Goal: Information Seeking & Learning: Learn about a topic

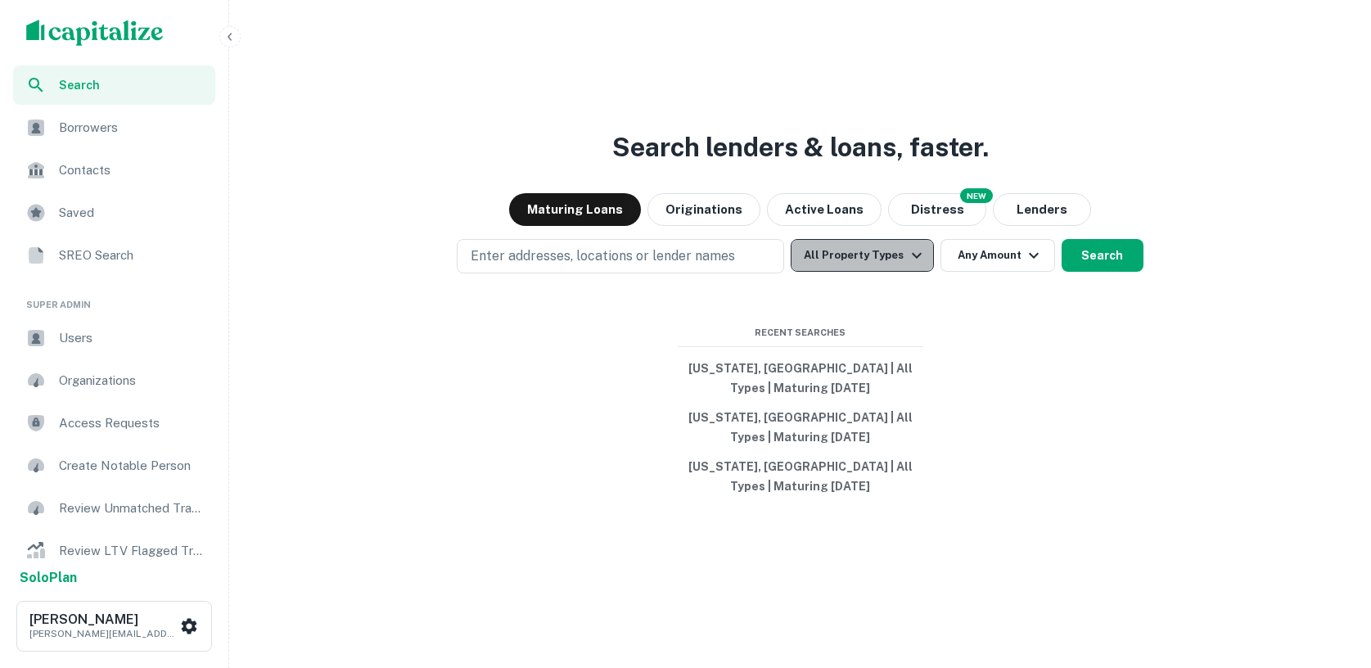
click at [872, 267] on button "All Property Types" at bounding box center [862, 255] width 142 height 33
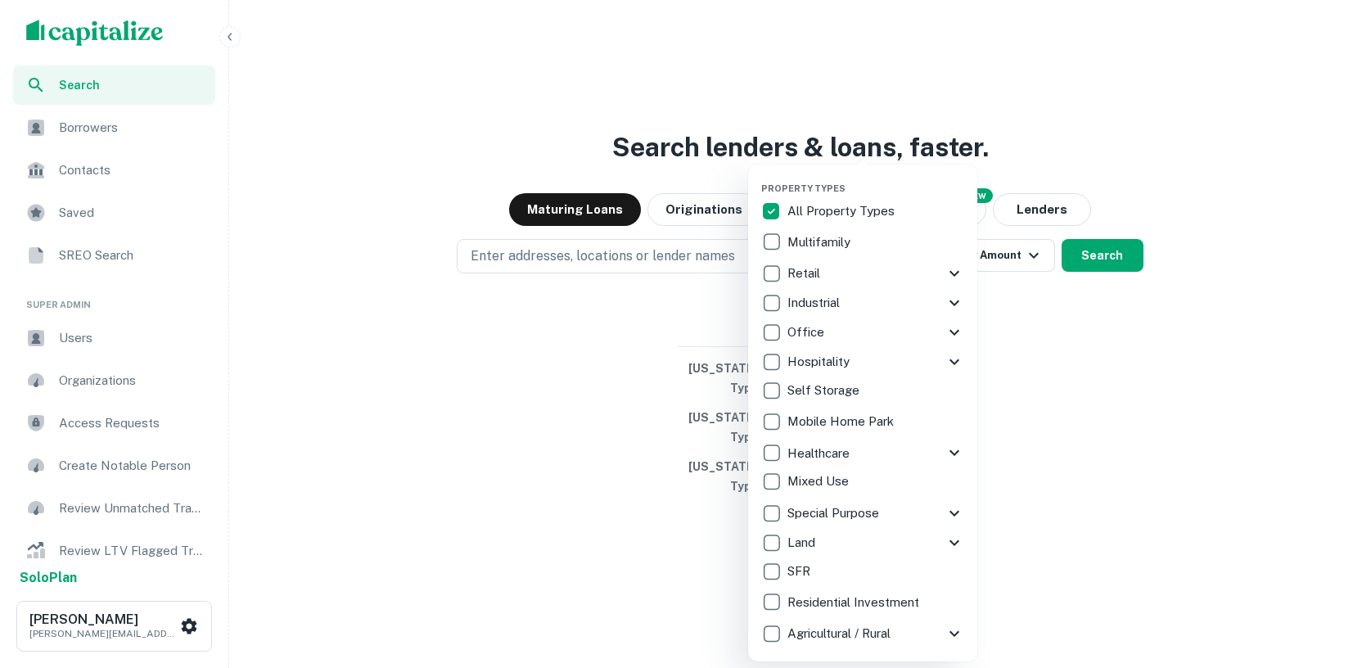
click at [863, 245] on div "Multifamily" at bounding box center [862, 242] width 203 height 28
click at [720, 287] on div at bounding box center [685, 334] width 1371 height 668
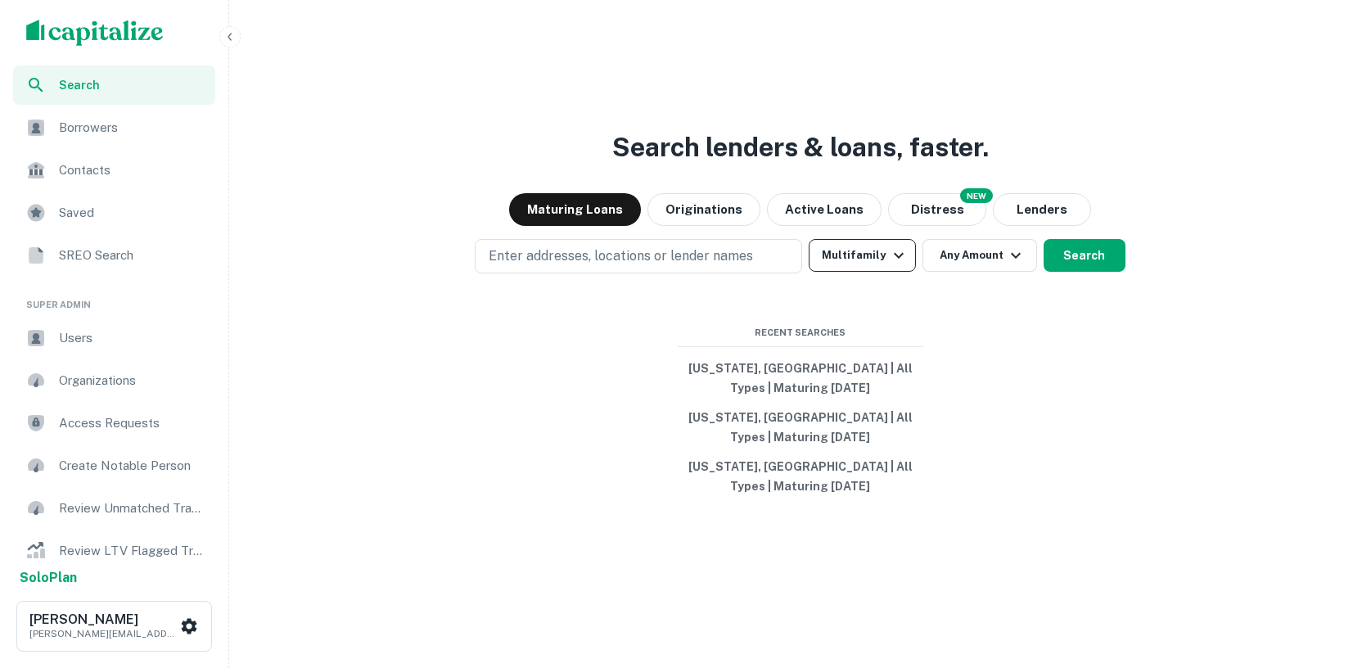
click at [874, 246] on button "Multifamily" at bounding box center [862, 255] width 106 height 33
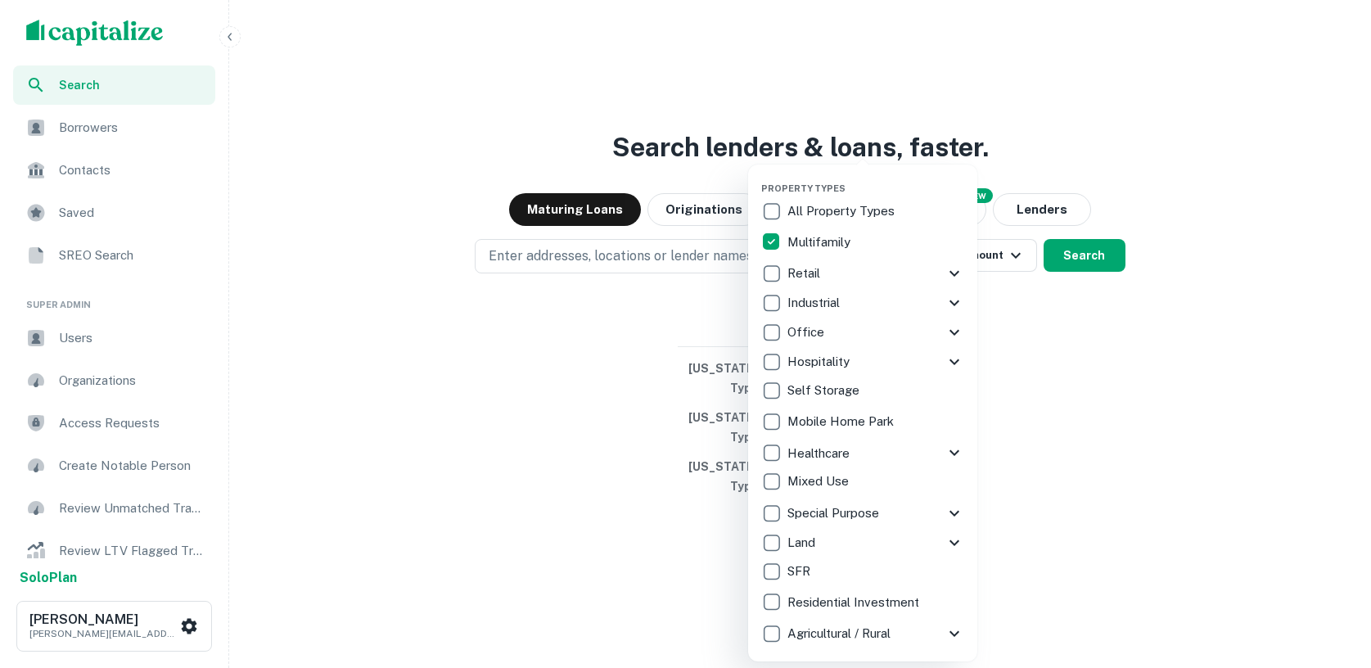
click at [1027, 423] on div at bounding box center [685, 334] width 1371 height 668
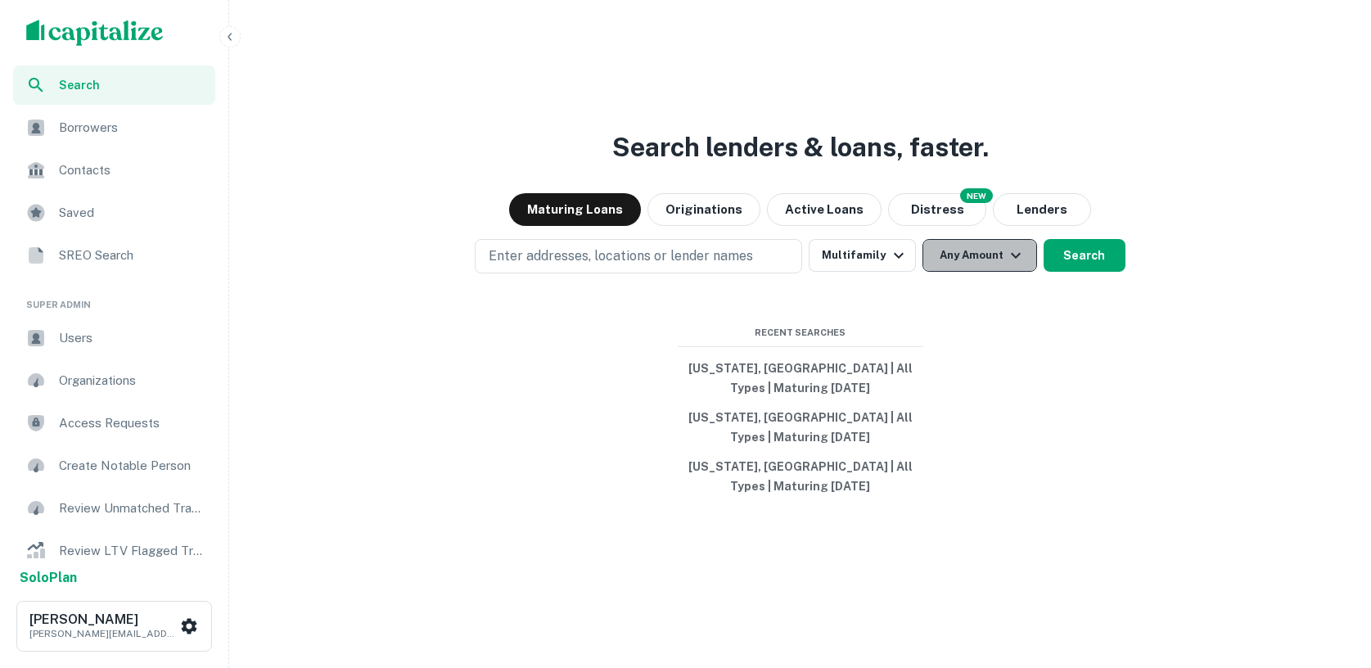
click at [973, 248] on button "Any Amount" at bounding box center [980, 255] width 115 height 33
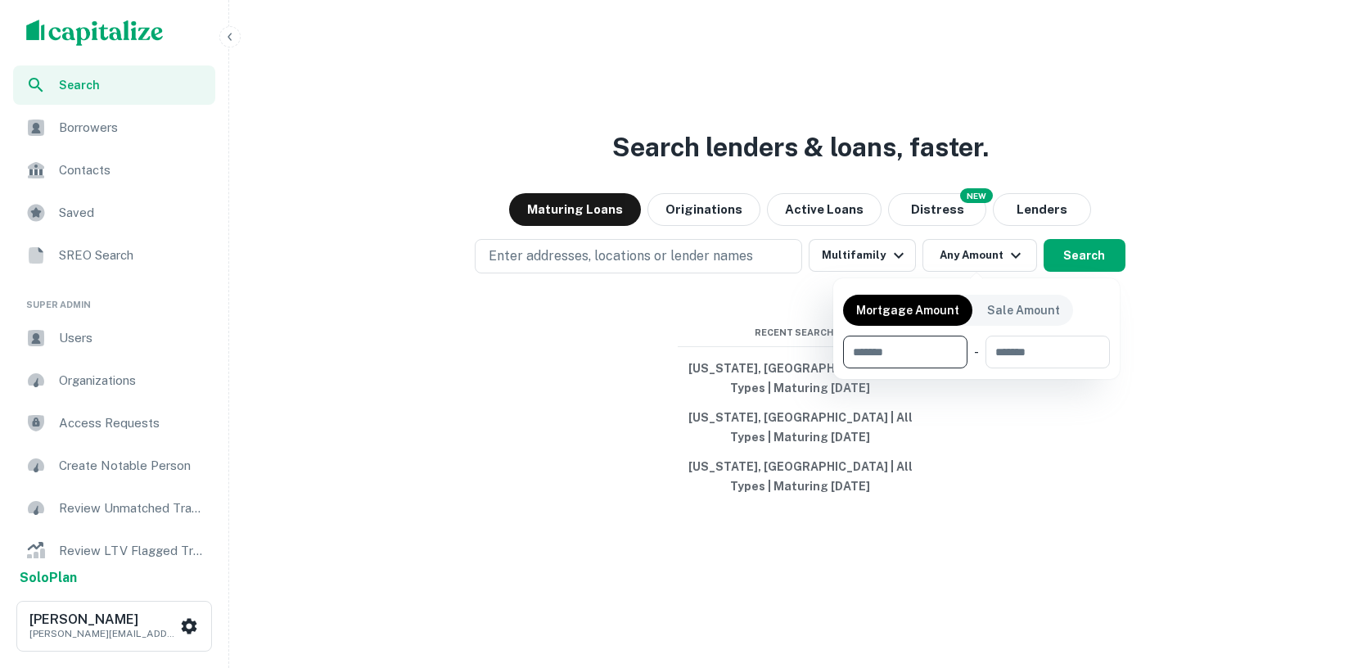
click at [967, 446] on div at bounding box center [685, 334] width 1371 height 668
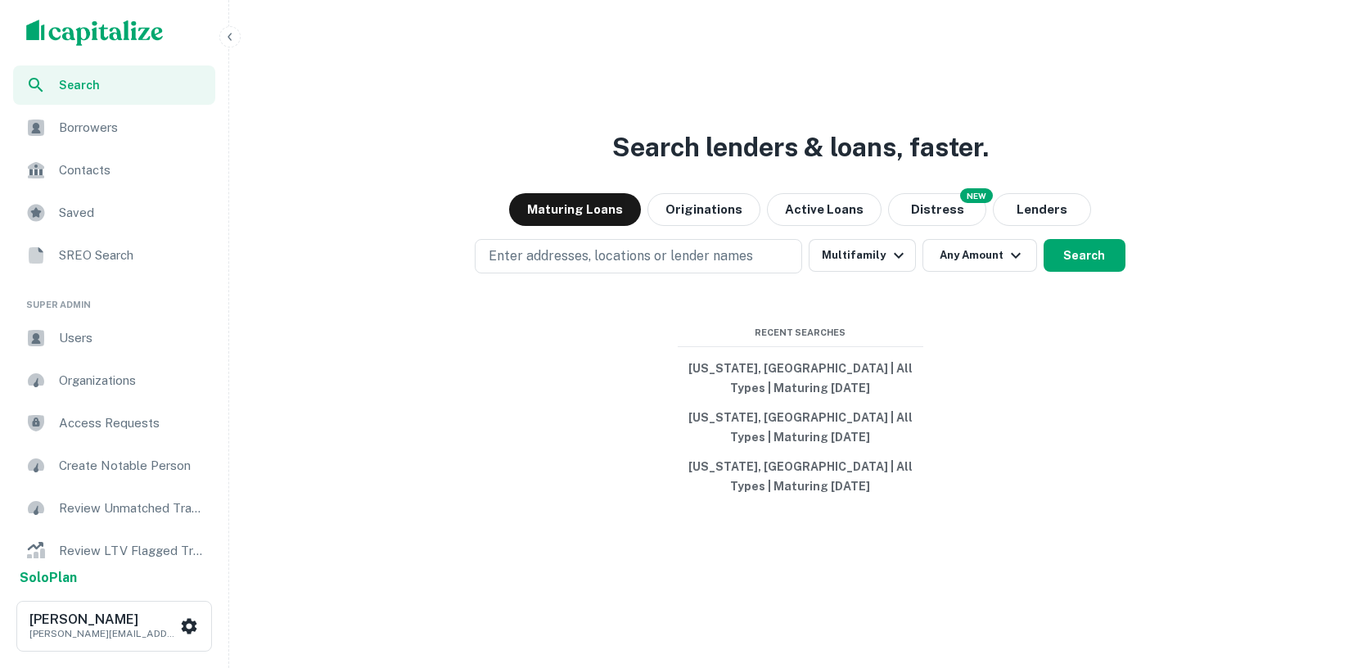
click at [232, 38] on icon "button" at bounding box center [229, 36] width 13 height 13
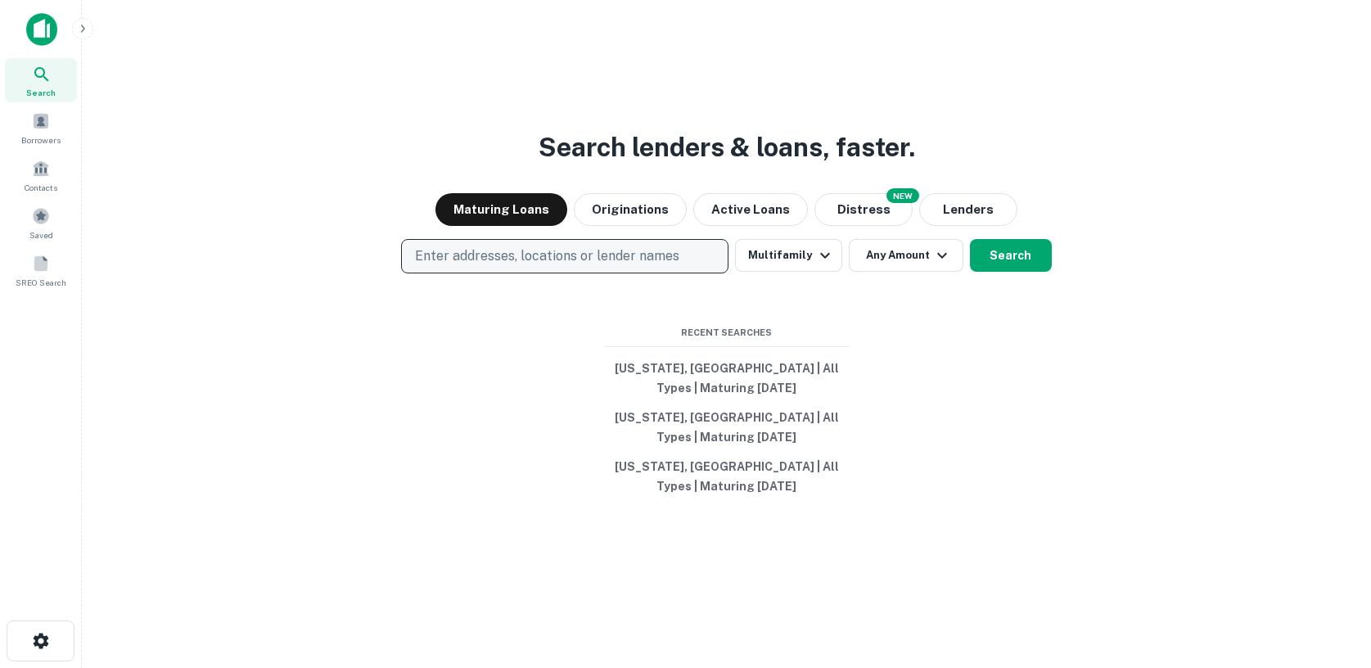
click at [486, 250] on p "Enter addresses, locations or lender names" at bounding box center [547, 256] width 264 height 20
type input "*****"
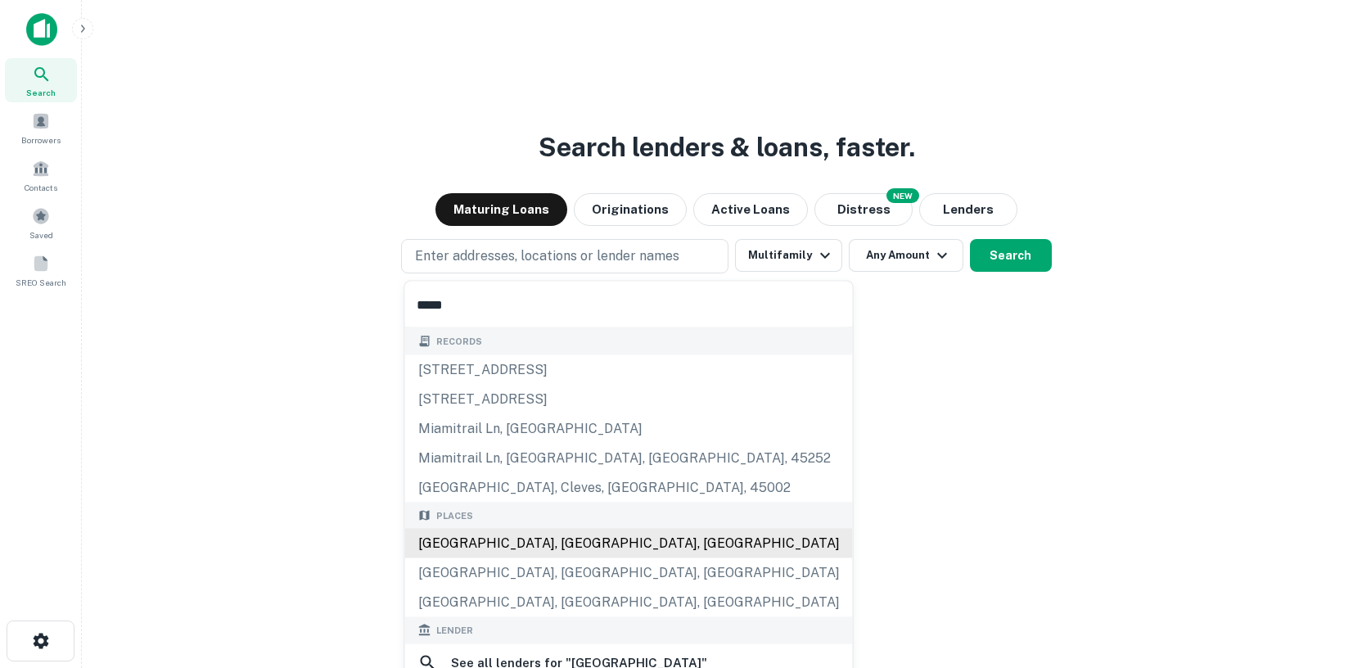
click at [487, 545] on div "Places Miami, FL, USA Miami Beach, FL, USA Miami, OK, USA" at bounding box center [629, 559] width 448 height 115
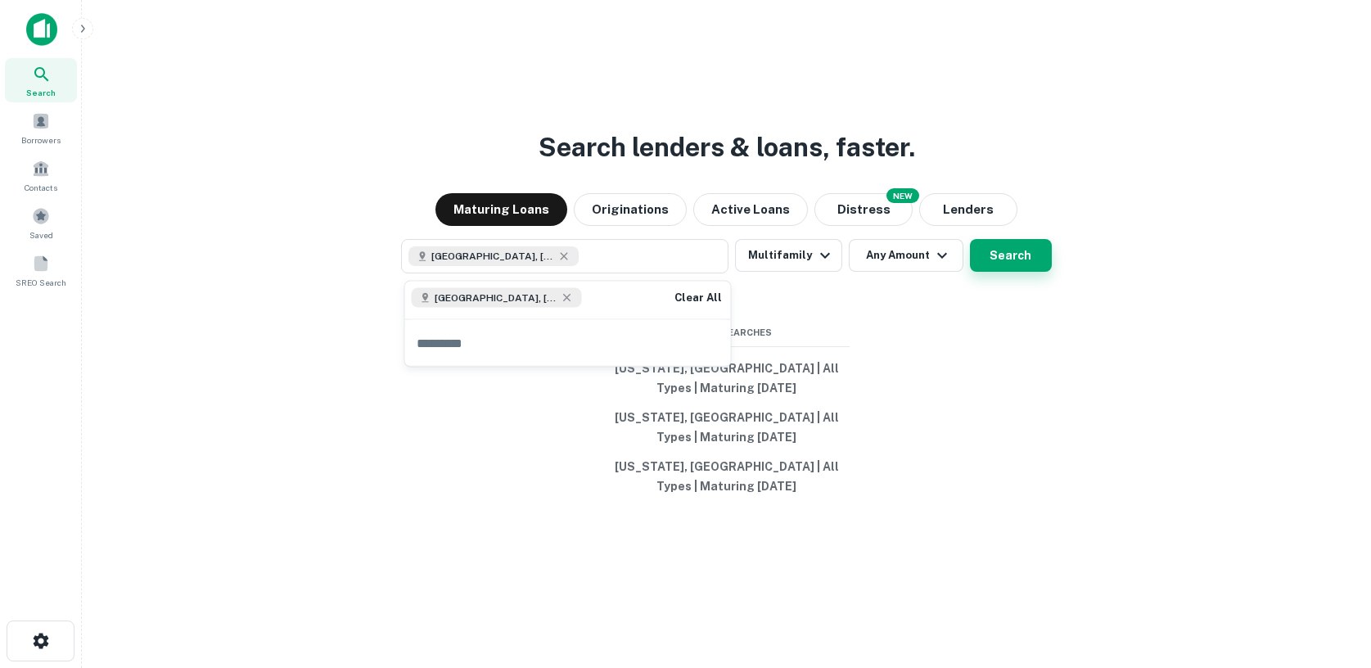
click at [1018, 257] on button "Search" at bounding box center [1011, 255] width 82 height 33
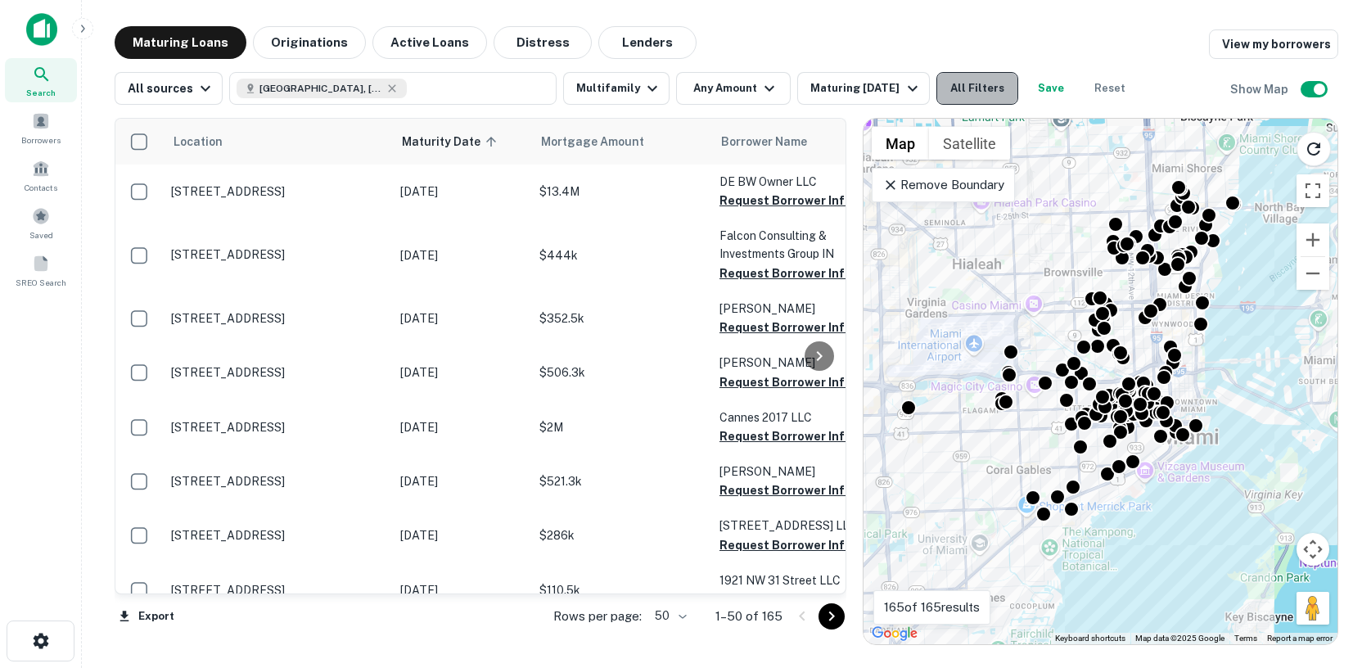
click at [964, 93] on button "All Filters" at bounding box center [978, 88] width 82 height 33
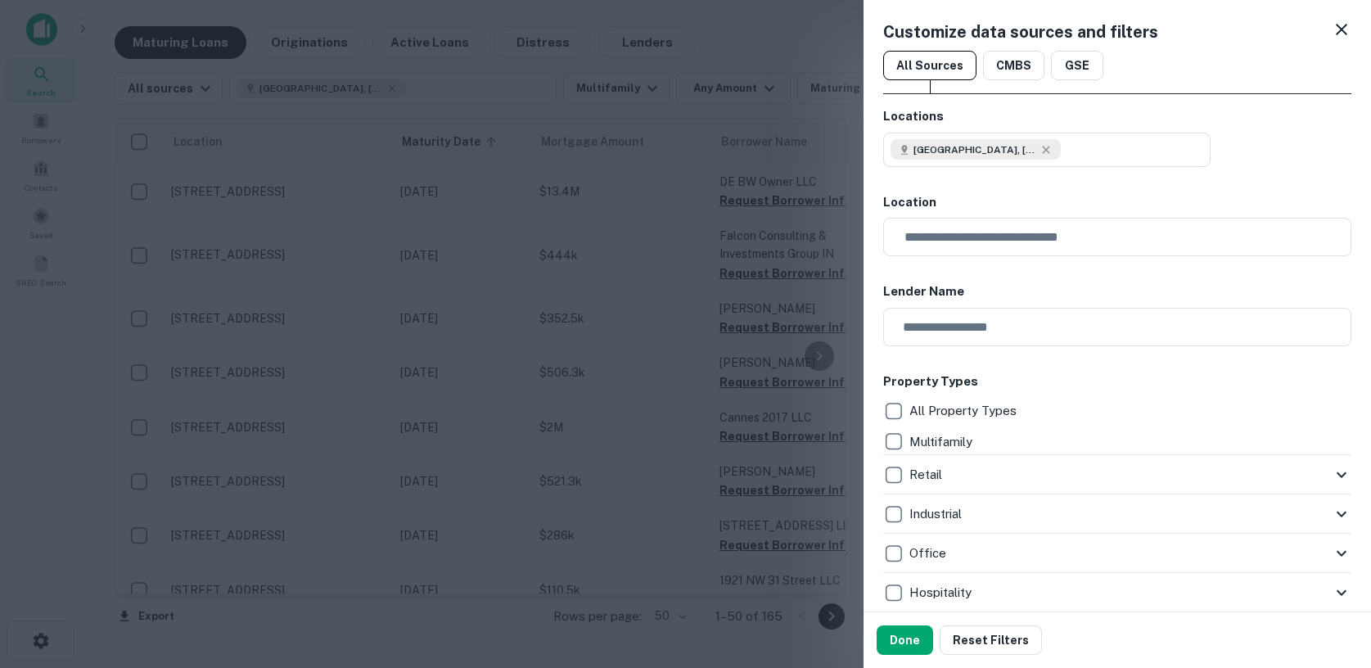
click at [1339, 28] on icon at bounding box center [1341, 29] width 11 height 11
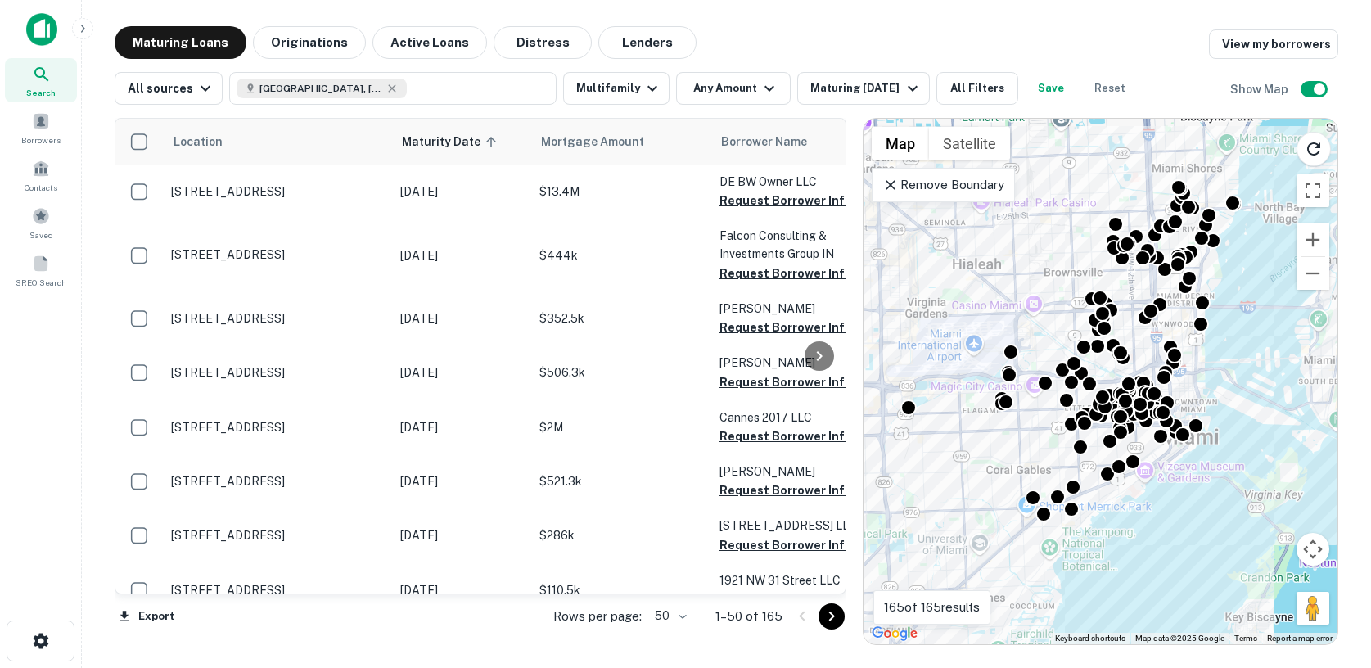
click at [38, 36] on img at bounding box center [41, 29] width 31 height 33
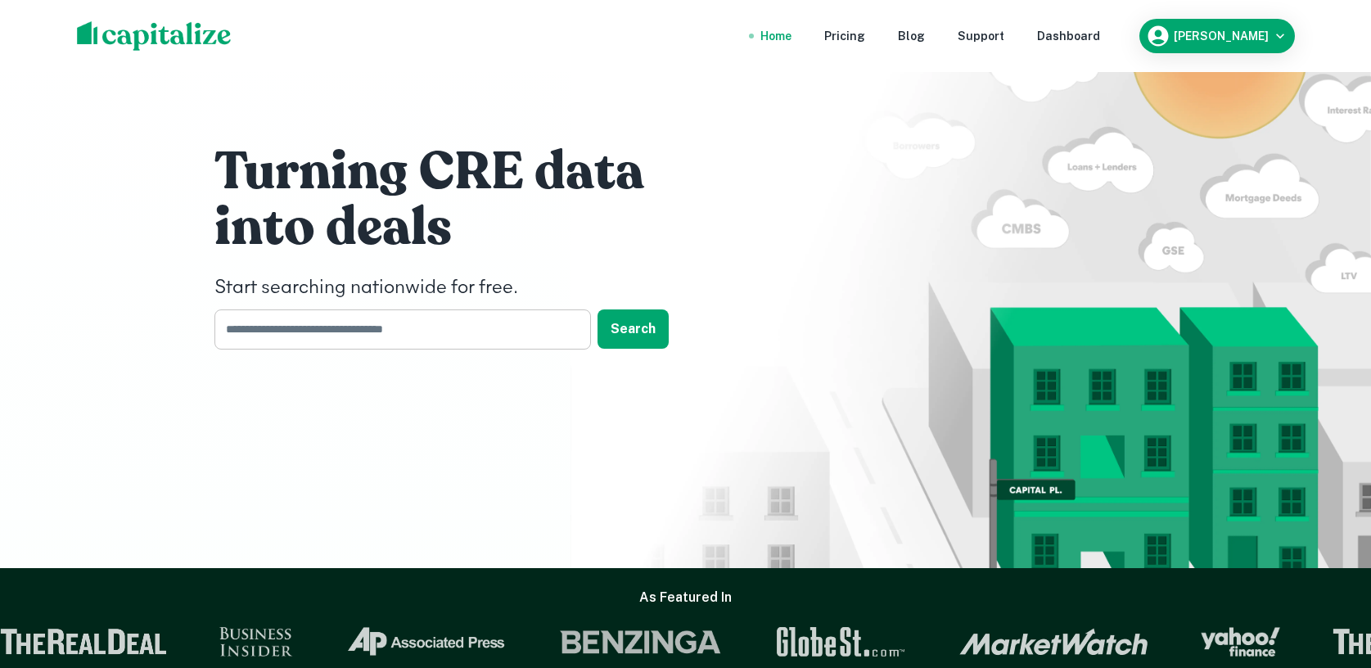
click at [320, 326] on input "text" at bounding box center [396, 329] width 365 height 40
type input "*****"
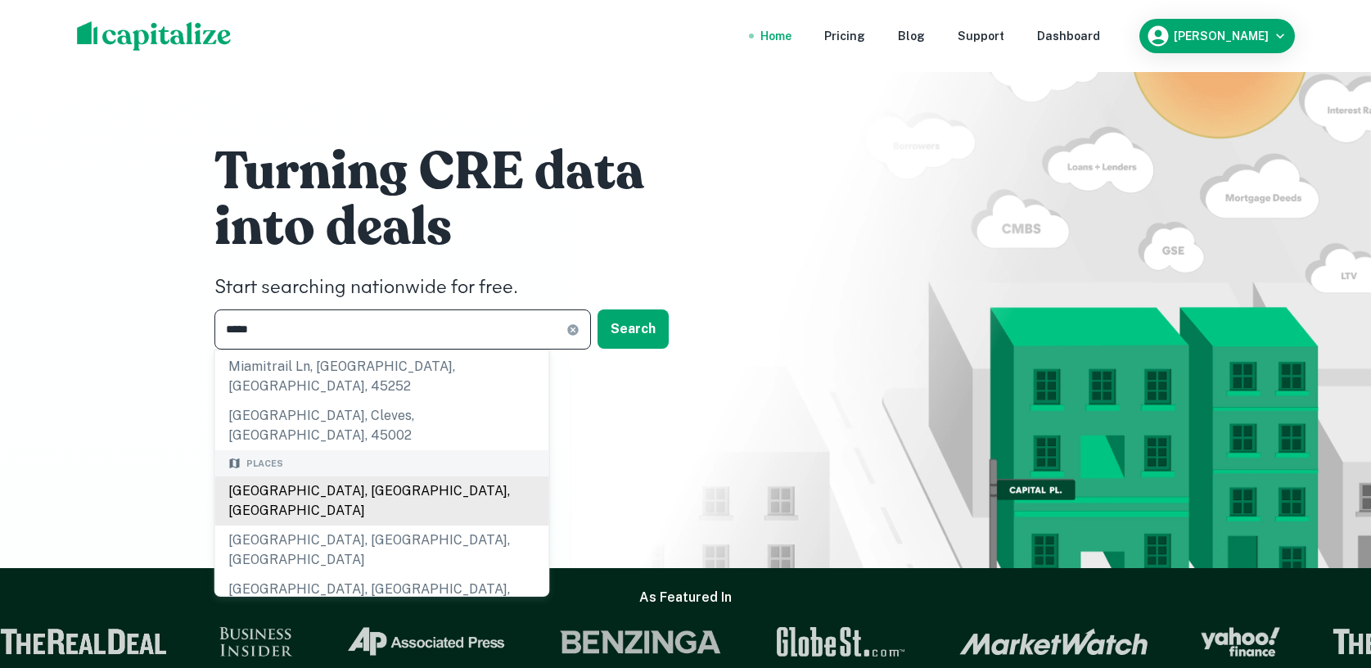
scroll to position [75, 0]
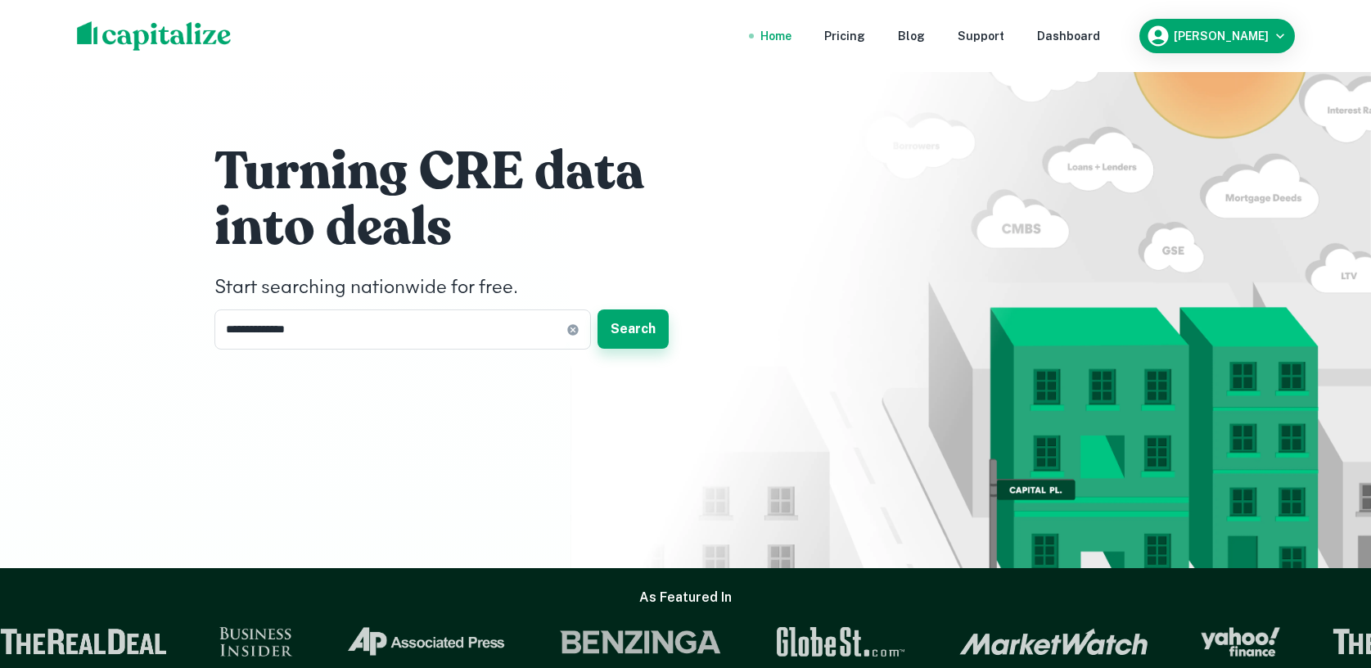
click at [630, 327] on button "Search" at bounding box center [633, 328] width 71 height 39
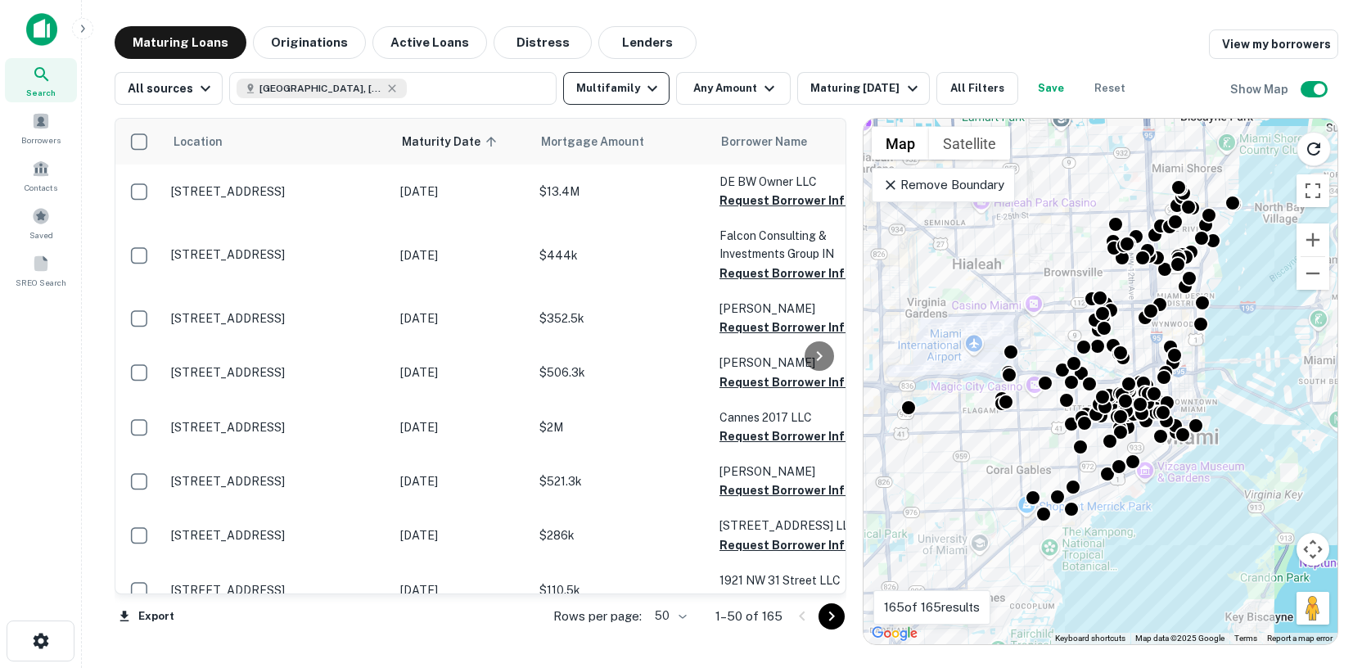
click at [616, 97] on button "Multifamily" at bounding box center [616, 88] width 106 height 33
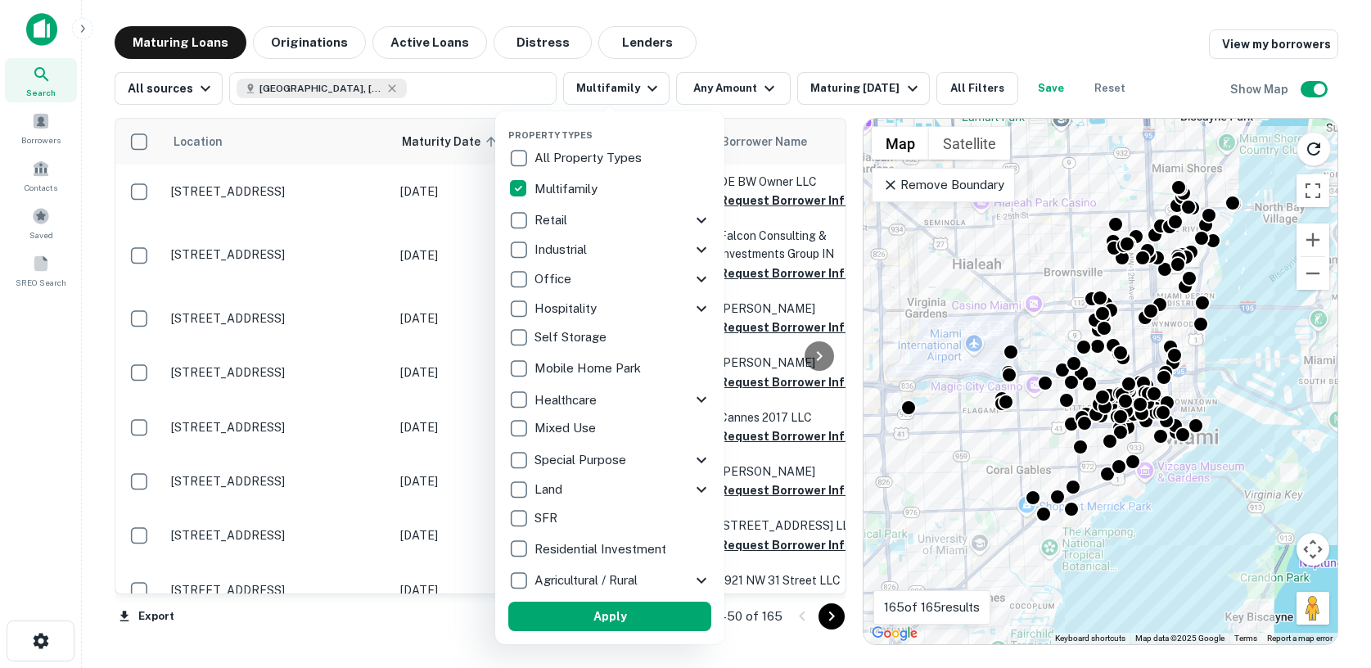
click at [721, 44] on div at bounding box center [685, 334] width 1371 height 668
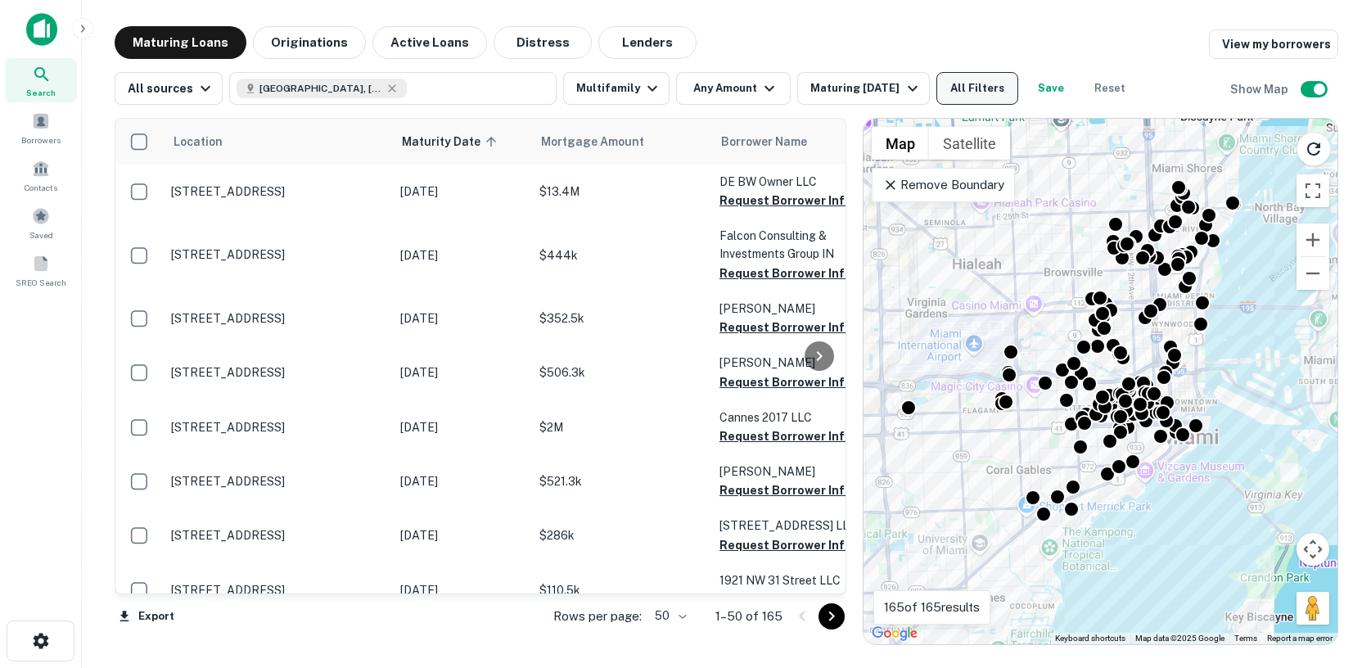
click at [971, 93] on button "All Filters" at bounding box center [978, 88] width 82 height 33
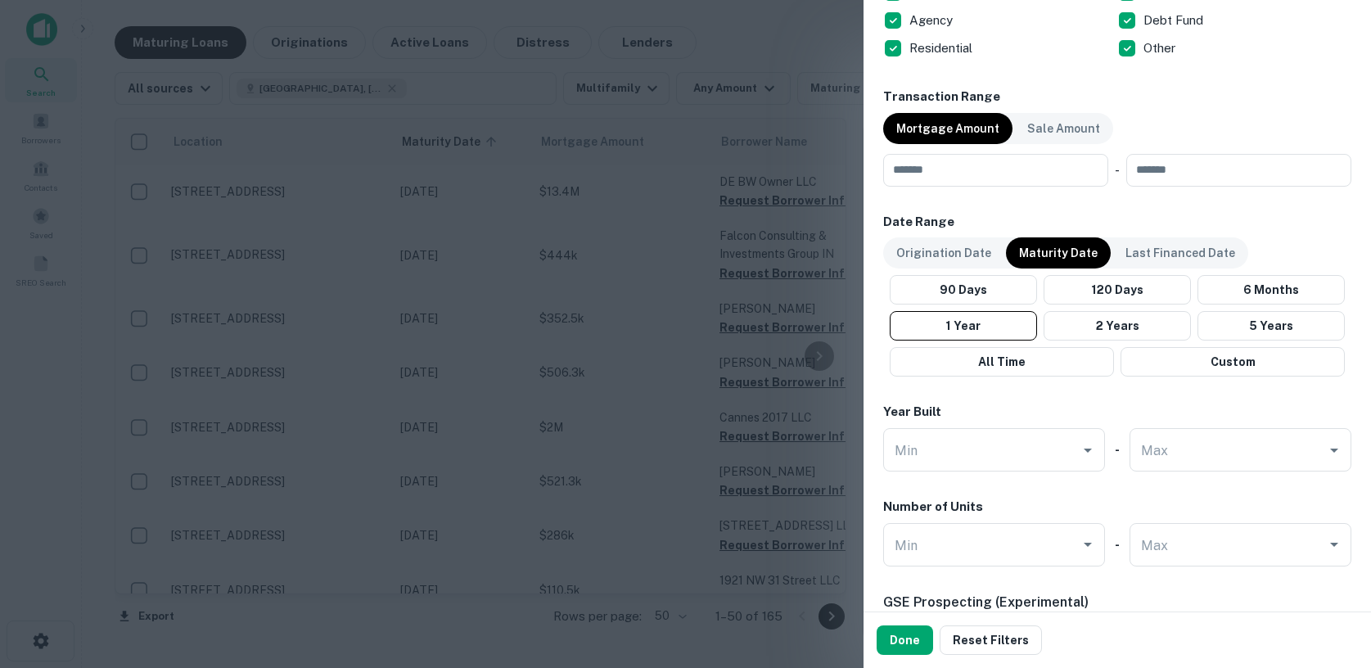
scroll to position [1142, 0]
click at [1020, 170] on input "number" at bounding box center [990, 168] width 214 height 33
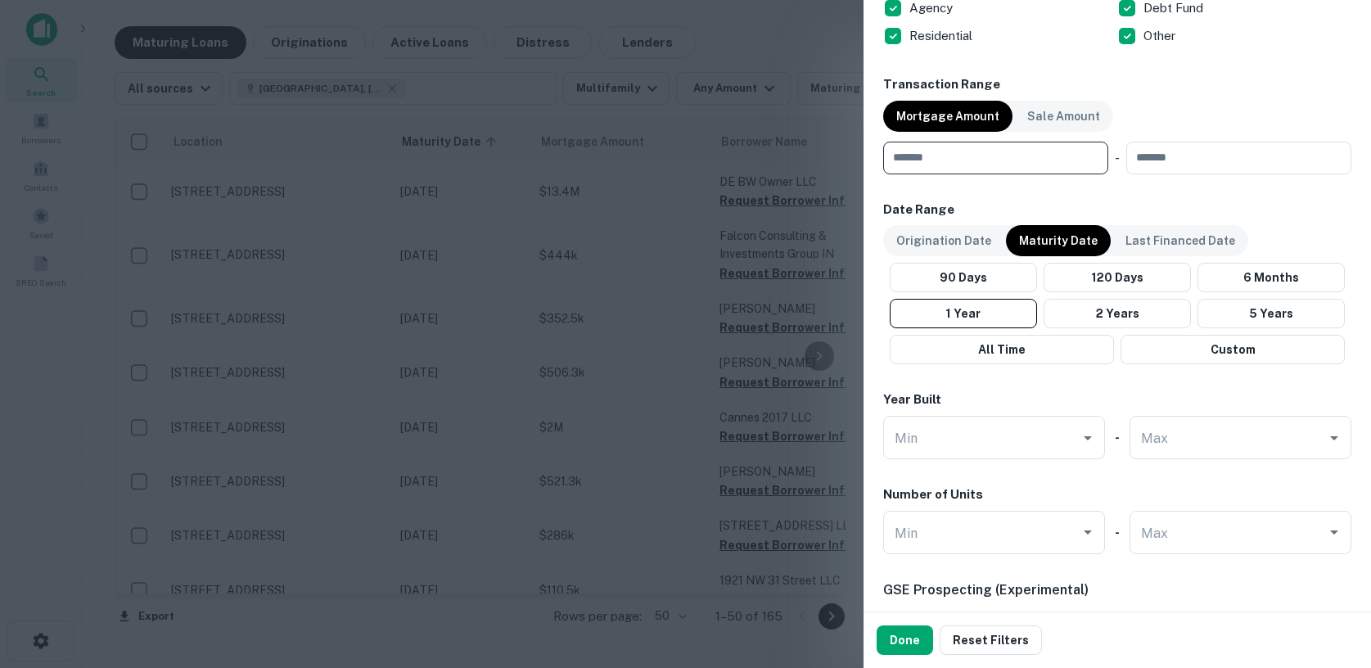
scroll to position [1156, 0]
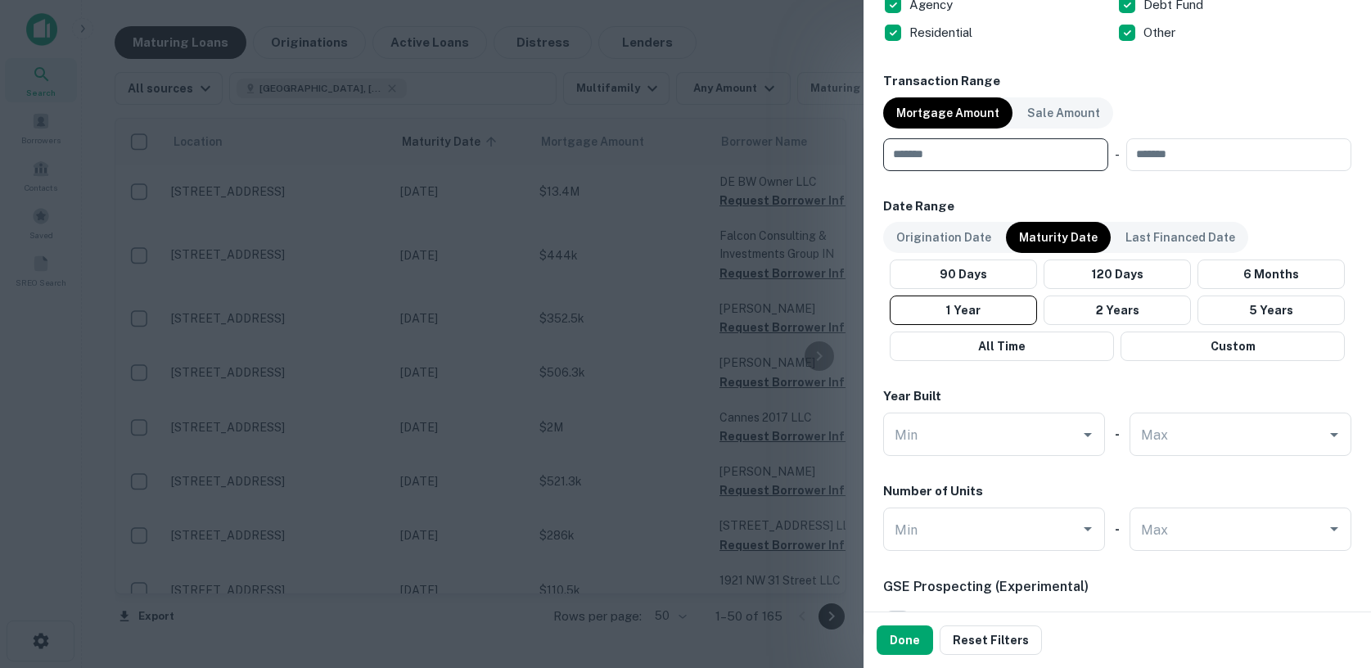
click at [1072, 156] on input "number" at bounding box center [990, 154] width 214 height 33
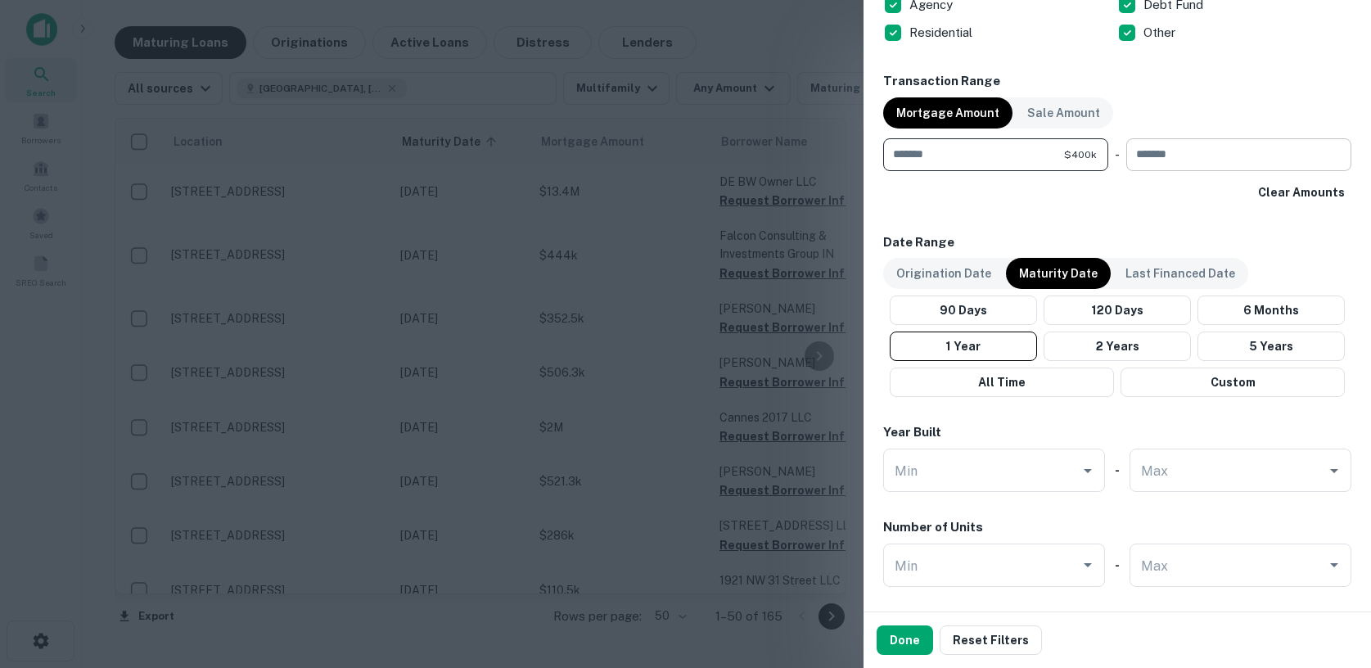
type input "******"
click at [1266, 154] on input "number" at bounding box center [1233, 154] width 214 height 33
type input "*******"
click at [1091, 183] on div "Clear Amounts" at bounding box center [1117, 192] width 468 height 29
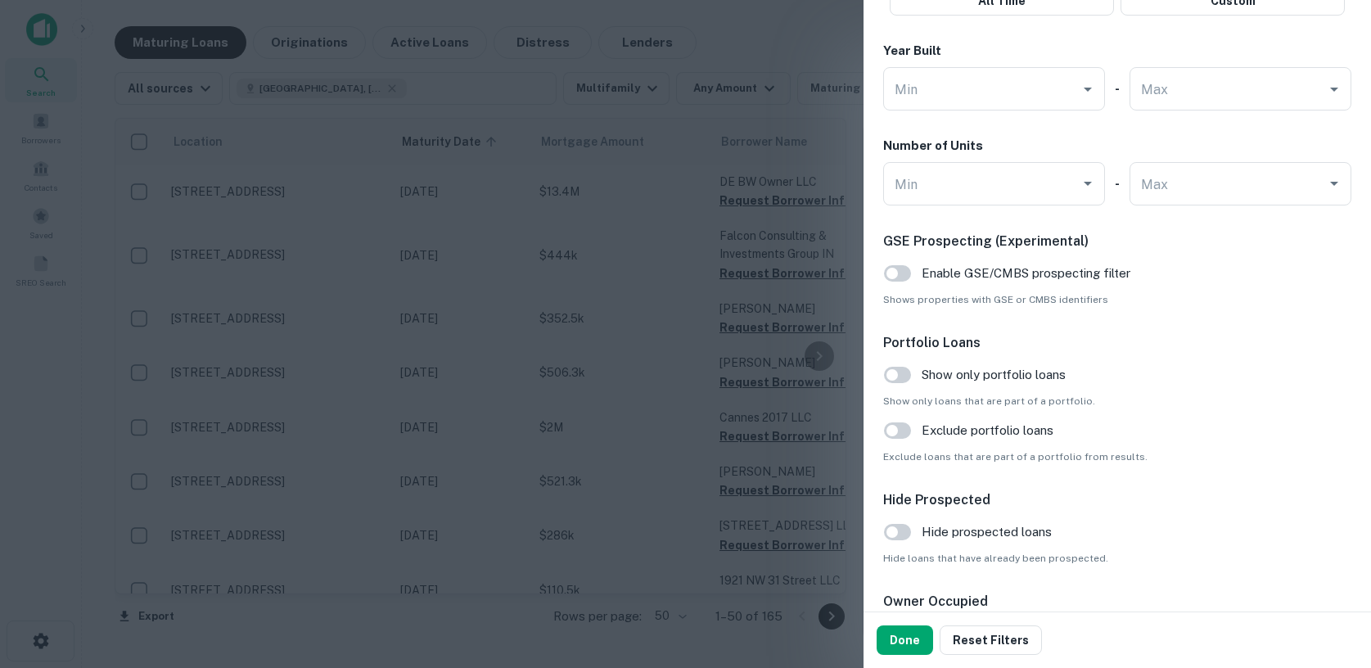
scroll to position [1543, 0]
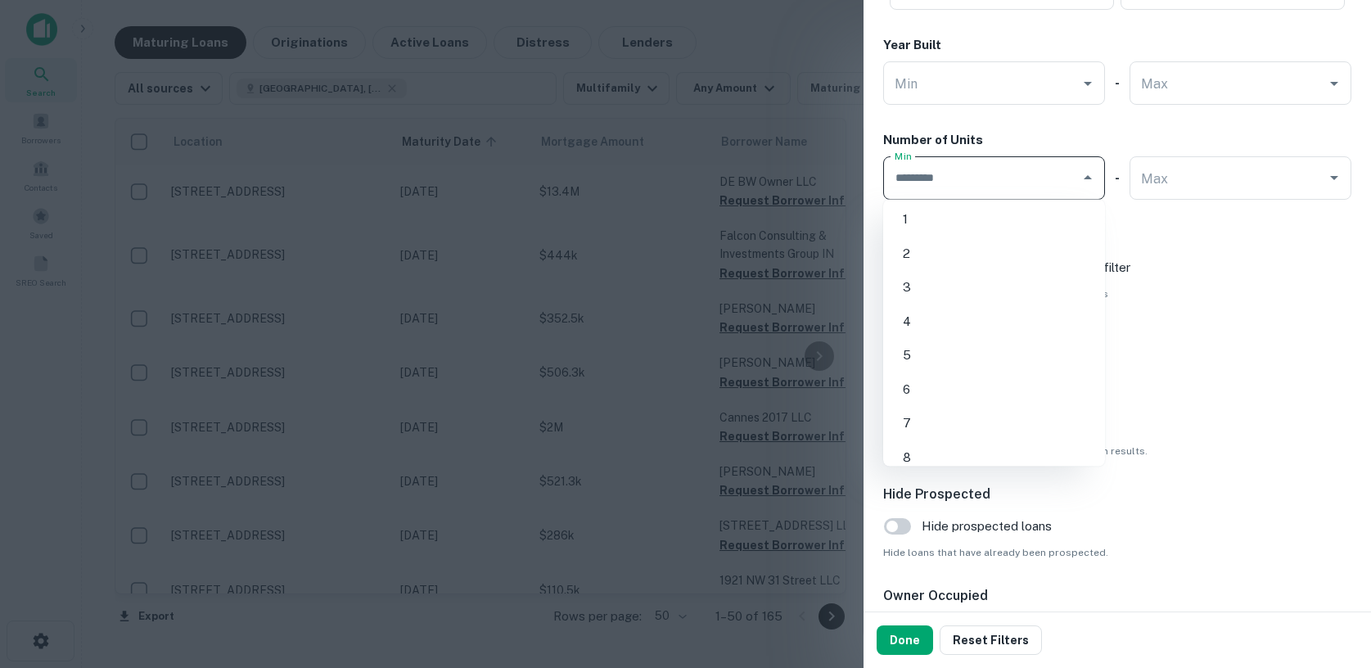
click at [1046, 176] on input "Min" at bounding box center [982, 178] width 183 height 29
click at [967, 343] on li "5" at bounding box center [994, 355] width 209 height 29
type input "*"
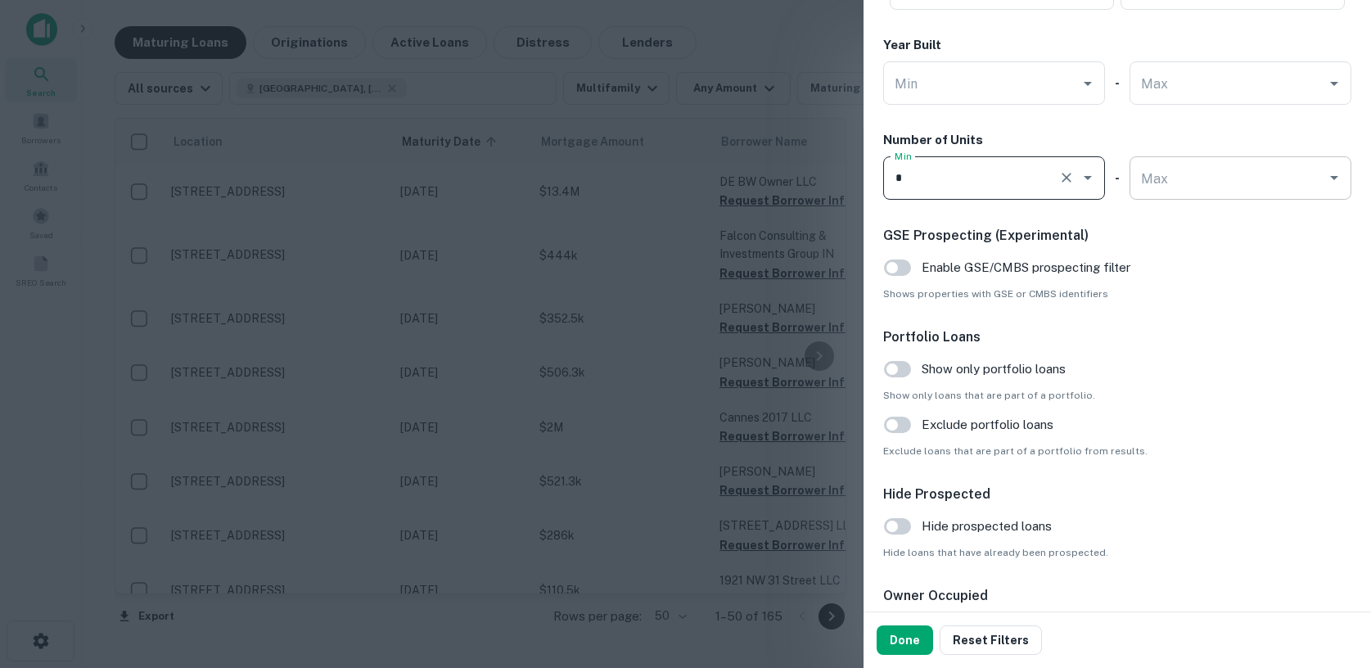
click at [1193, 168] on input "Max" at bounding box center [1228, 178] width 183 height 29
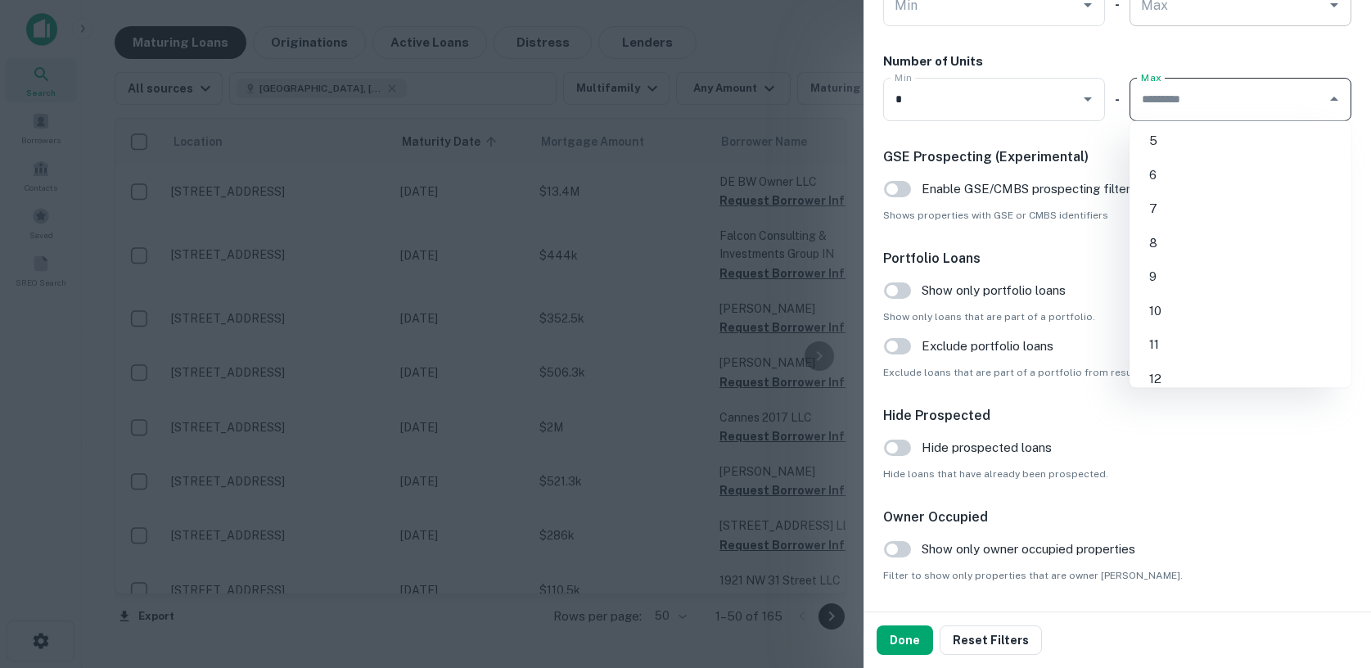
scroll to position [1671, 0]
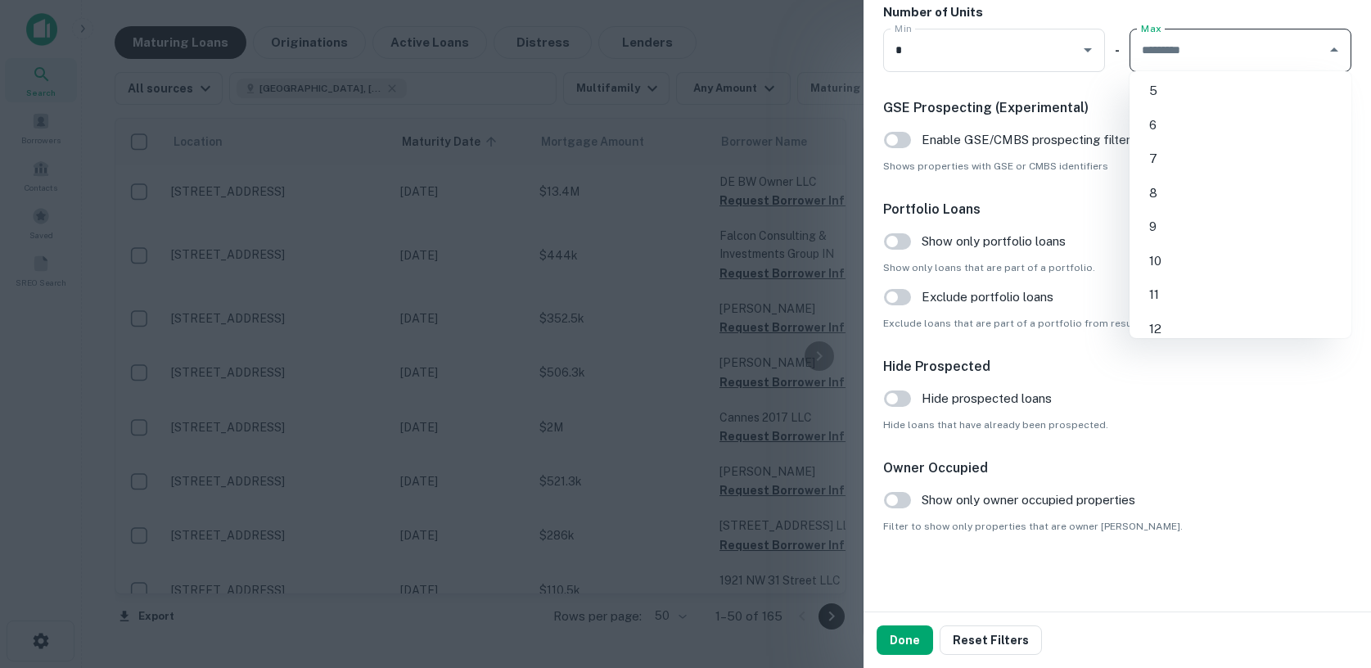
click at [1203, 50] on input "Max" at bounding box center [1228, 50] width 183 height 29
click at [1208, 260] on li "10" at bounding box center [1240, 260] width 209 height 29
type input "**"
click at [907, 643] on button "Done" at bounding box center [905, 639] width 56 height 29
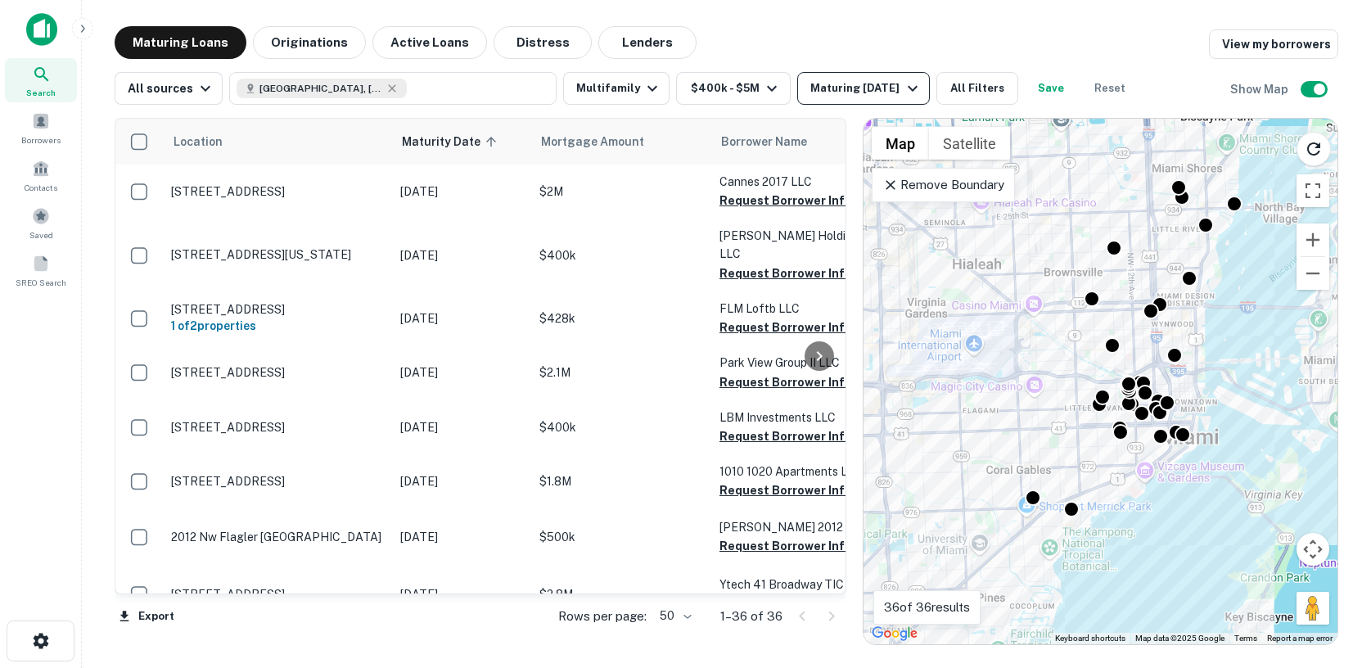
click at [860, 87] on div "Maturing [DATE]" at bounding box center [865, 89] width 111 height 20
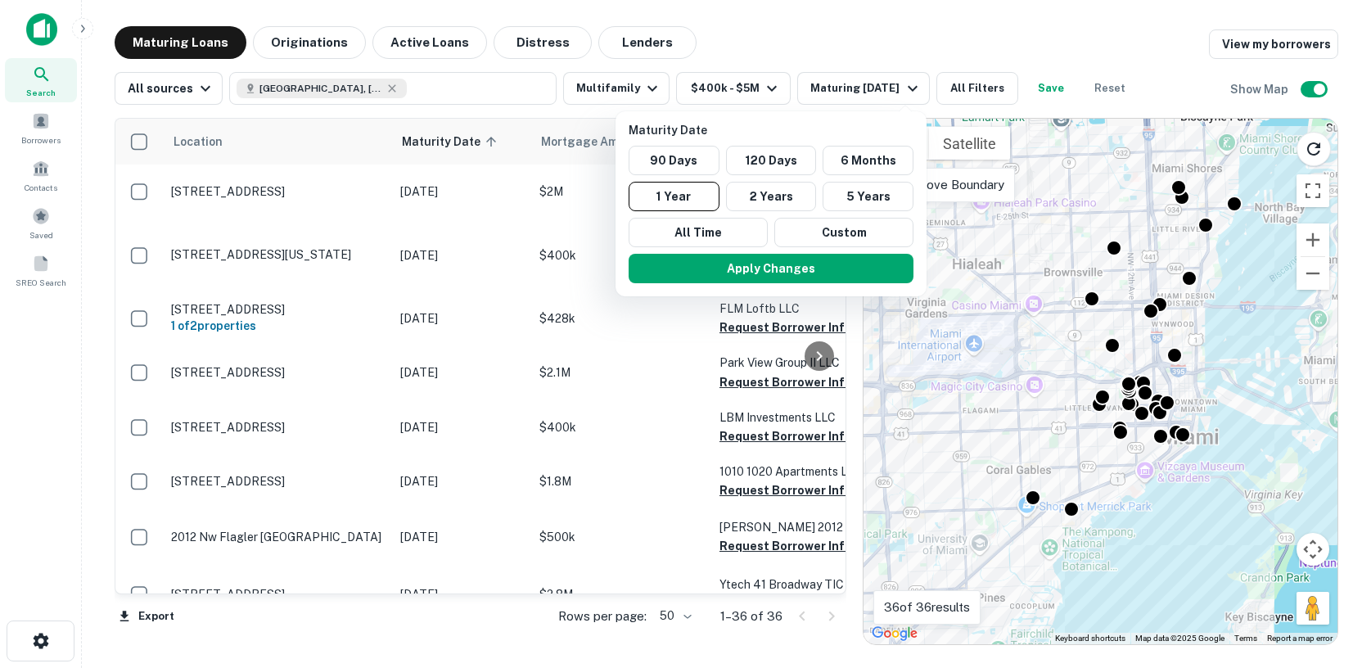
click at [811, 39] on div at bounding box center [685, 334] width 1371 height 668
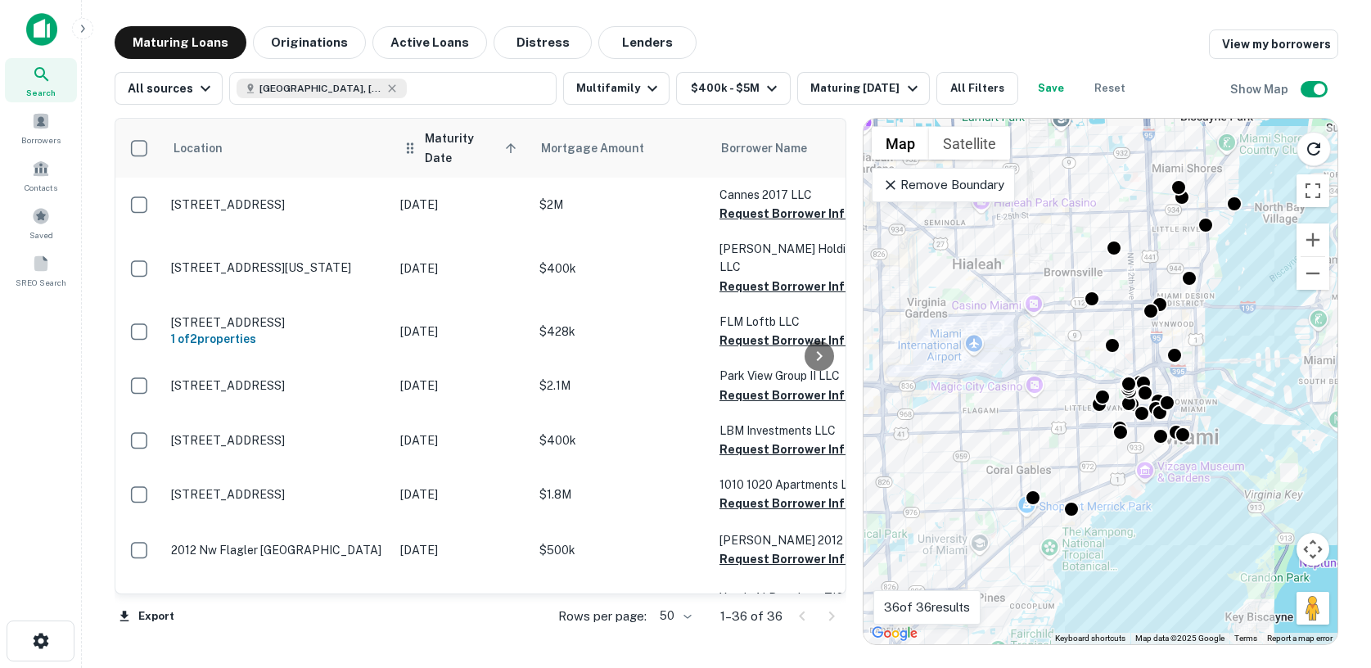
click at [449, 139] on span "Maturity Date sorted ascending" at bounding box center [473, 148] width 97 height 39
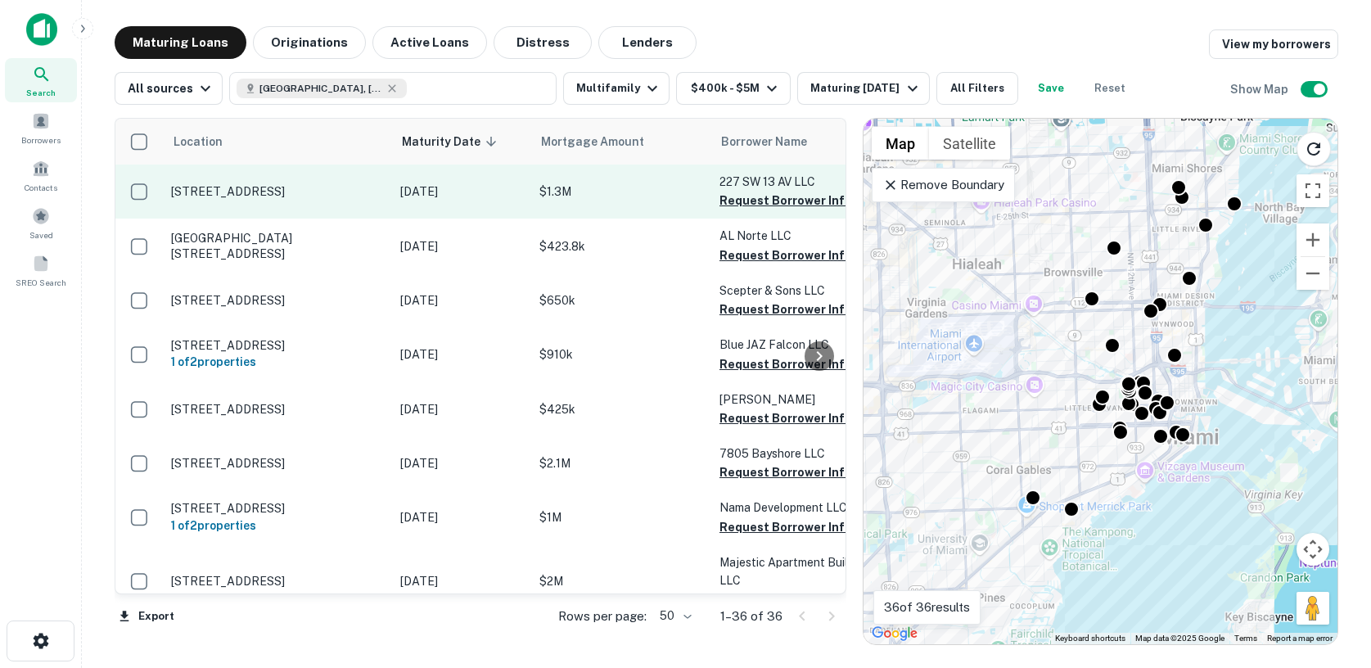
click at [350, 206] on td "[STREET_ADDRESS]" at bounding box center [277, 192] width 229 height 54
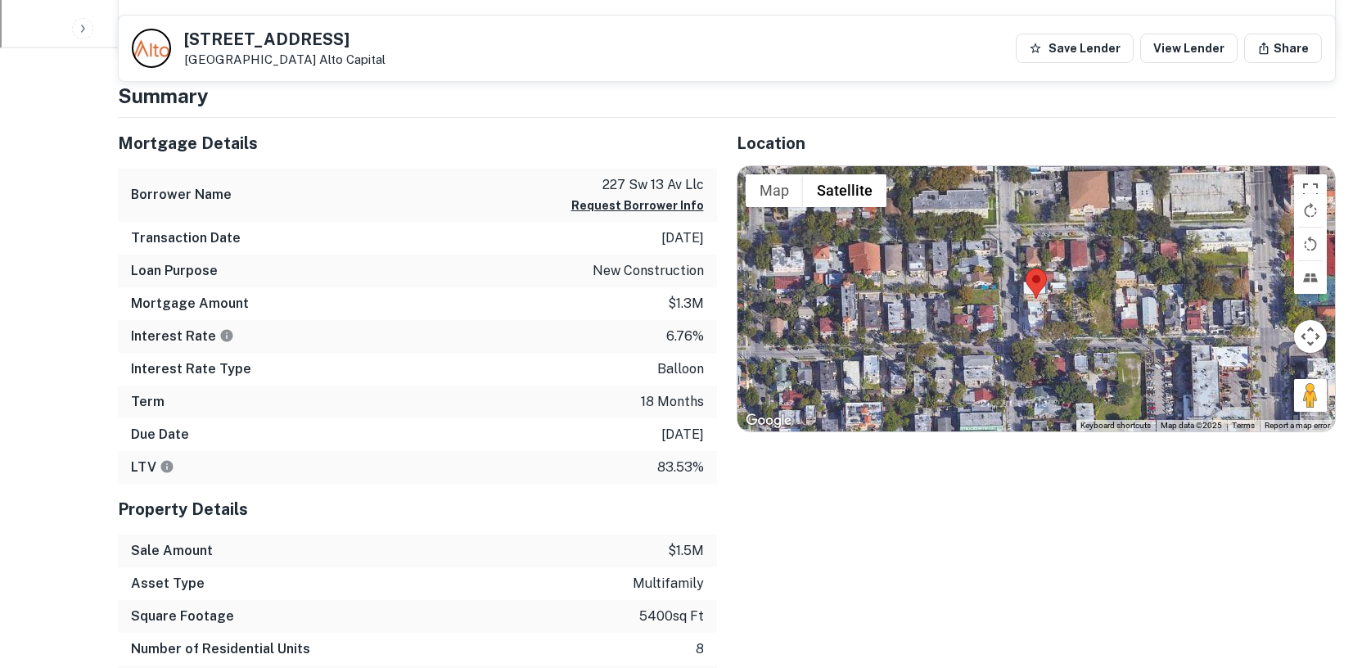
scroll to position [749, 0]
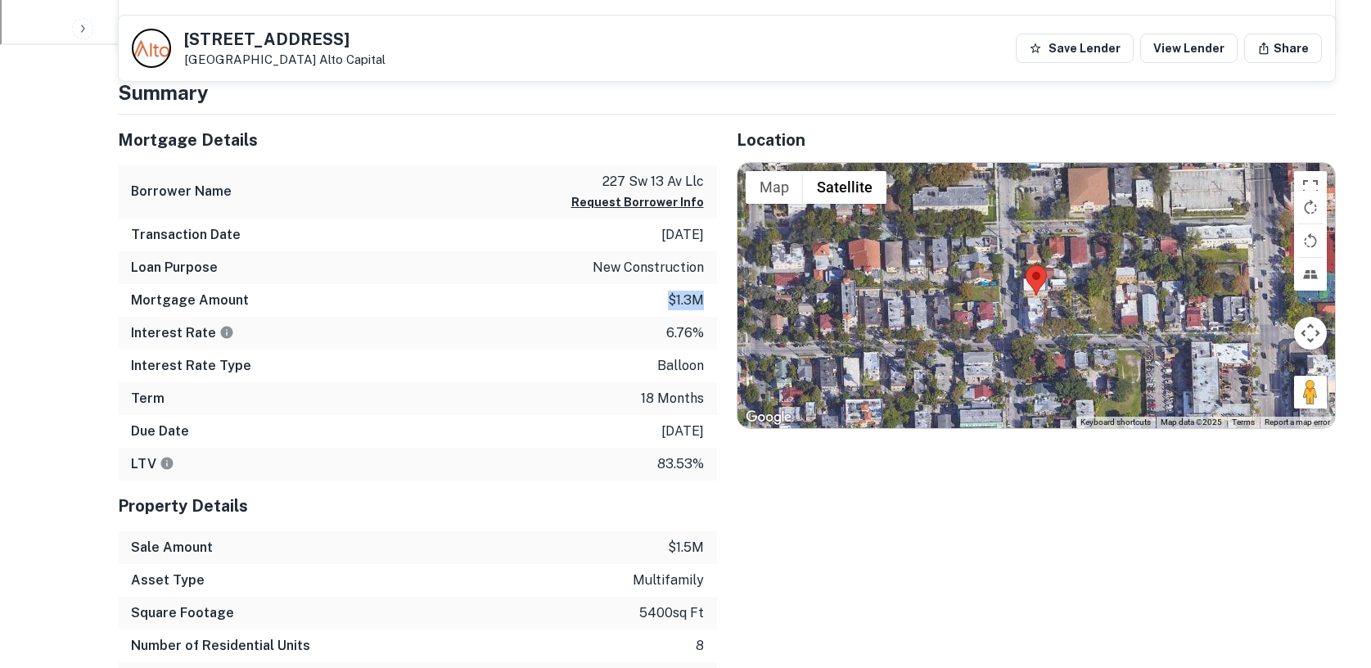
drag, startPoint x: 663, startPoint y: 303, endPoint x: 708, endPoint y: 301, distance: 45.1
click at [708, 301] on div "Mortgage Amount $1.3m" at bounding box center [417, 300] width 599 height 33
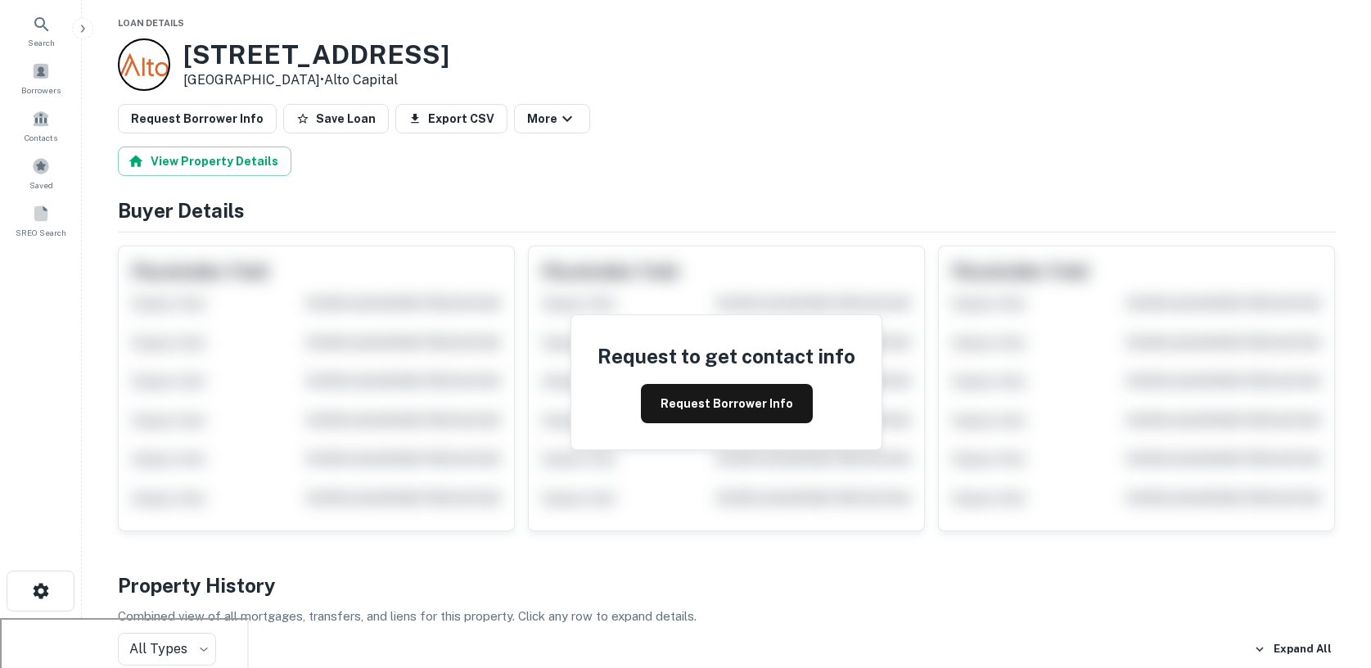
scroll to position [24, 0]
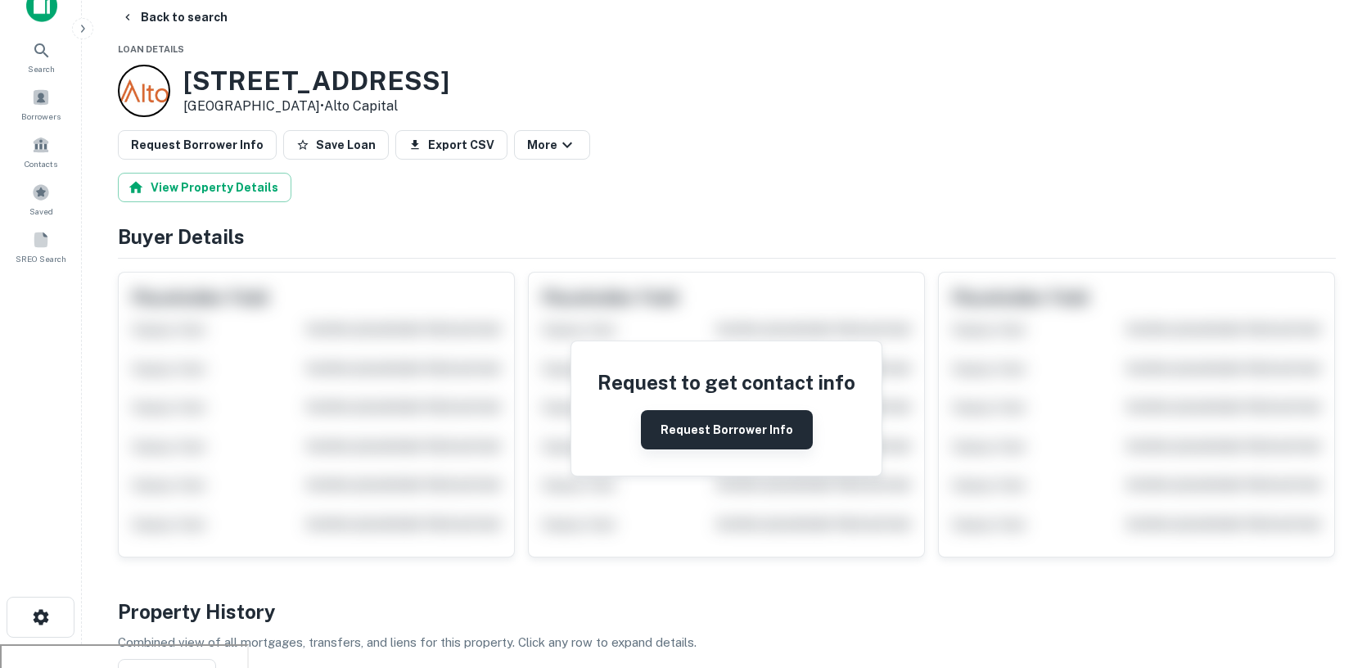
click at [717, 435] on button "Request Borrower Info" at bounding box center [727, 429] width 172 height 39
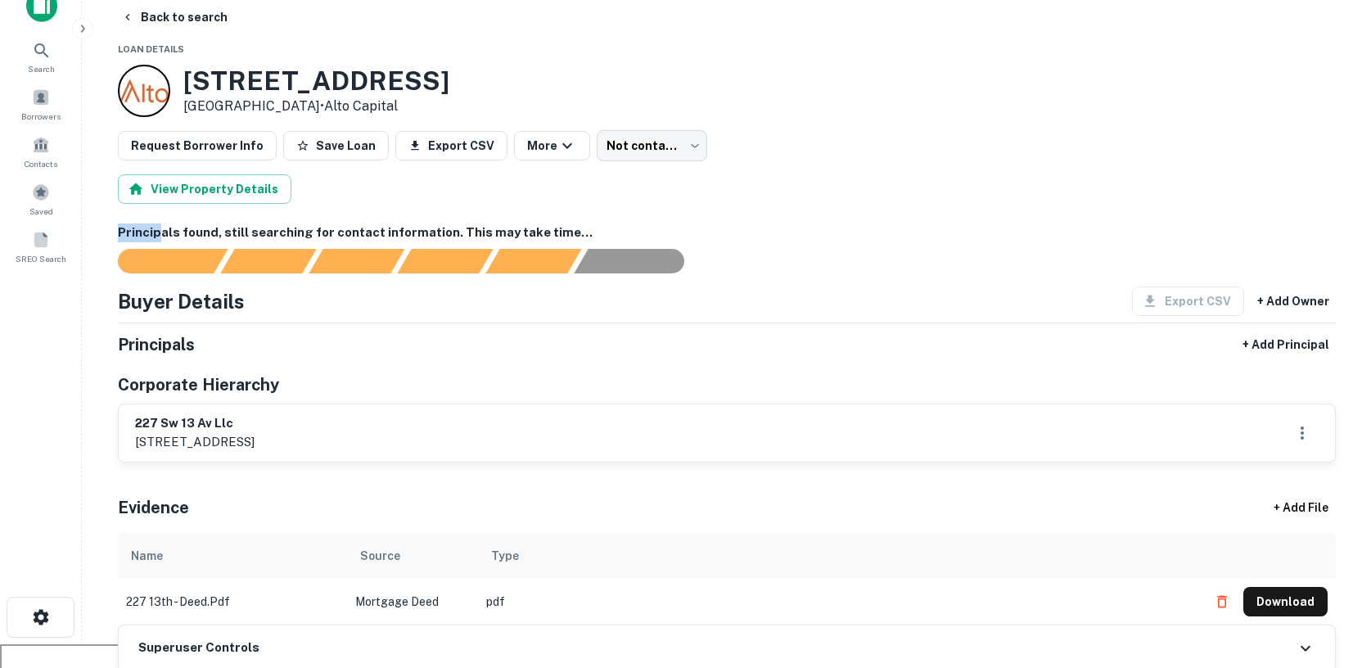
drag, startPoint x: 112, startPoint y: 234, endPoint x: 160, endPoint y: 236, distance: 47.5
click at [183, 235] on h6 "Principals found, still searching for contact information. This may take time..." at bounding box center [727, 232] width 1218 height 19
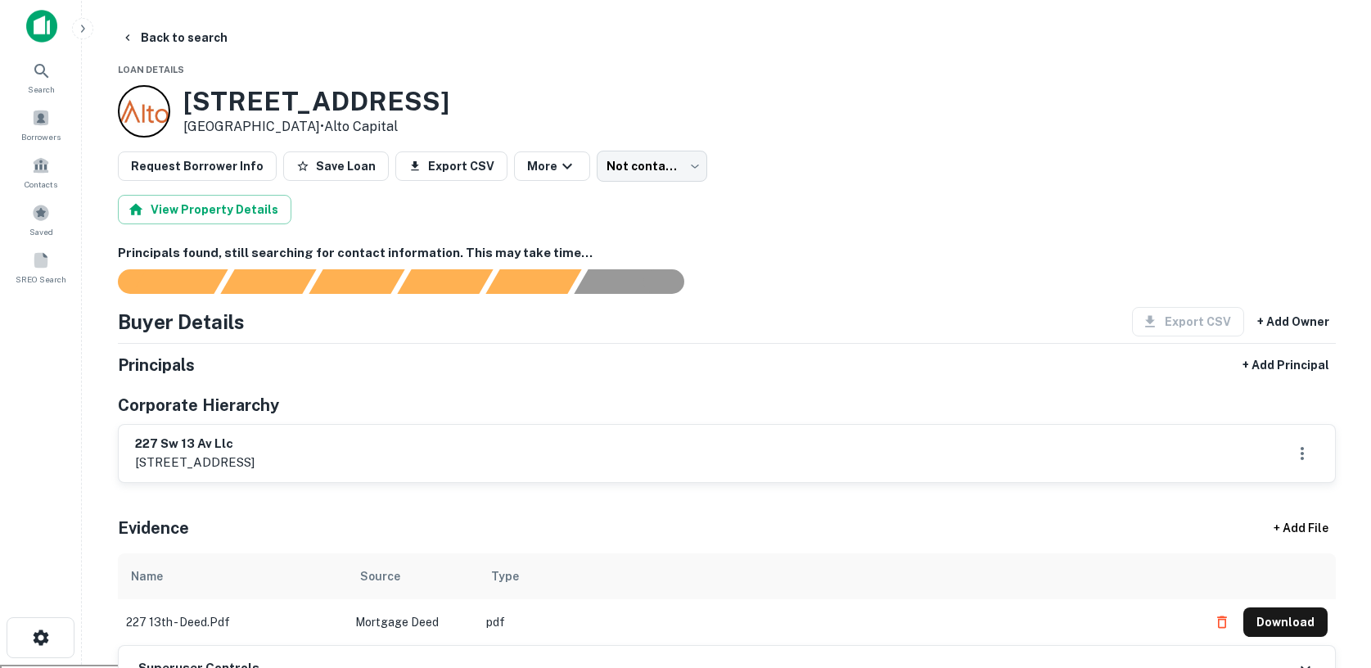
scroll to position [0, 0]
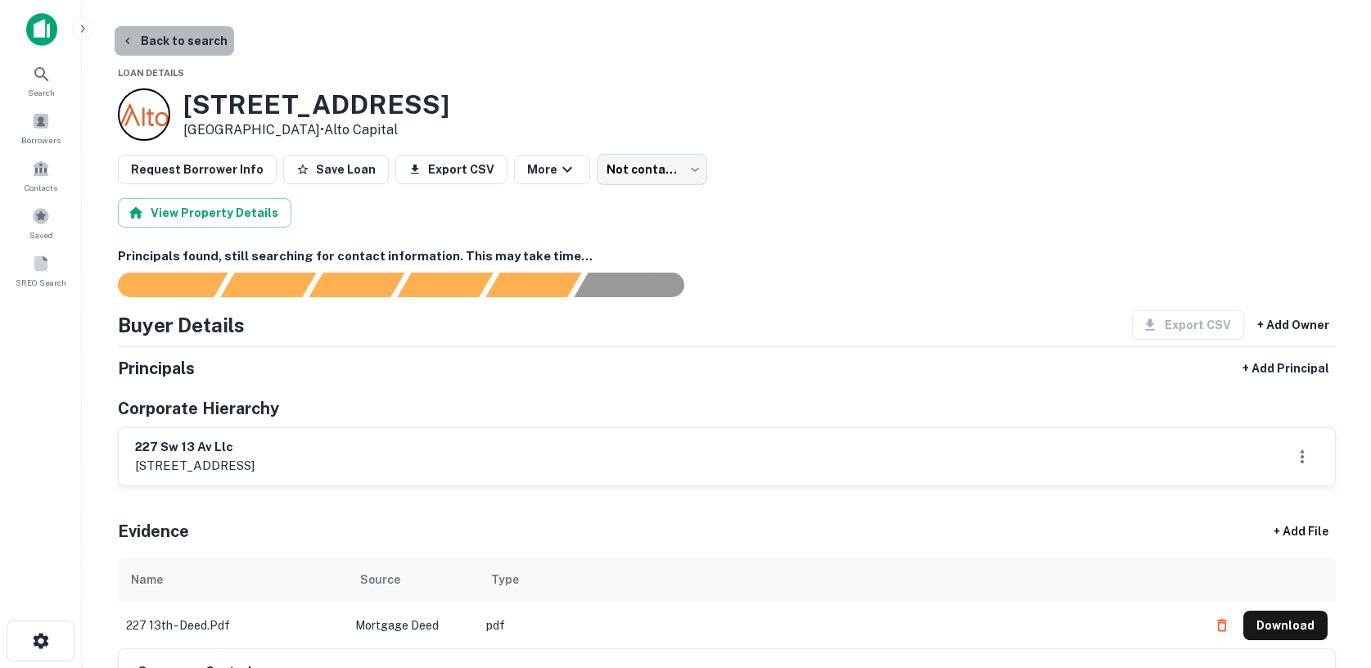
click at [201, 45] on button "Back to search" at bounding box center [175, 40] width 120 height 29
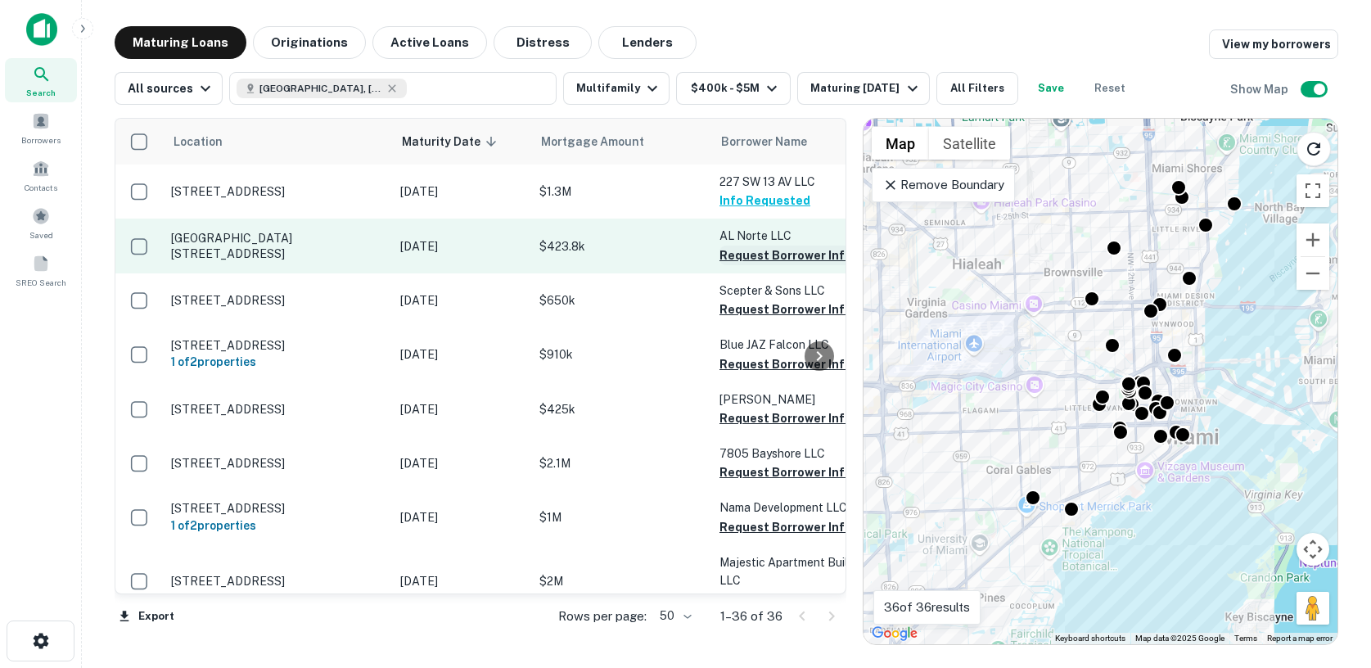
click at [741, 257] on button "Request Borrower Info" at bounding box center [786, 256] width 133 height 20
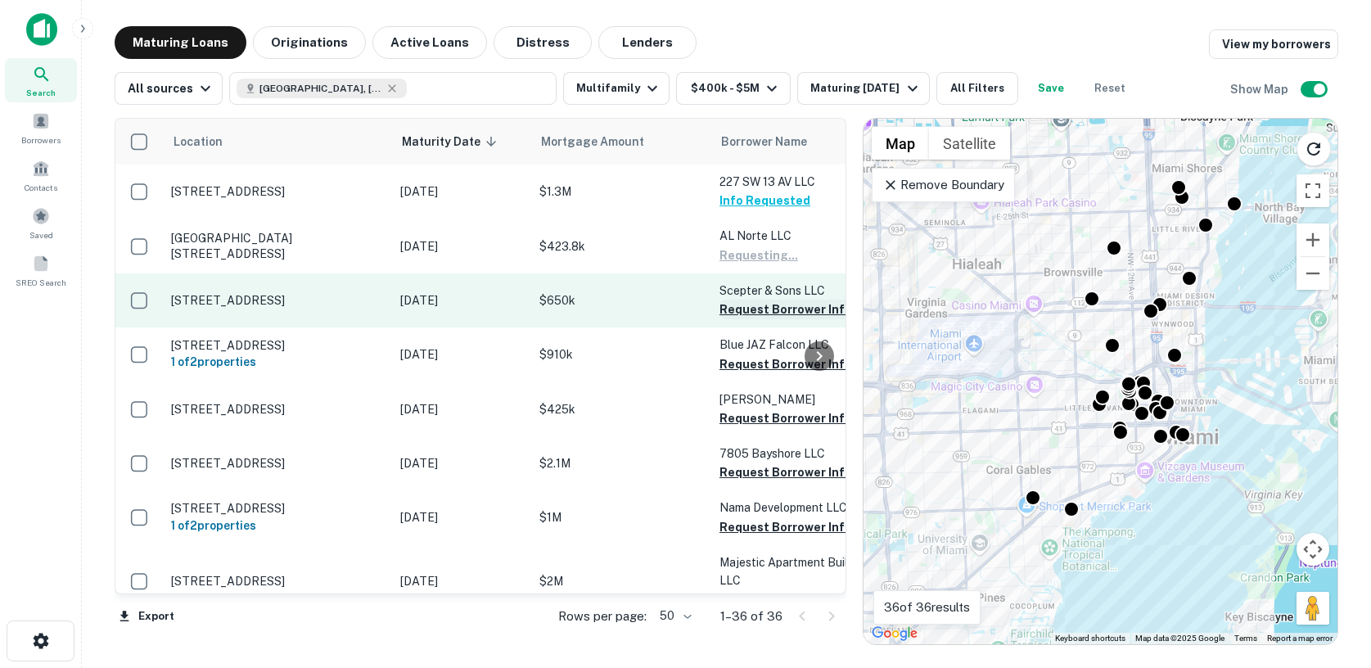
click at [738, 314] on button "Request Borrower Info" at bounding box center [786, 310] width 133 height 20
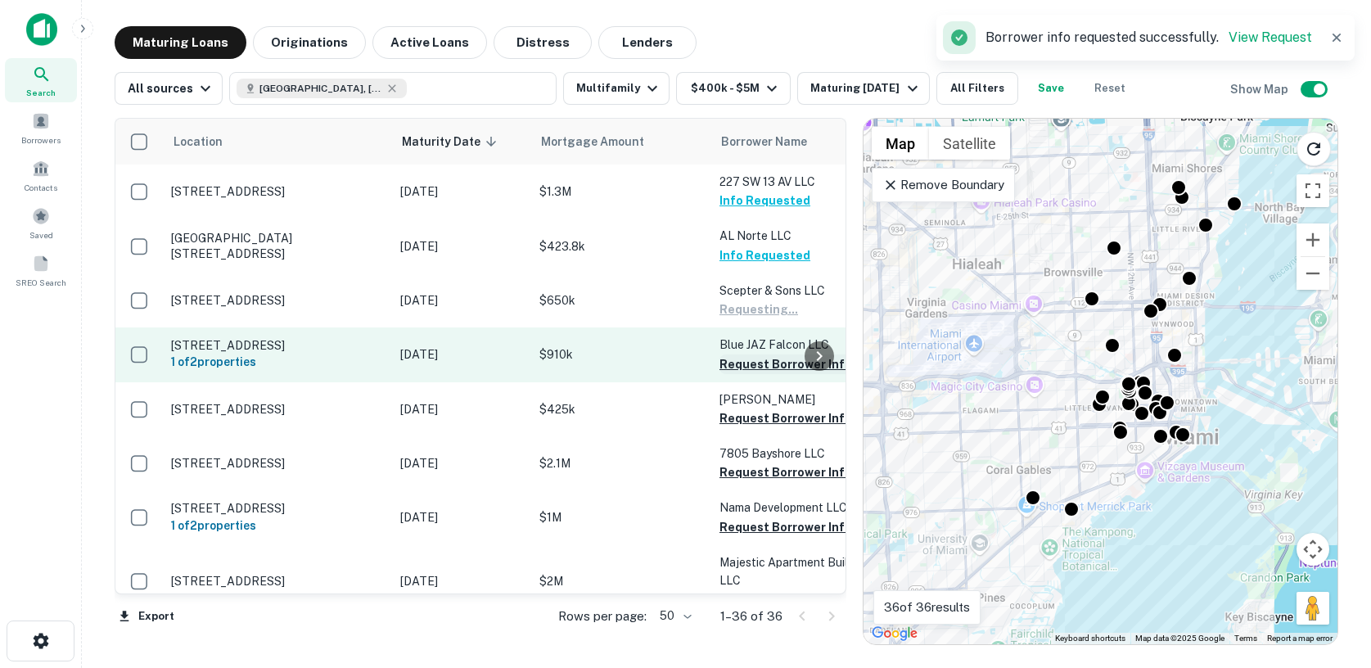
click at [735, 364] on button "Request Borrower Info" at bounding box center [786, 364] width 133 height 20
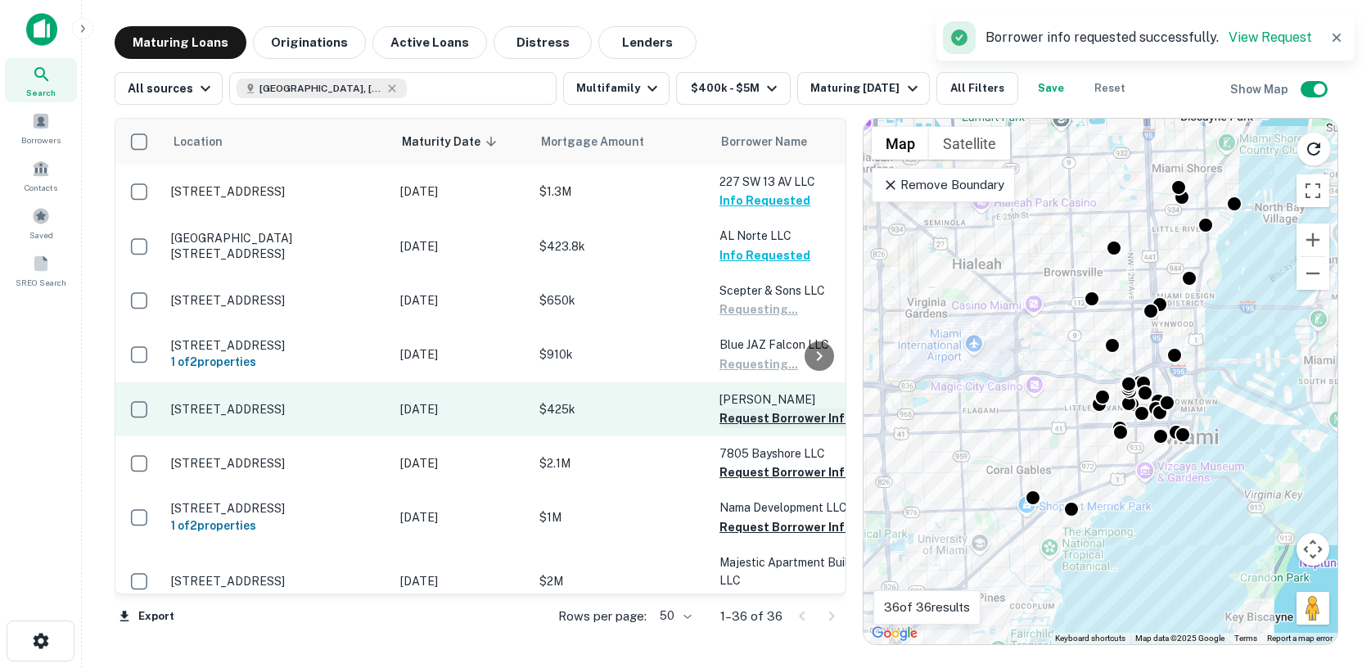
click at [736, 421] on button "Request Borrower Info" at bounding box center [786, 419] width 133 height 20
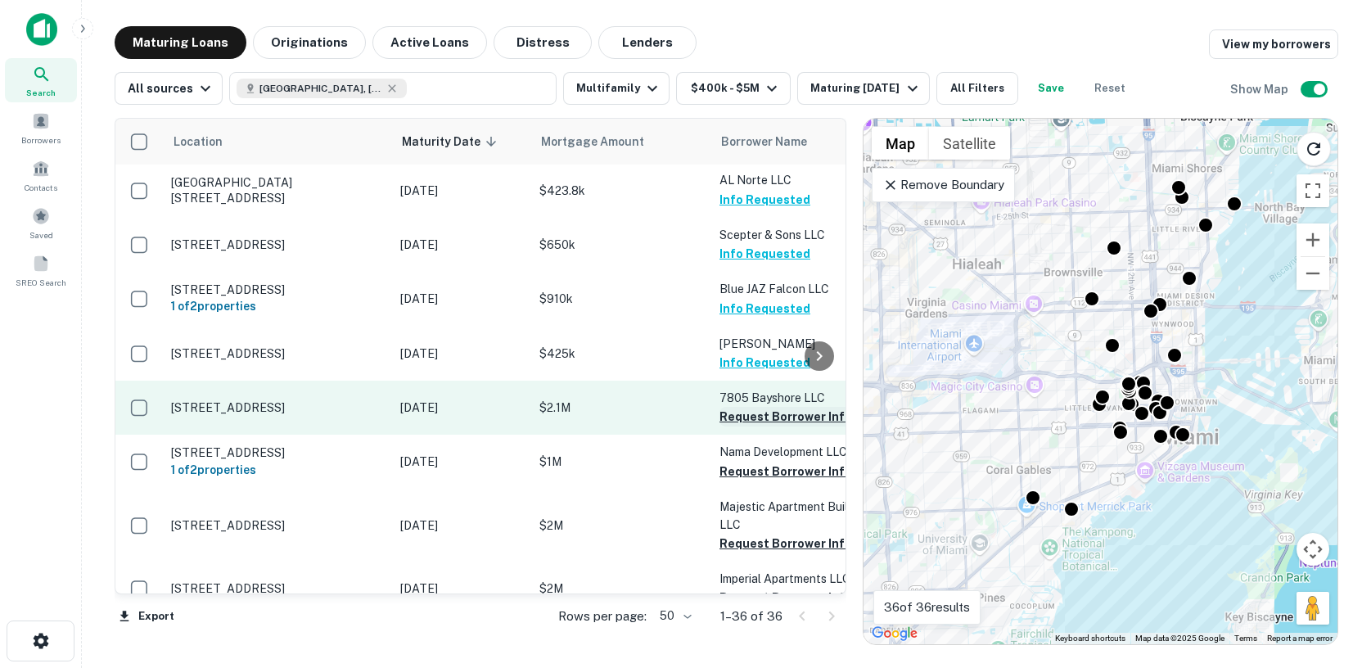
scroll to position [58, 0]
click at [754, 415] on button "Request Borrower Info" at bounding box center [786, 414] width 133 height 20
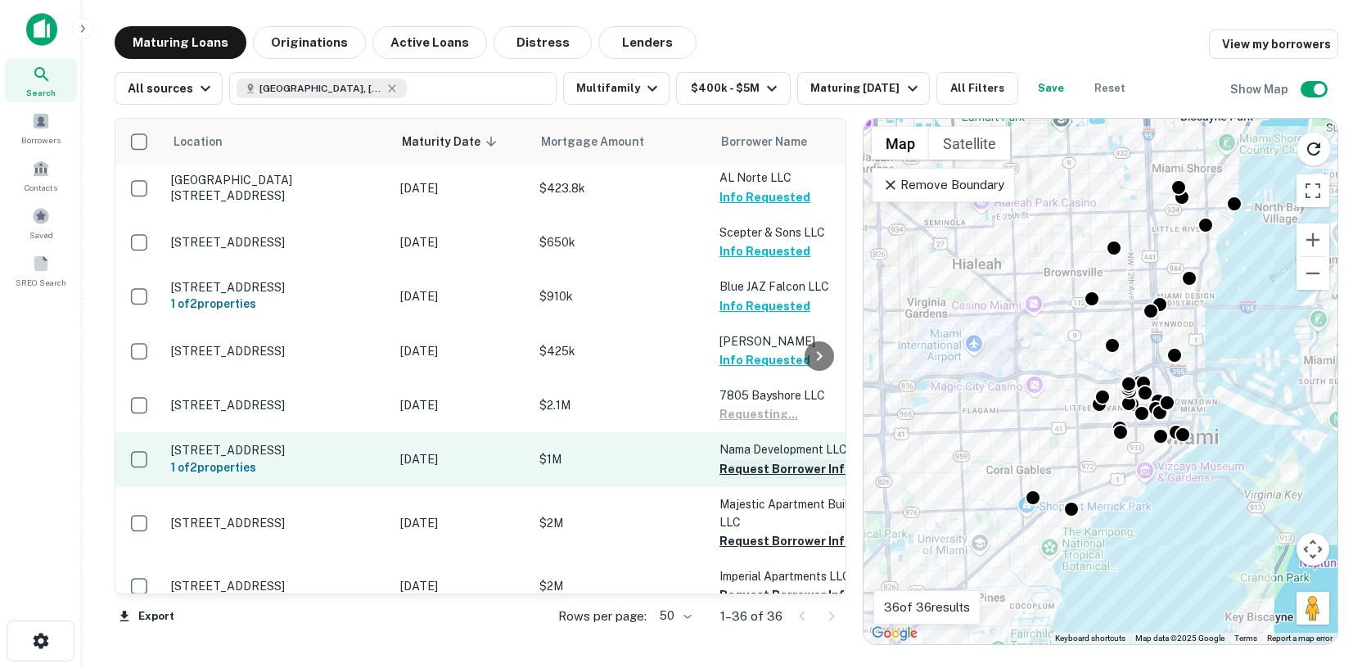
click at [749, 469] on button "Request Borrower Info" at bounding box center [786, 469] width 133 height 20
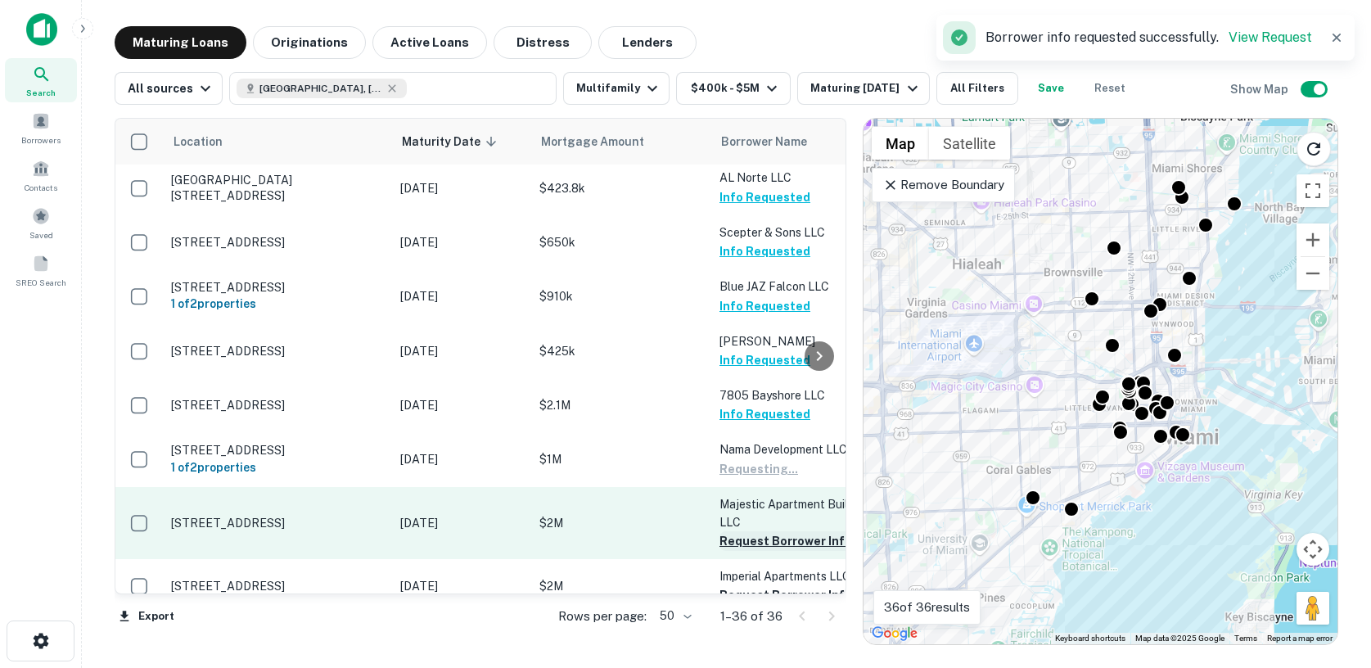
click at [740, 544] on button "Request Borrower Info" at bounding box center [786, 541] width 133 height 20
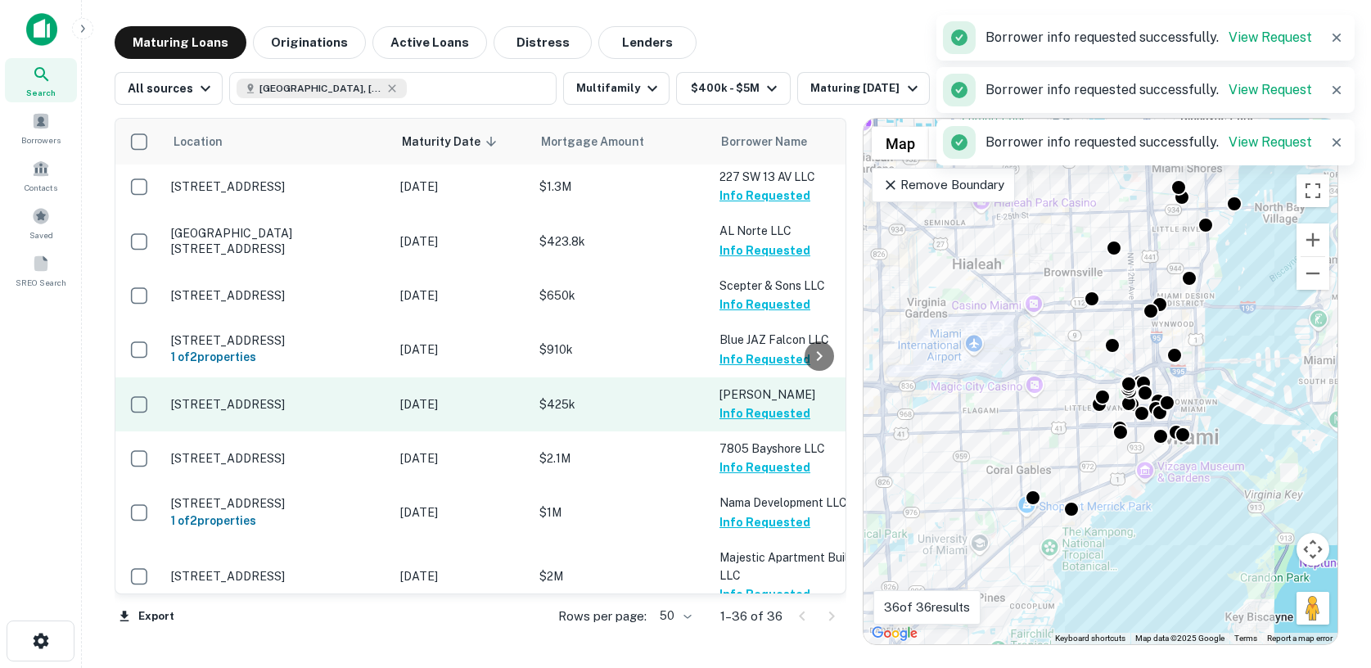
scroll to position [0, 0]
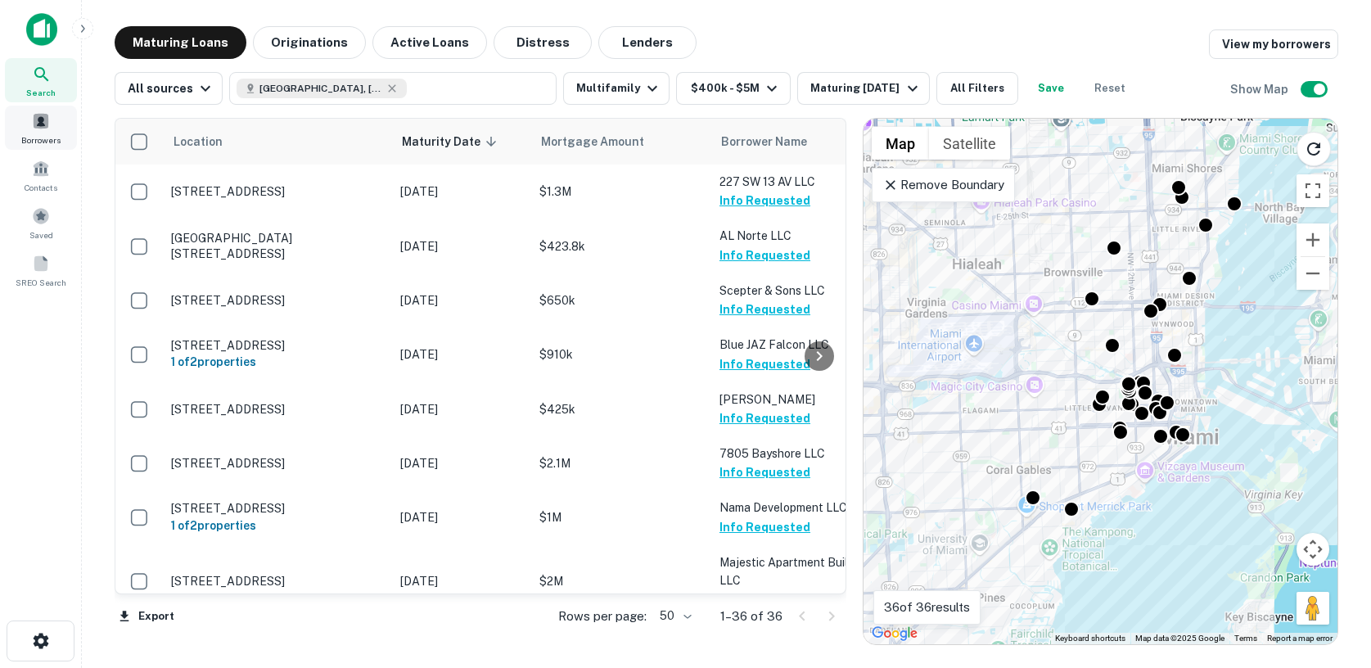
click at [34, 128] on span at bounding box center [41, 121] width 18 height 18
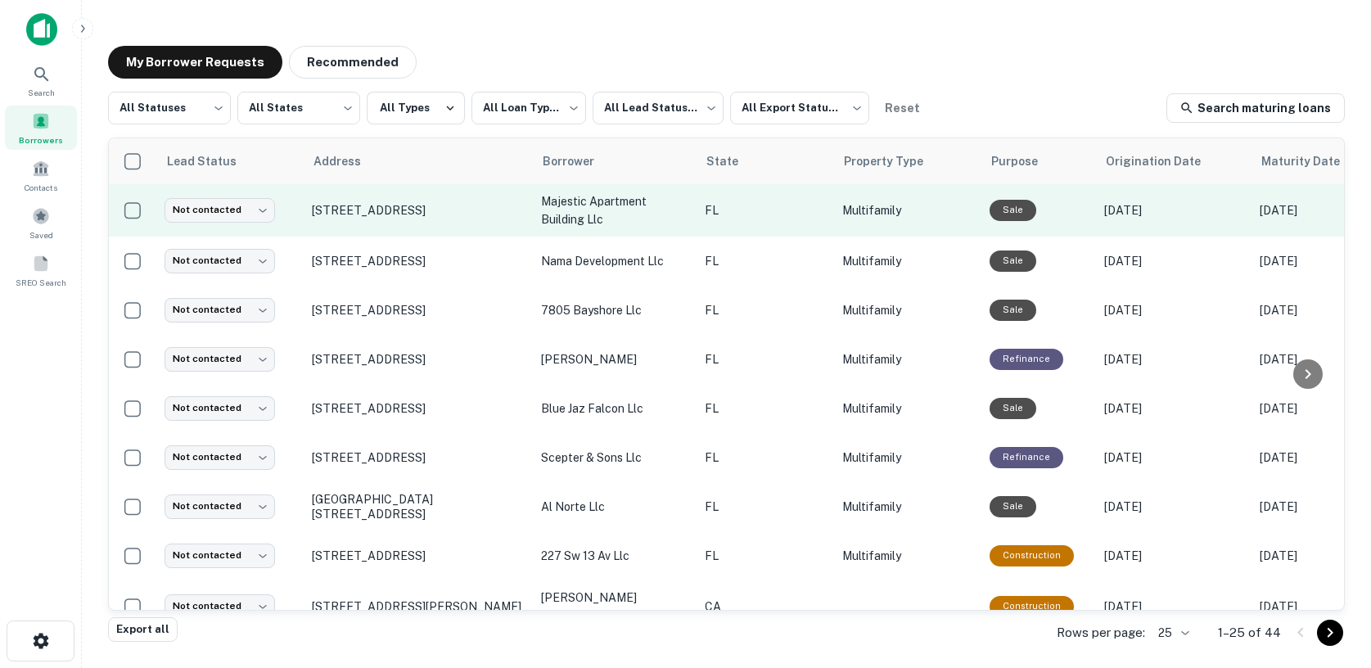
click at [497, 223] on td "[STREET_ADDRESS]" at bounding box center [418, 210] width 229 height 52
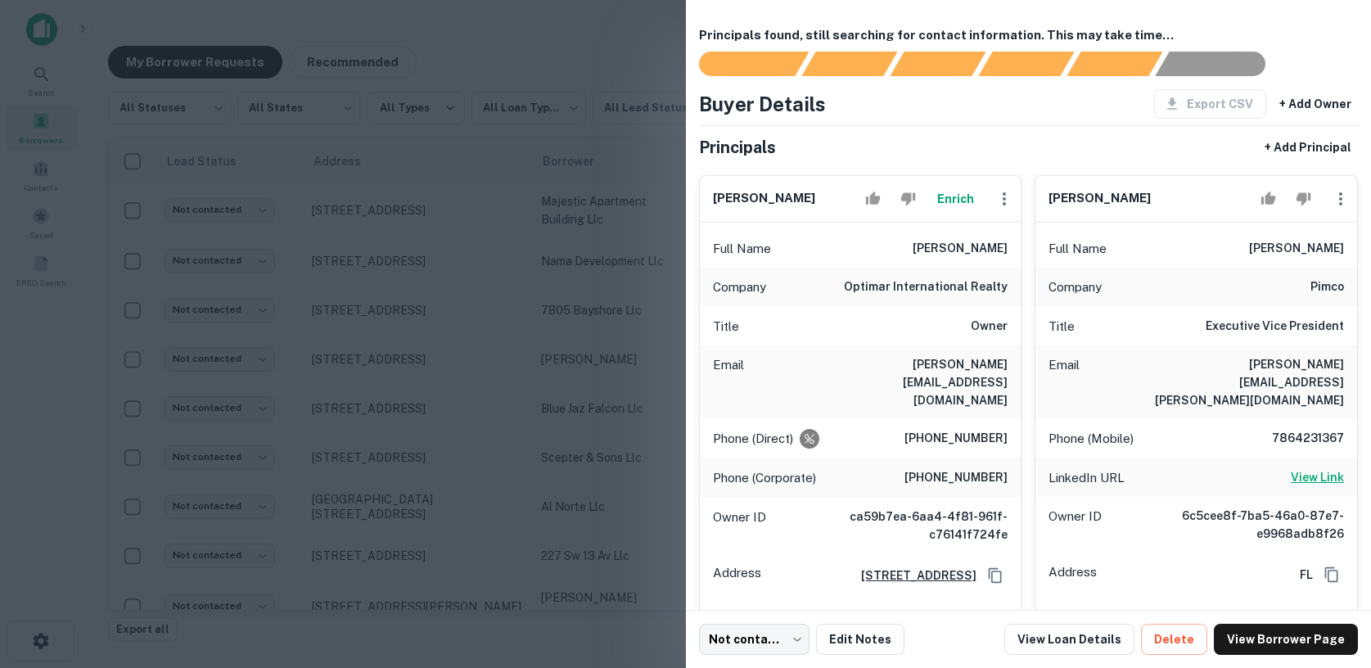
click at [1300, 468] on h6 "View Link" at bounding box center [1317, 477] width 53 height 18
click at [605, 74] on div at bounding box center [685, 334] width 1371 height 668
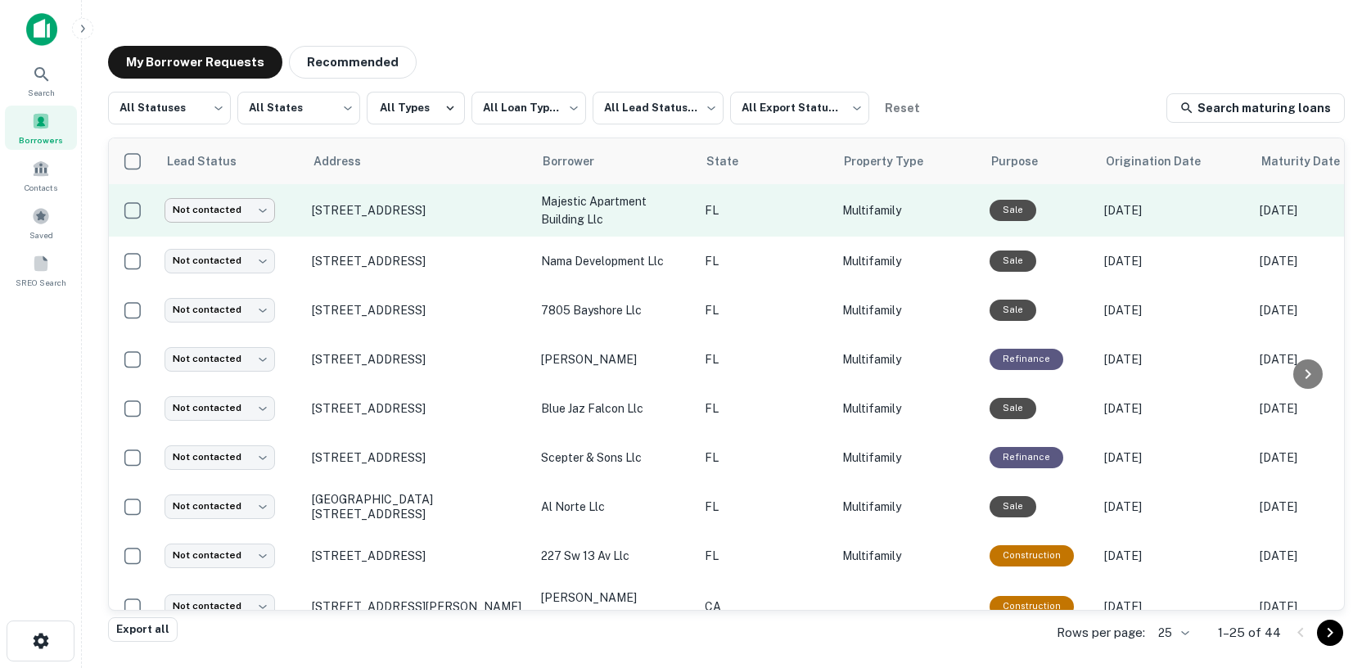
click at [251, 214] on body "**********" at bounding box center [685, 334] width 1371 height 668
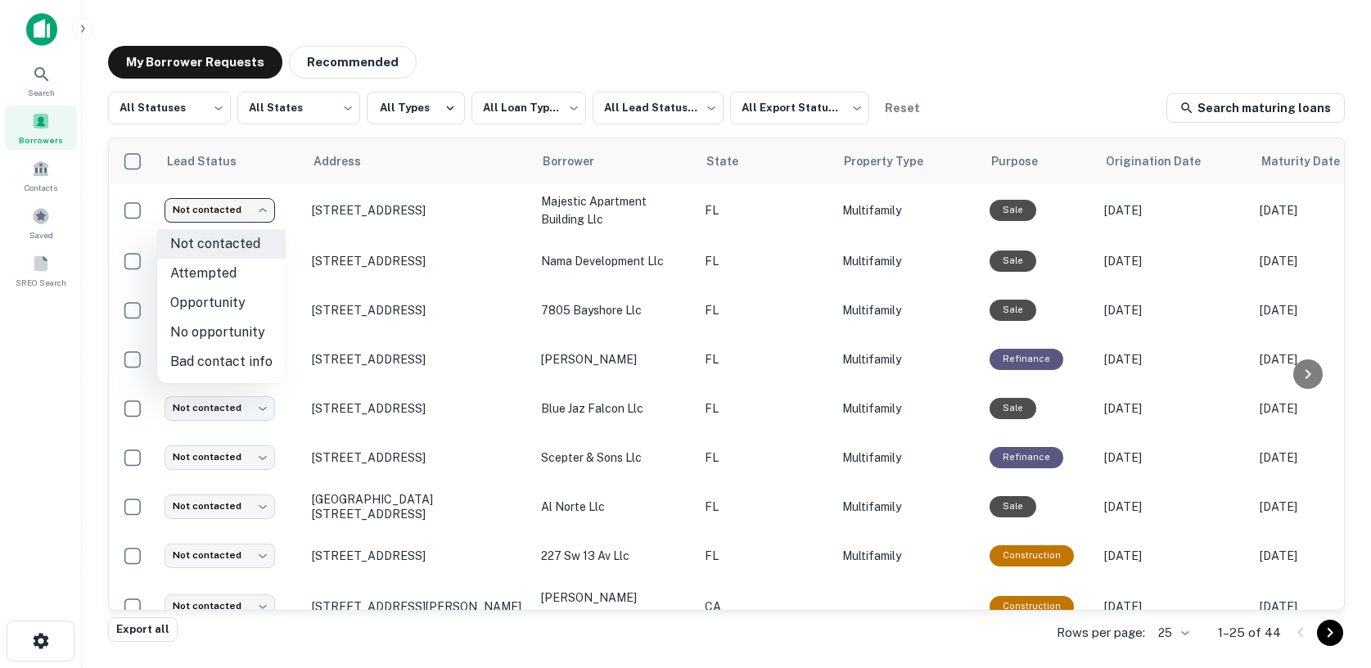
click at [696, 35] on div at bounding box center [685, 334] width 1371 height 668
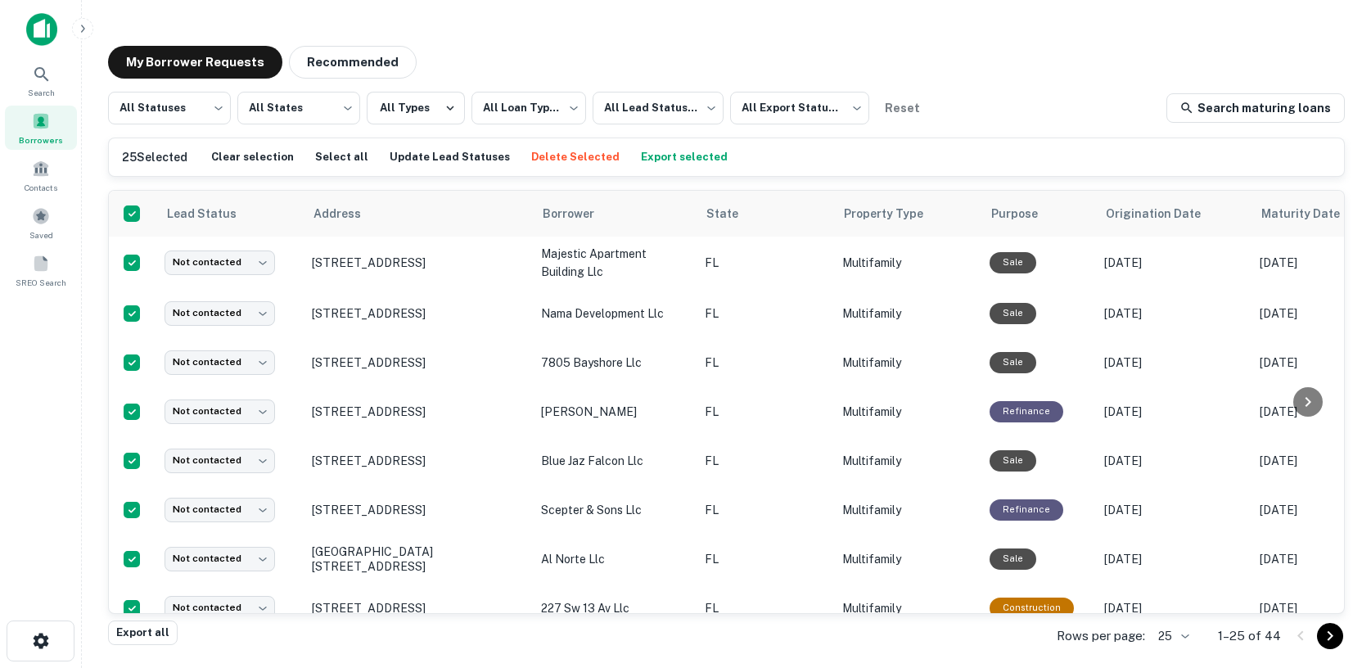
click at [40, 33] on img at bounding box center [41, 29] width 31 height 33
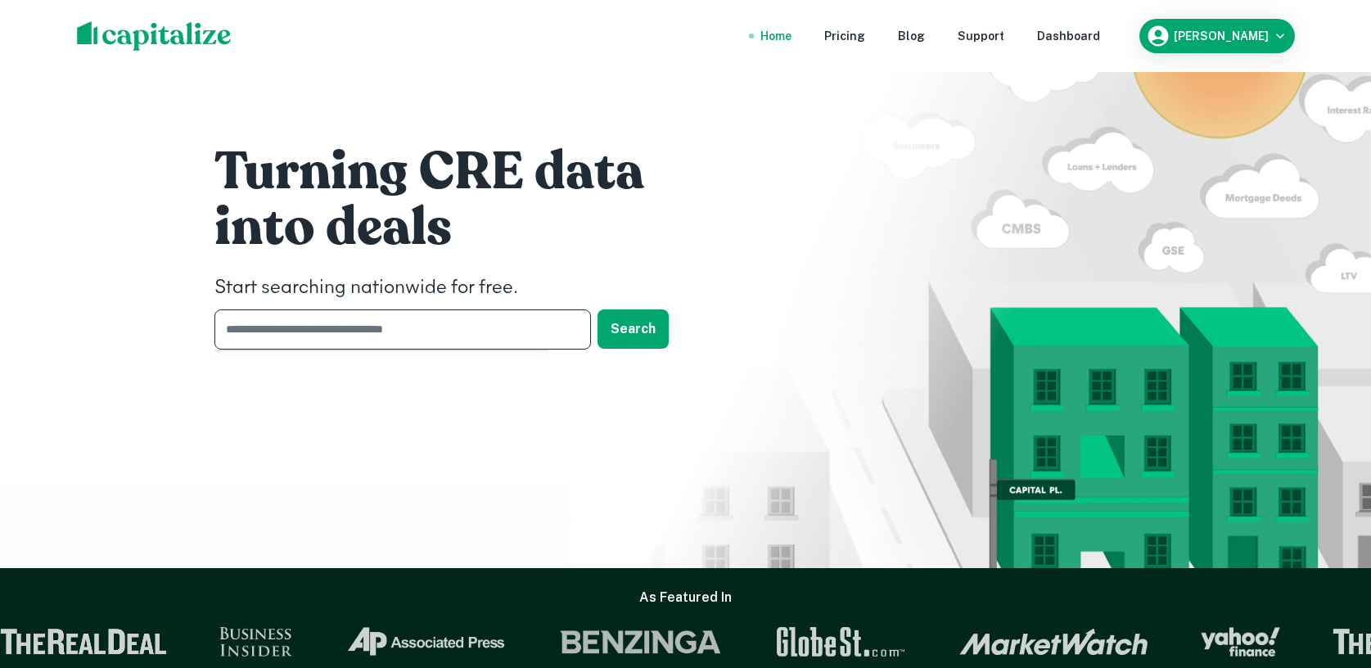
click at [305, 323] on input "text" at bounding box center [396, 329] width 365 height 40
type input "*****"
click at [628, 337] on button "Search" at bounding box center [633, 328] width 71 height 39
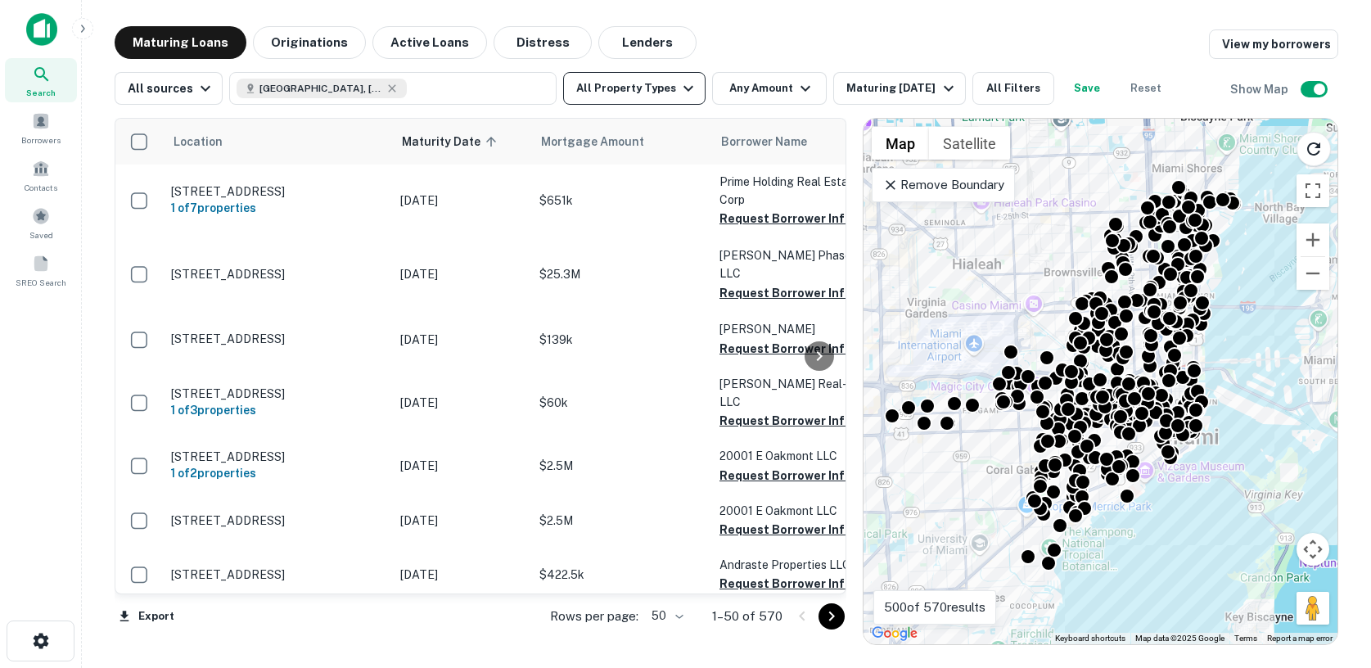
click at [655, 86] on button "All Property Types" at bounding box center [634, 88] width 142 height 33
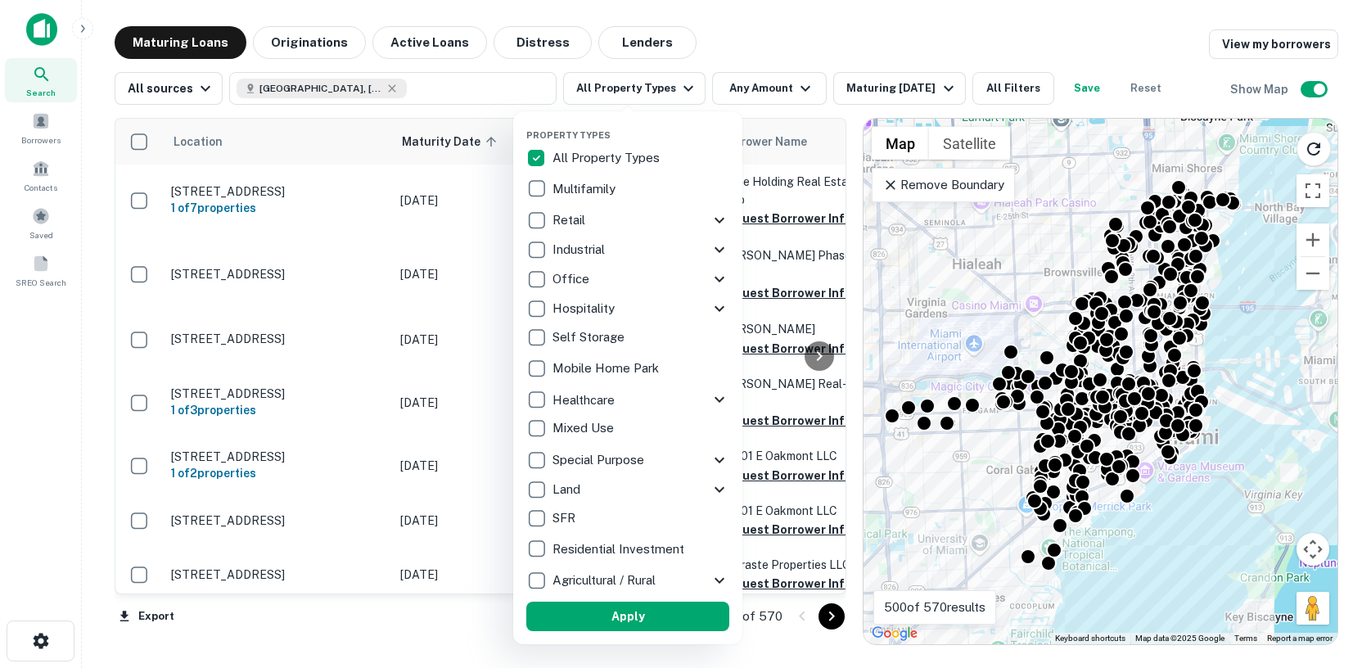
click at [568, 187] on p "Multifamily" at bounding box center [586, 189] width 66 height 20
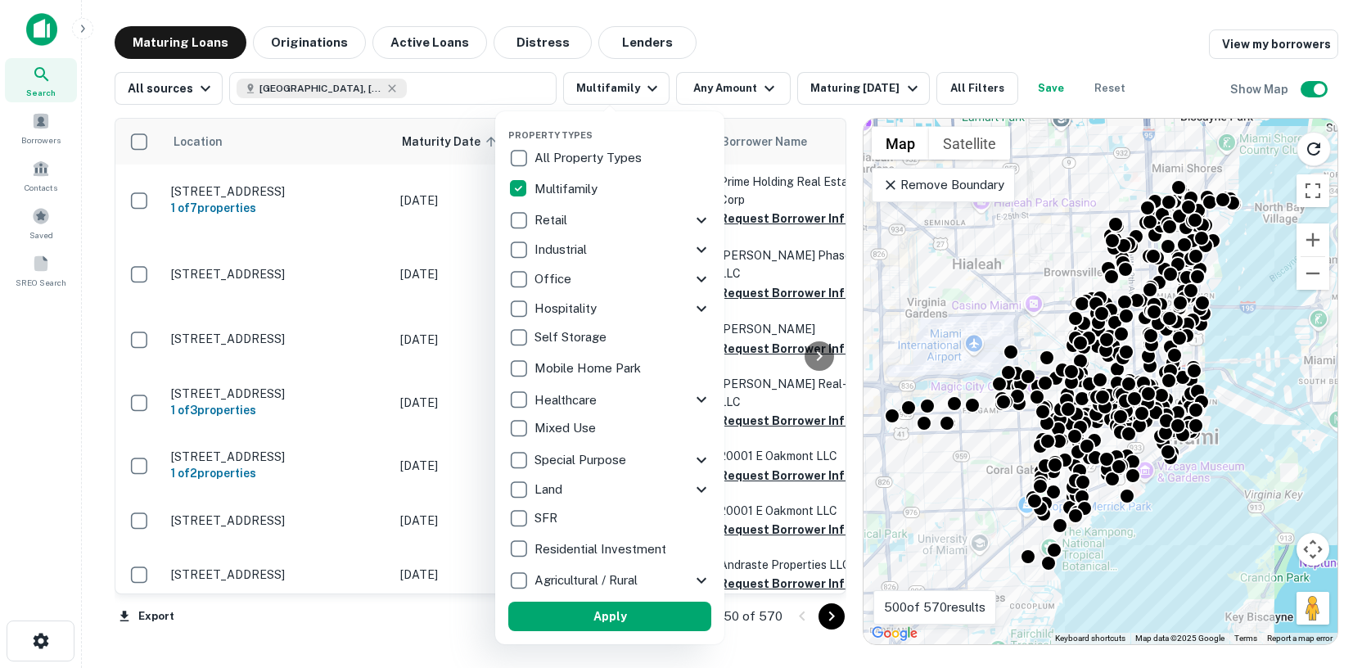
click at [924, 56] on div at bounding box center [685, 334] width 1371 height 668
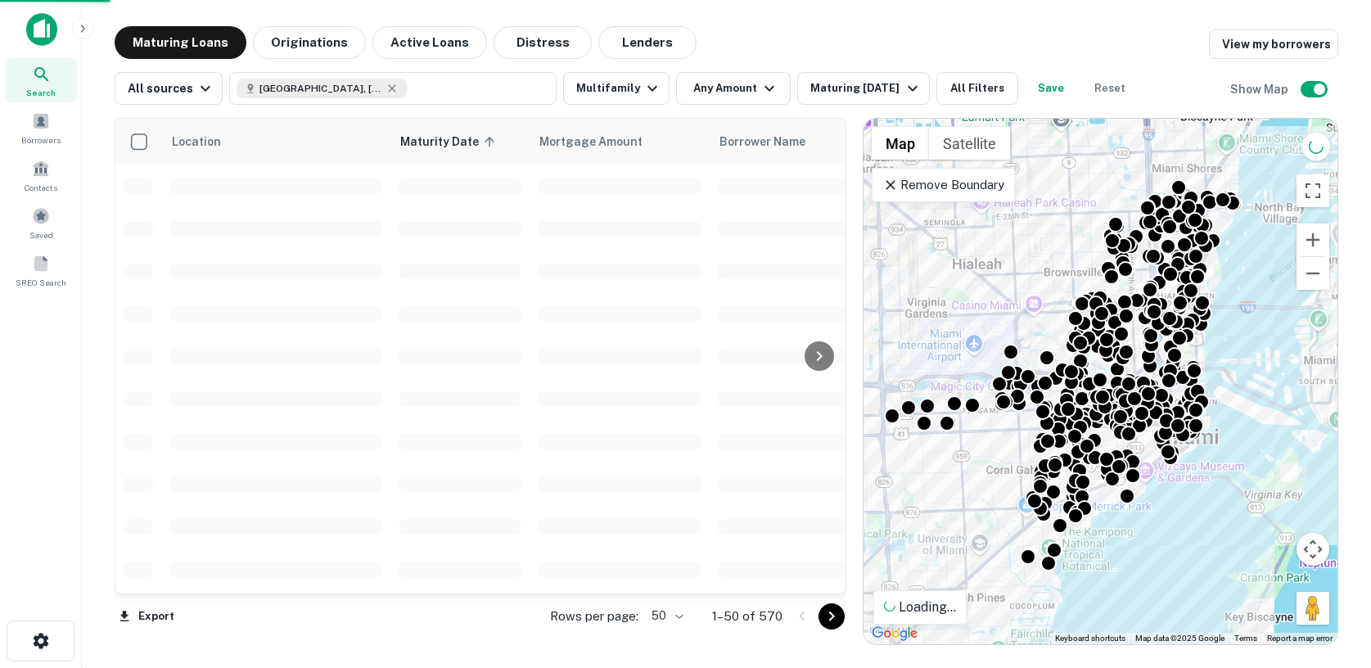
click at [968, 89] on div at bounding box center [685, 334] width 1371 height 668
click at [958, 84] on button "All Filters" at bounding box center [978, 88] width 82 height 33
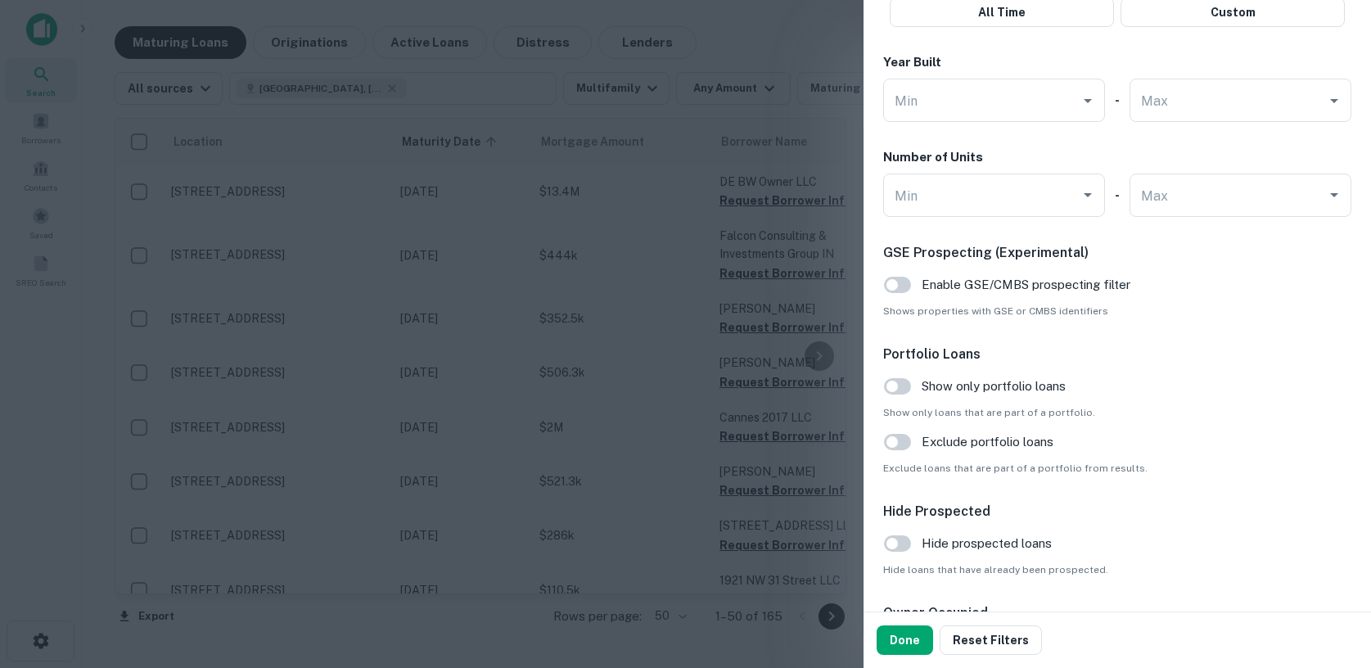
scroll to position [1508, 0]
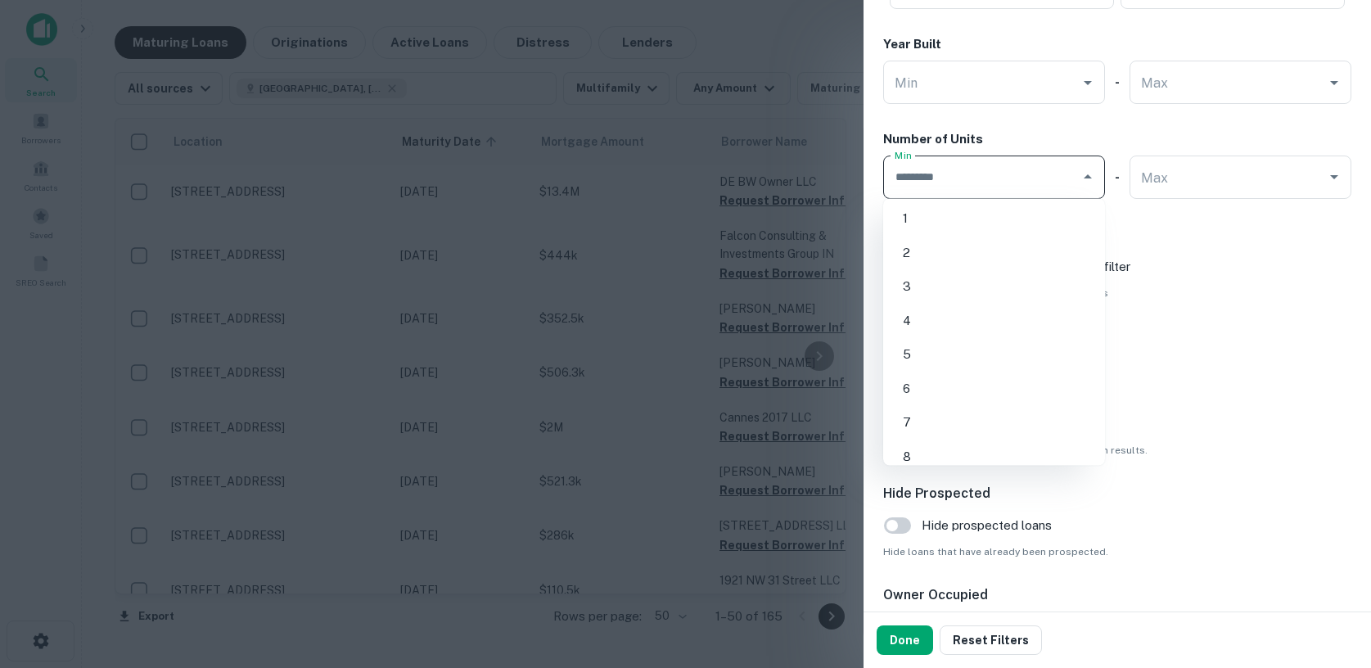
click at [1020, 184] on input "Min" at bounding box center [982, 177] width 183 height 29
click at [952, 350] on li "5" at bounding box center [994, 354] width 209 height 29
type input "*"
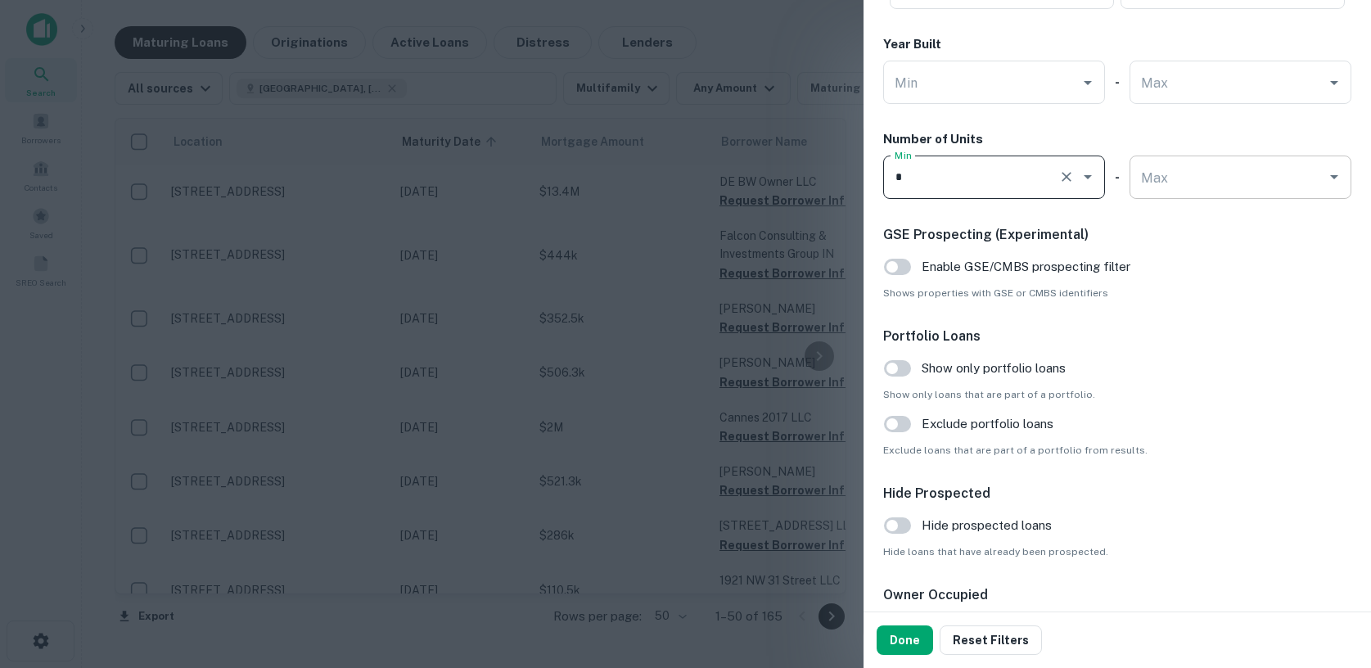
click at [1202, 170] on input "Max" at bounding box center [1228, 177] width 183 height 29
click at [1165, 381] on li "10" at bounding box center [1240, 387] width 209 height 29
type input "**"
click at [897, 641] on button "Done" at bounding box center [905, 639] width 56 height 29
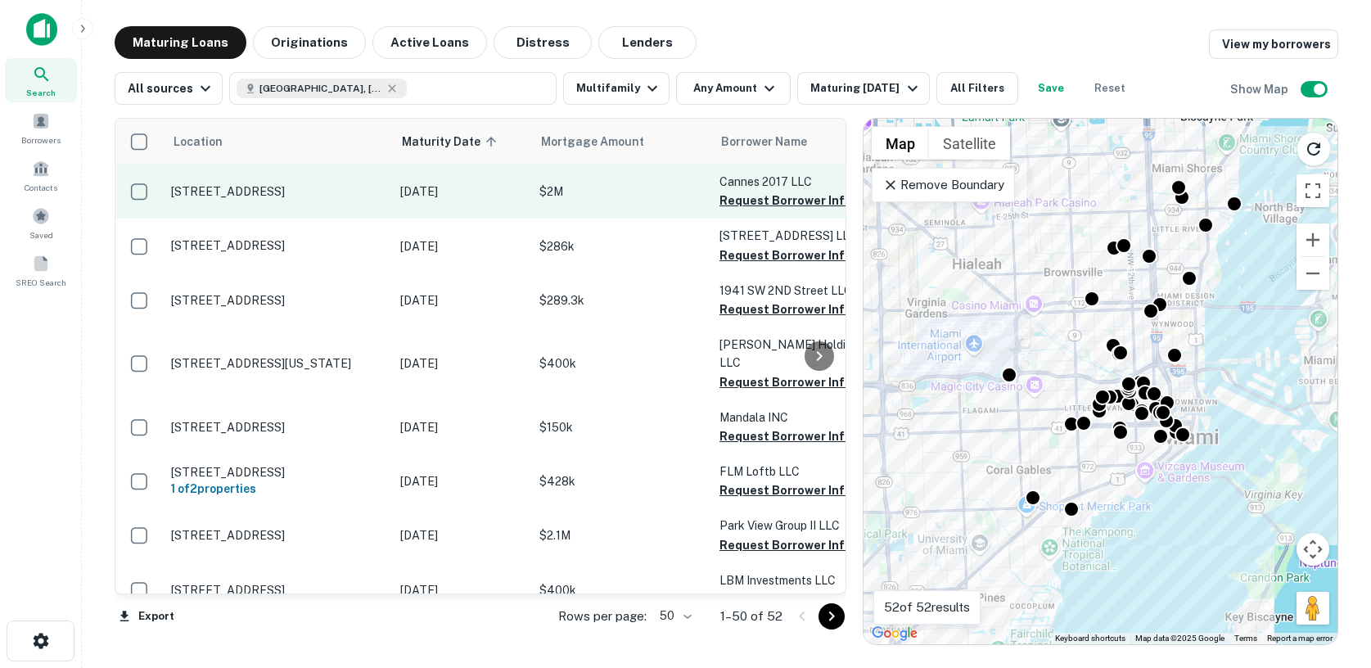
click at [381, 205] on td "[STREET_ADDRESS]" at bounding box center [277, 192] width 229 height 54
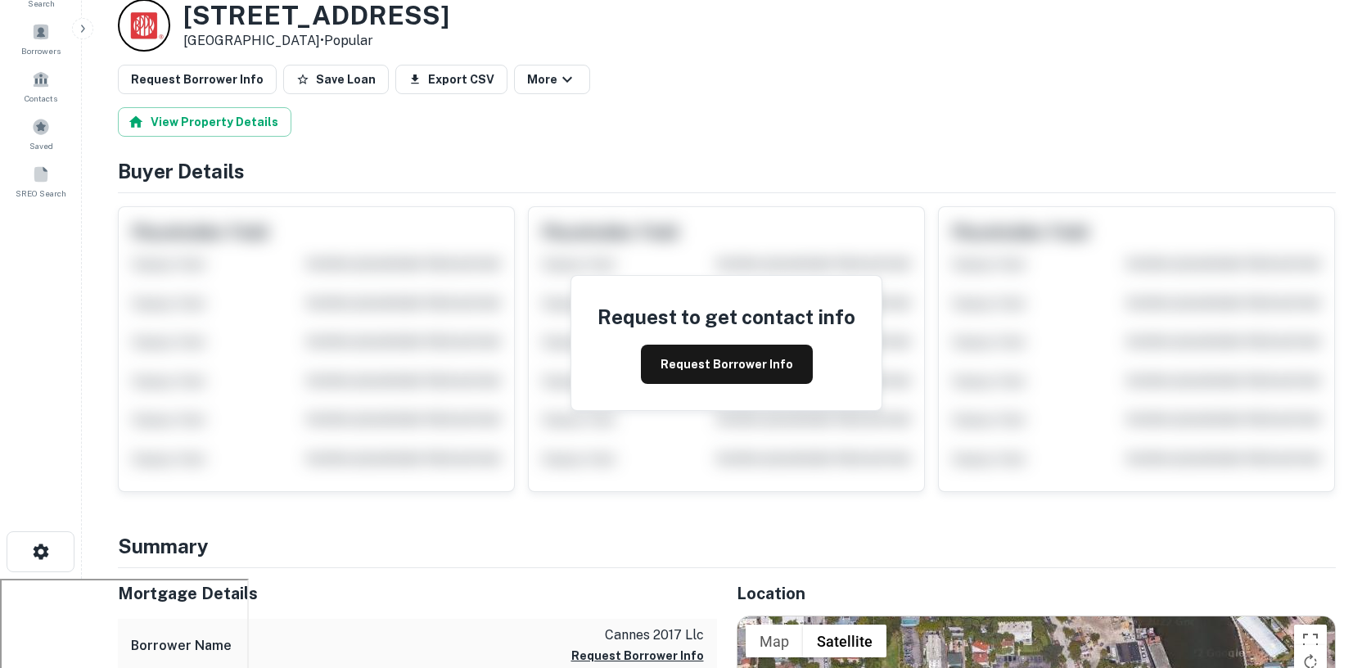
scroll to position [108, 0]
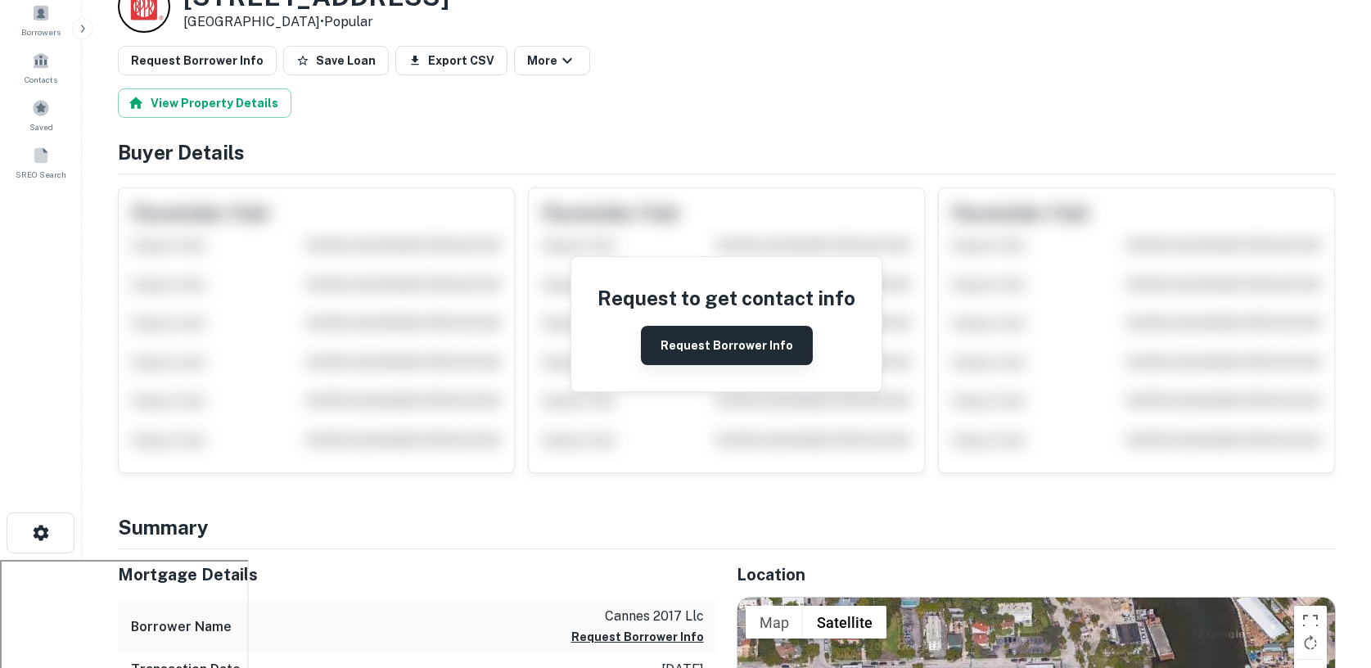
click at [697, 338] on button "Request Borrower Info" at bounding box center [727, 345] width 172 height 39
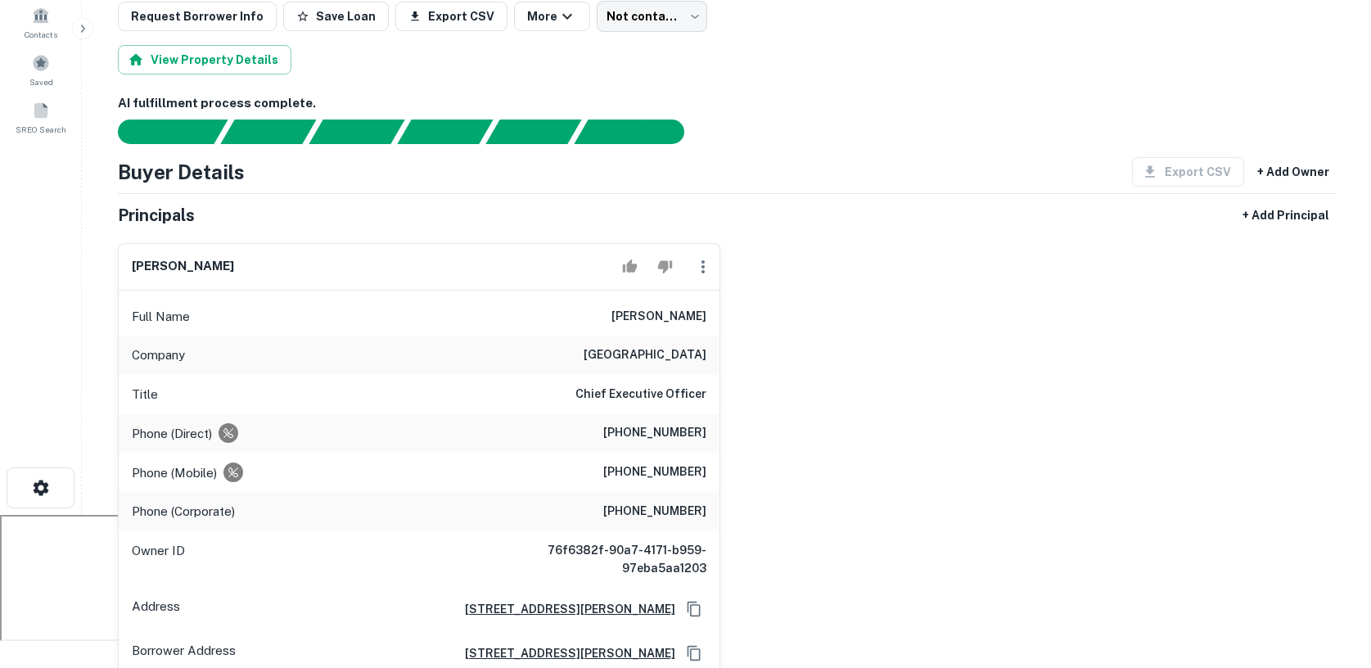
scroll to position [0, 0]
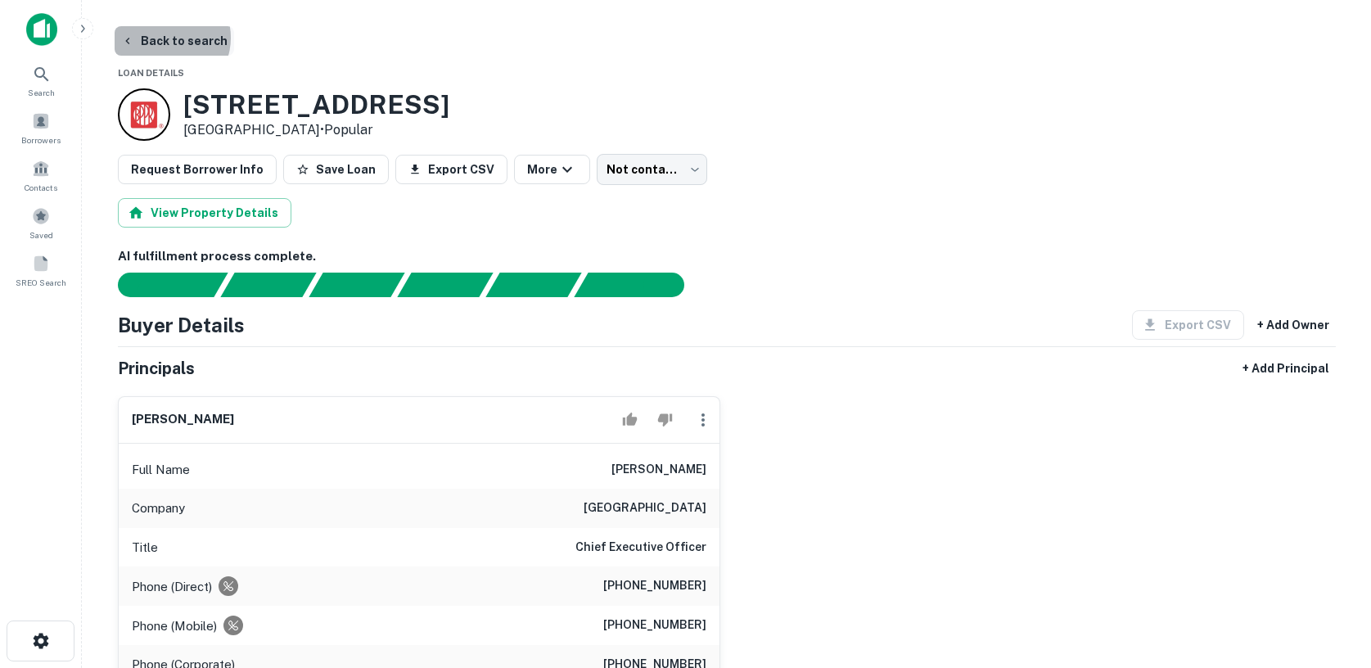
click at [168, 38] on button "Back to search" at bounding box center [175, 40] width 120 height 29
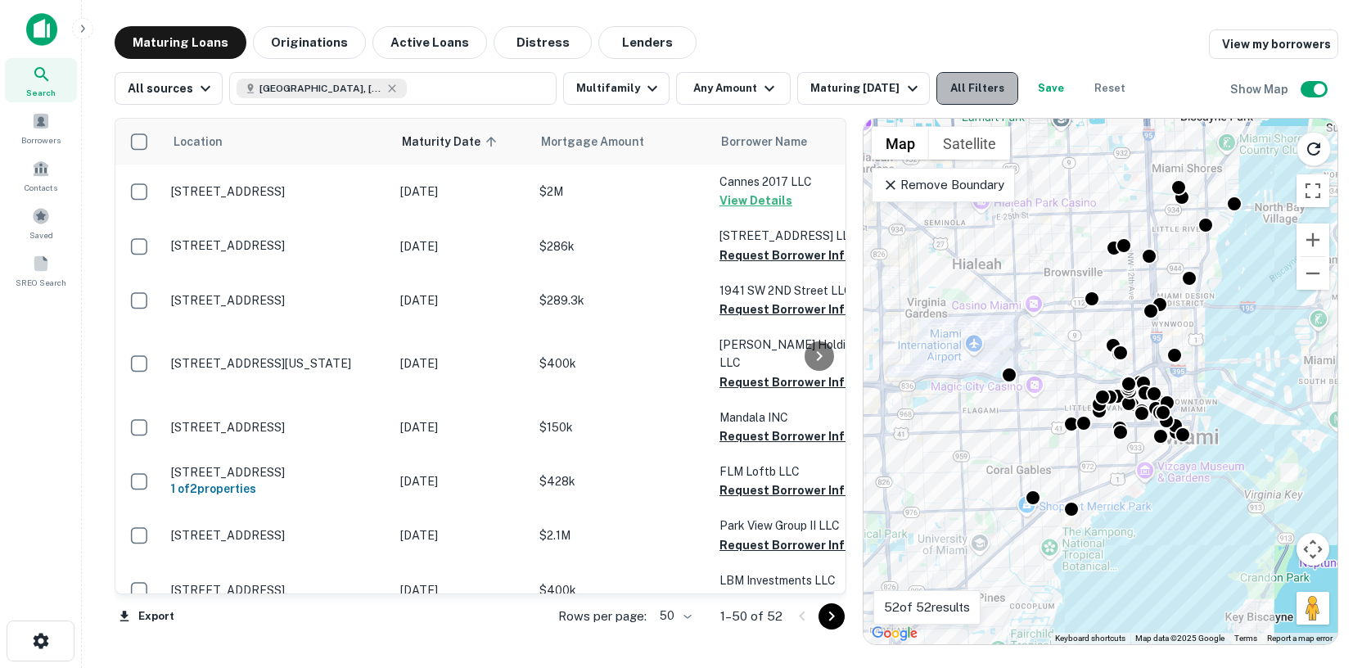
click at [973, 93] on button "All Filters" at bounding box center [978, 88] width 82 height 33
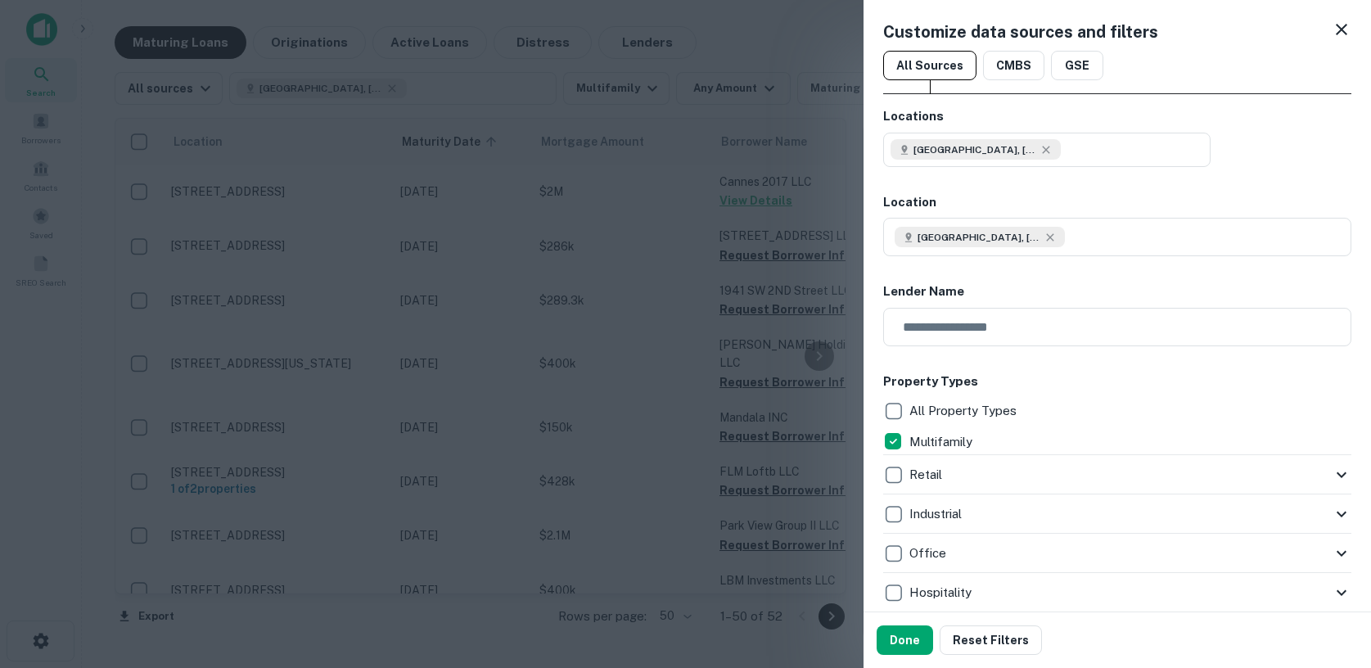
click at [1334, 34] on icon at bounding box center [1342, 30] width 20 height 20
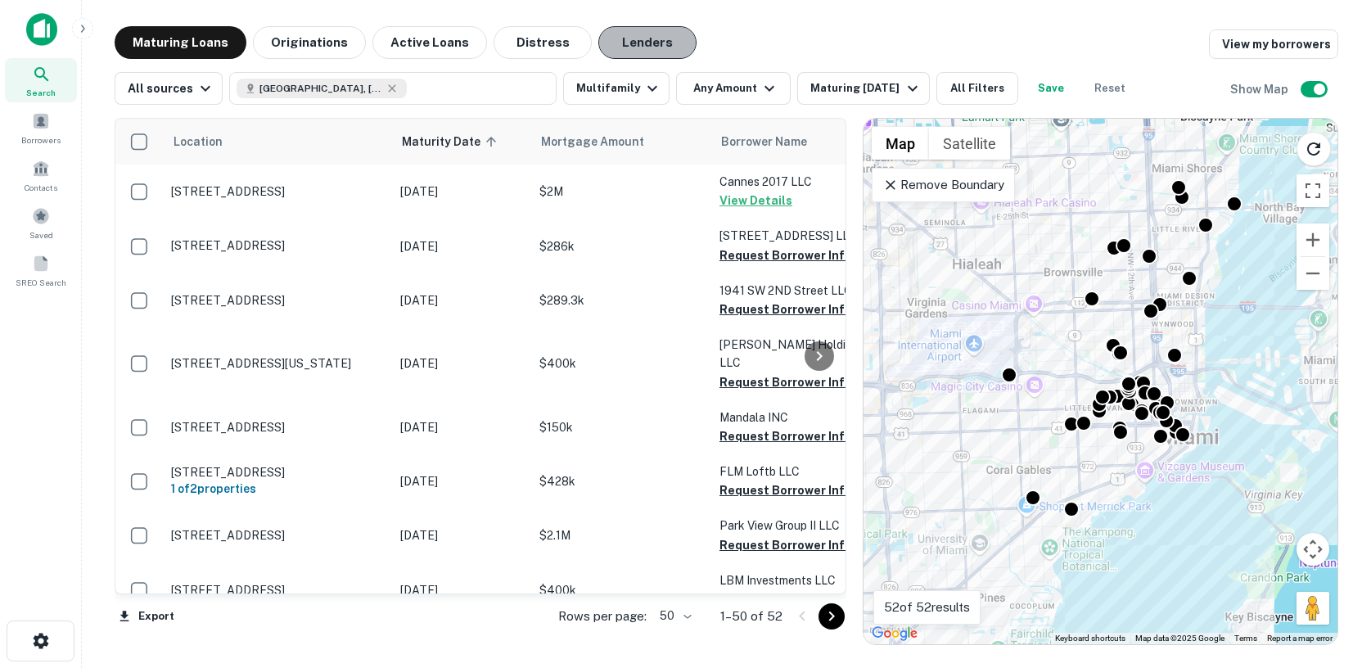
click at [620, 46] on button "Lenders" at bounding box center [647, 42] width 98 height 33
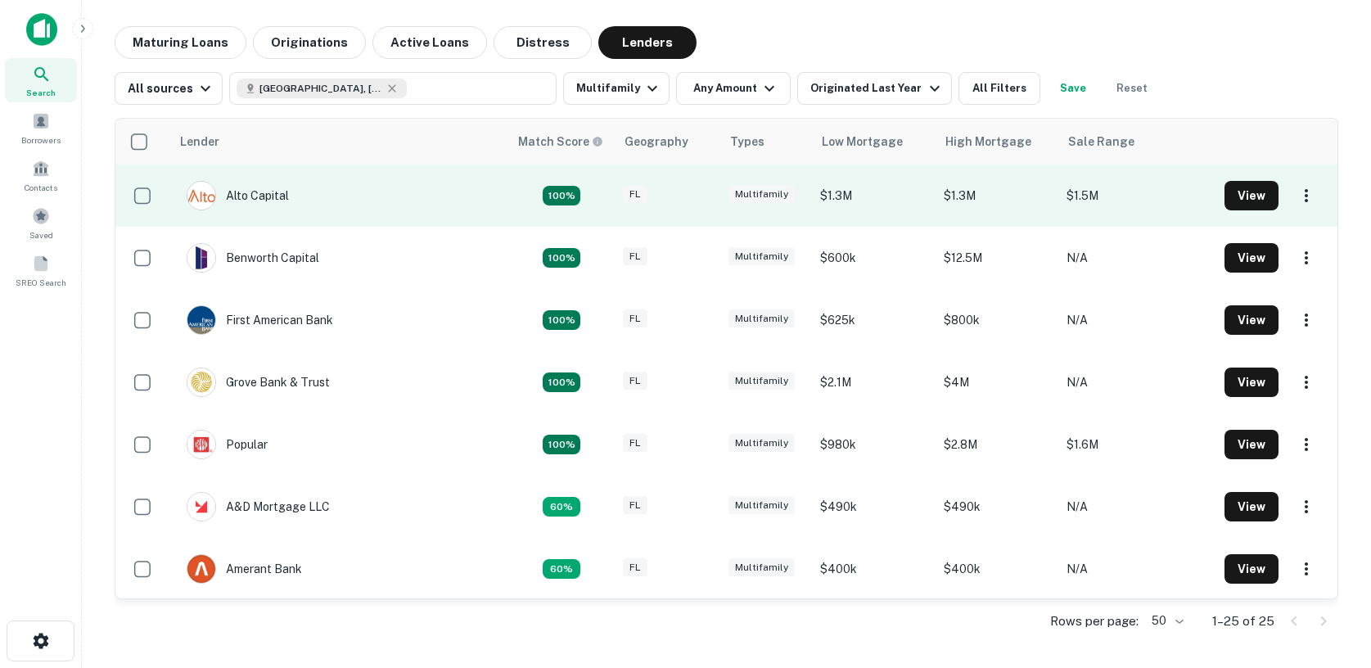
click at [448, 207] on td "Alto Capital" at bounding box center [339, 196] width 338 height 62
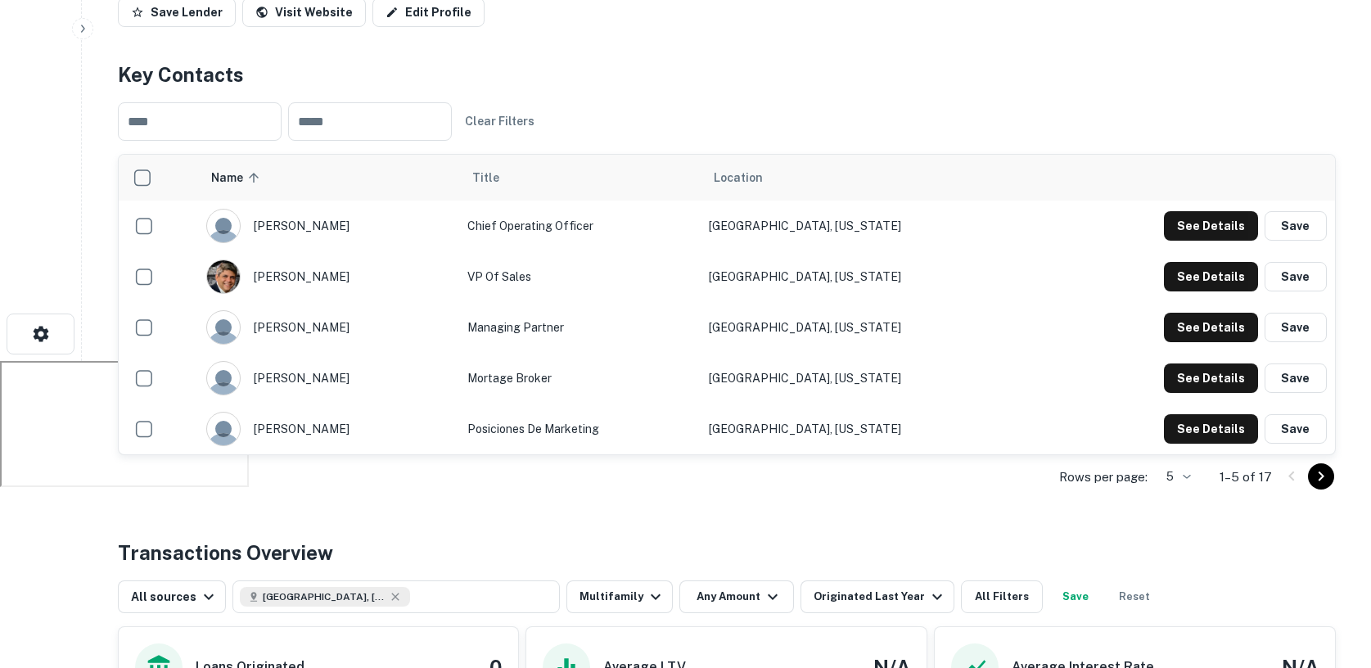
scroll to position [300, 0]
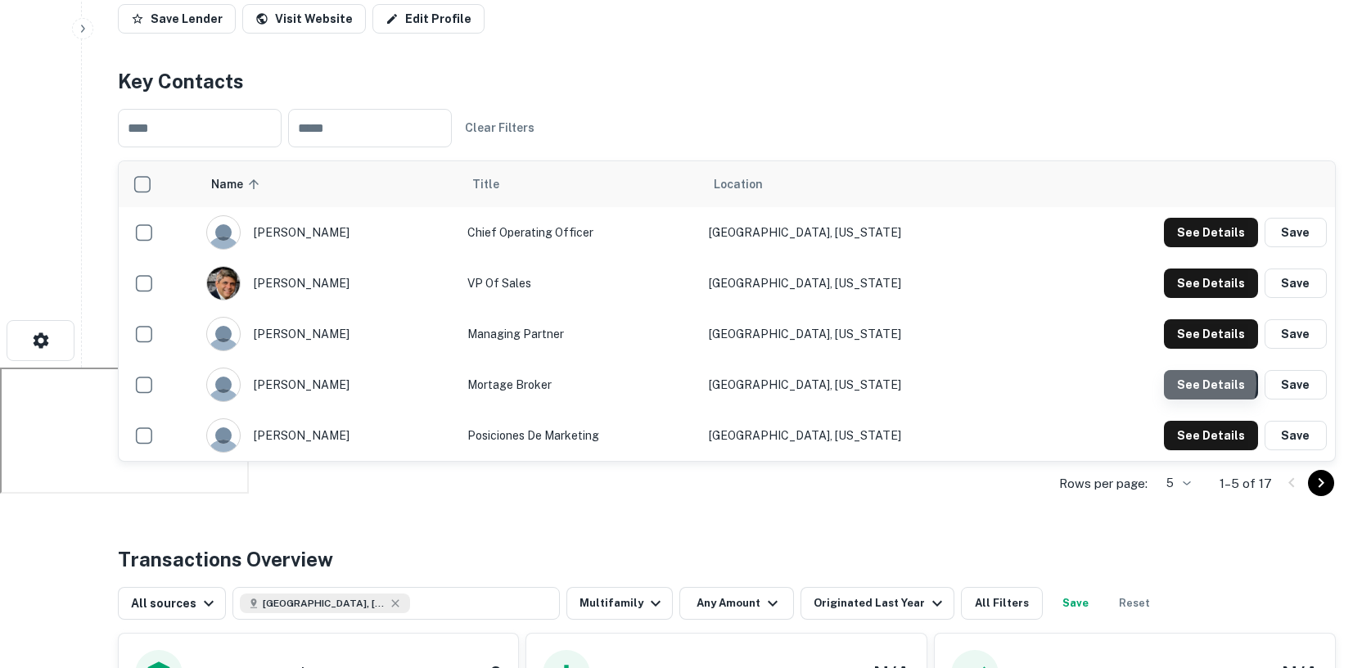
click at [1197, 384] on button "See Details" at bounding box center [1211, 384] width 94 height 29
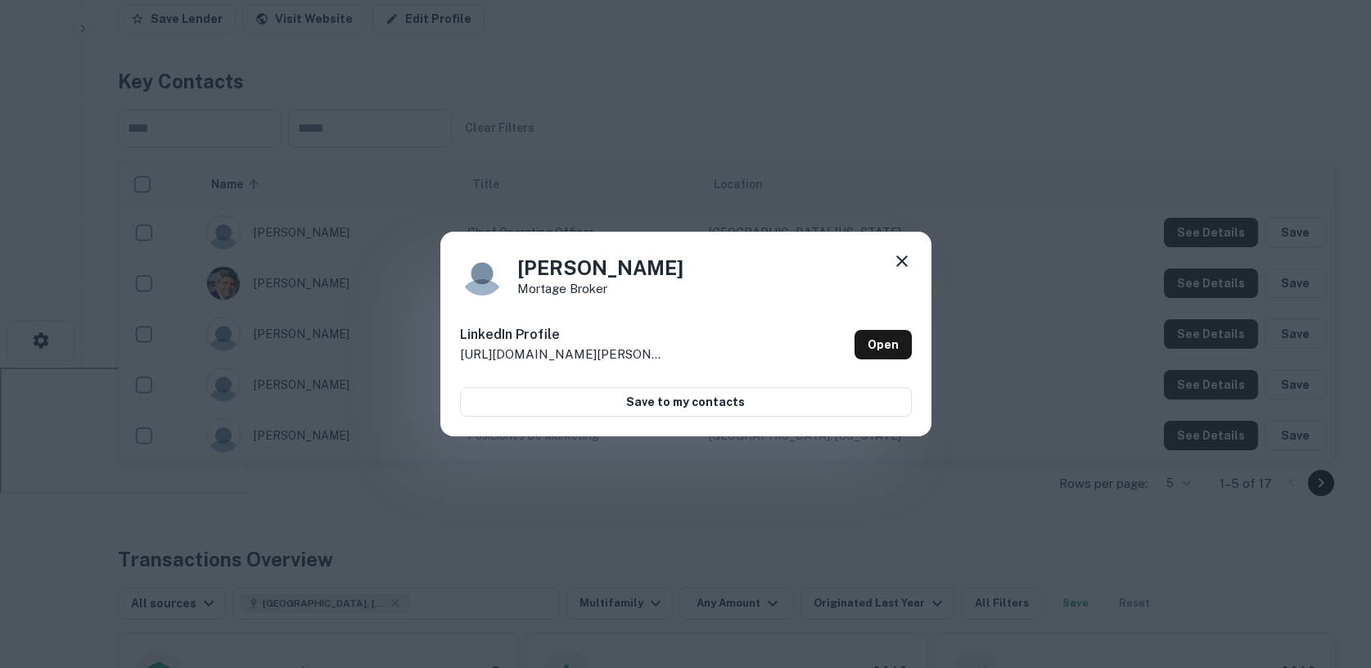
click at [894, 262] on icon at bounding box center [902, 261] width 20 height 20
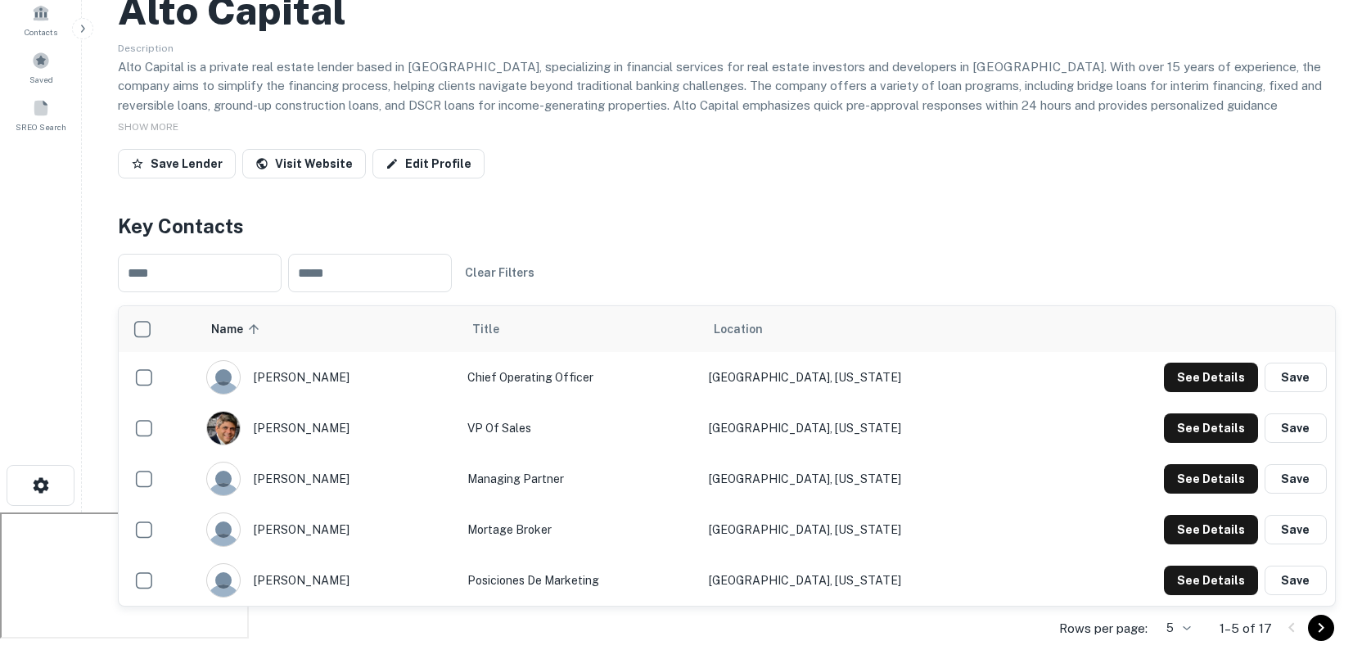
scroll to position [160, 0]
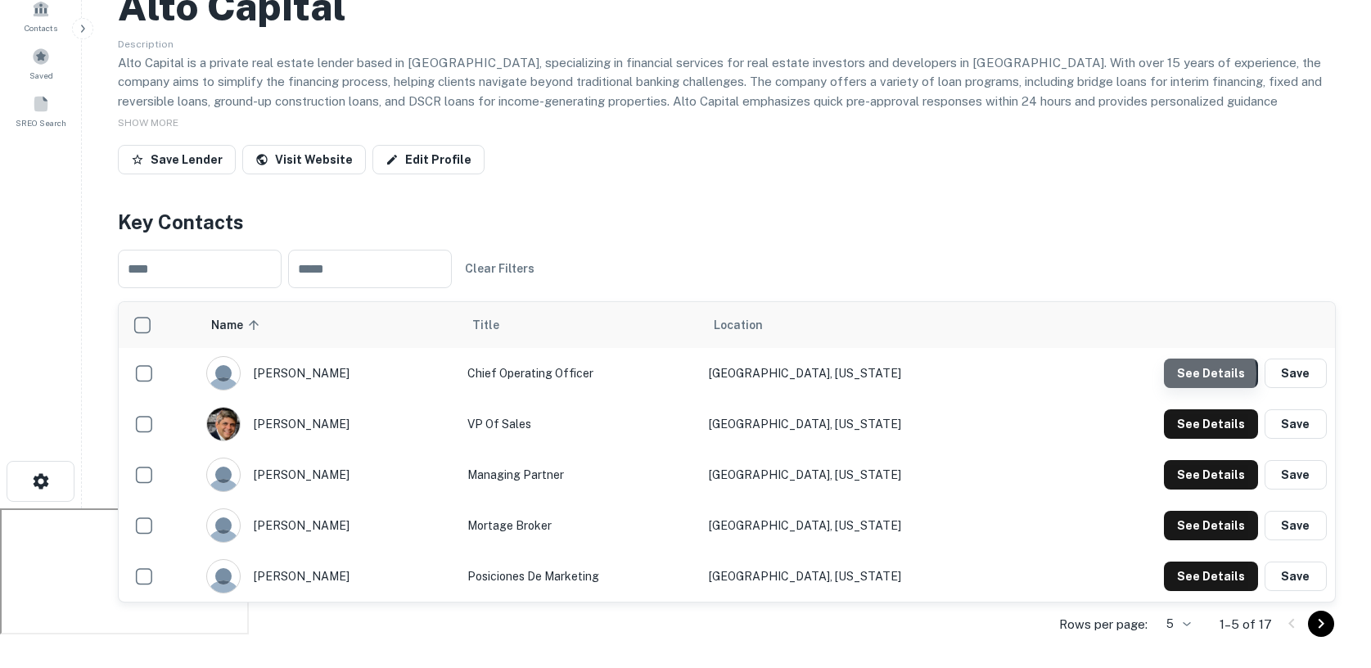
click at [1189, 374] on button "See Details" at bounding box center [1211, 373] width 94 height 29
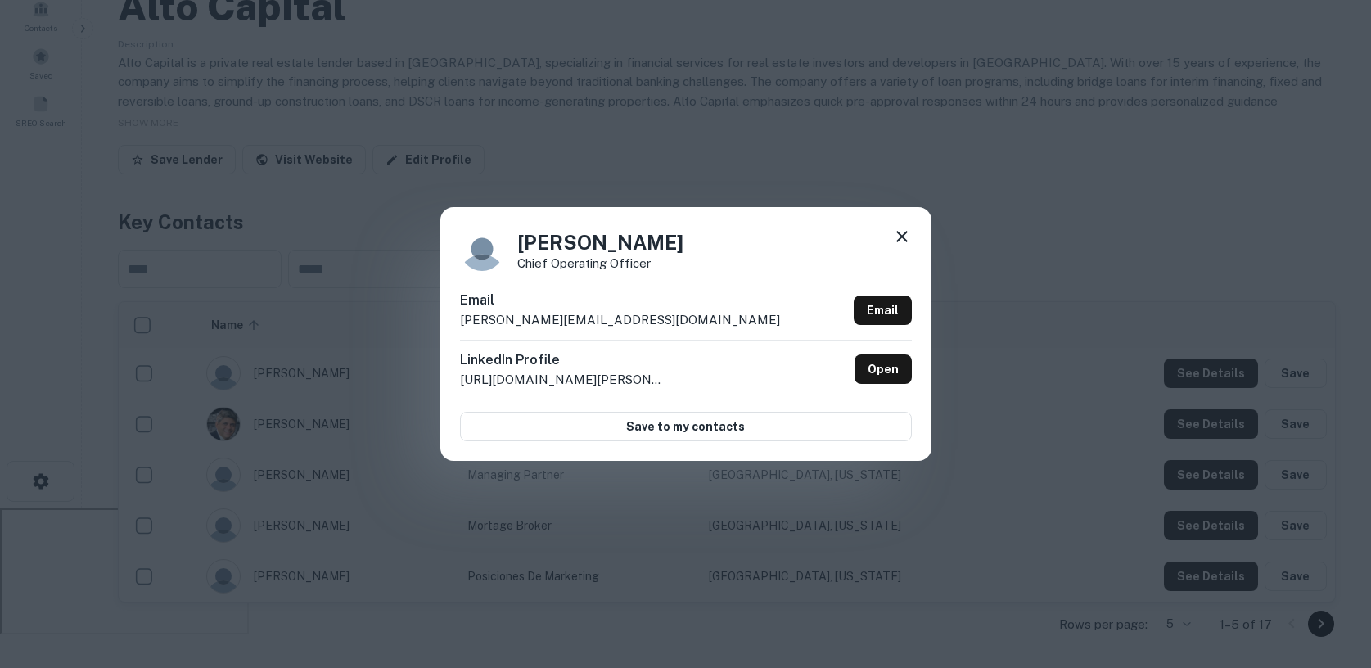
click at [905, 237] on icon at bounding box center [902, 237] width 20 height 20
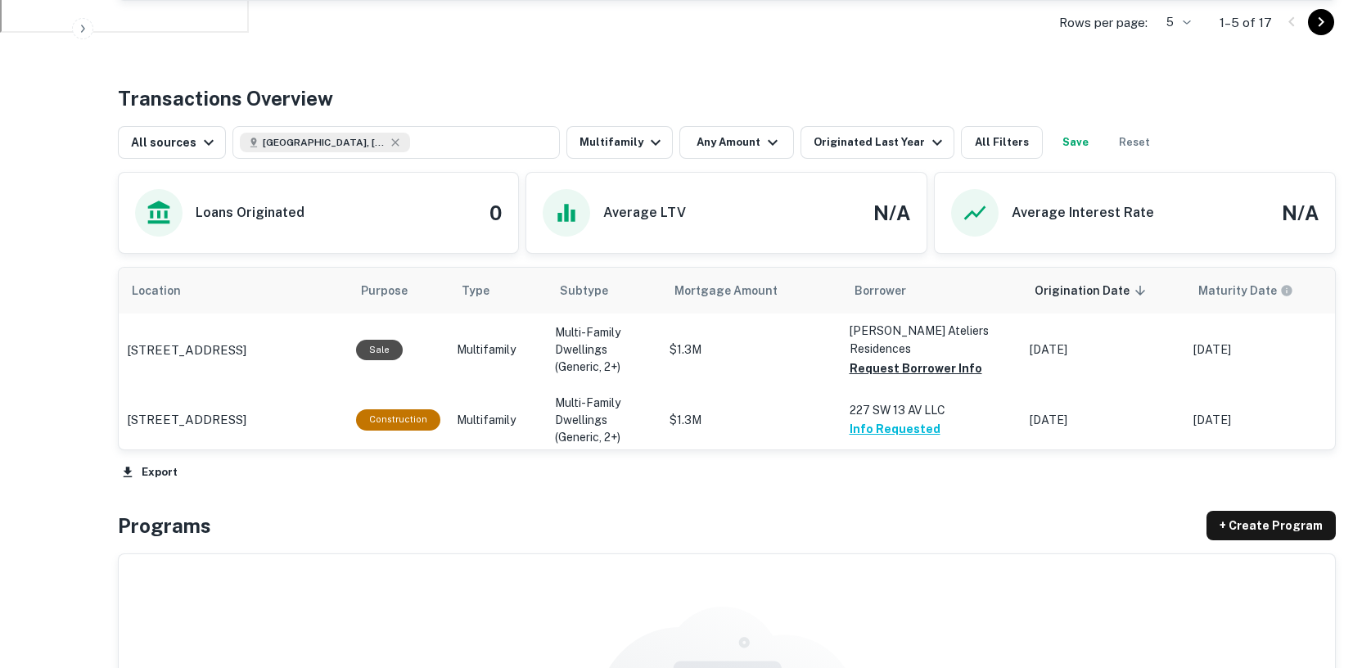
scroll to position [765, 0]
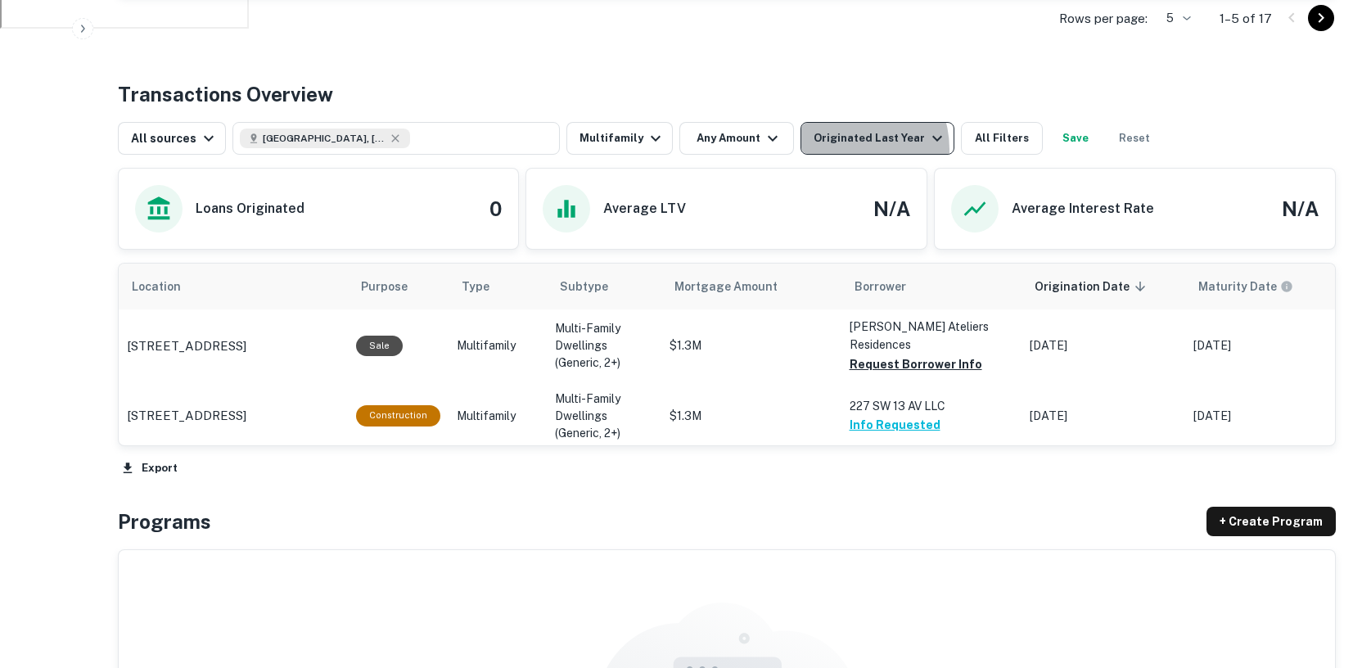
click at [834, 149] on button "Originated Last Year" at bounding box center [878, 138] width 154 height 33
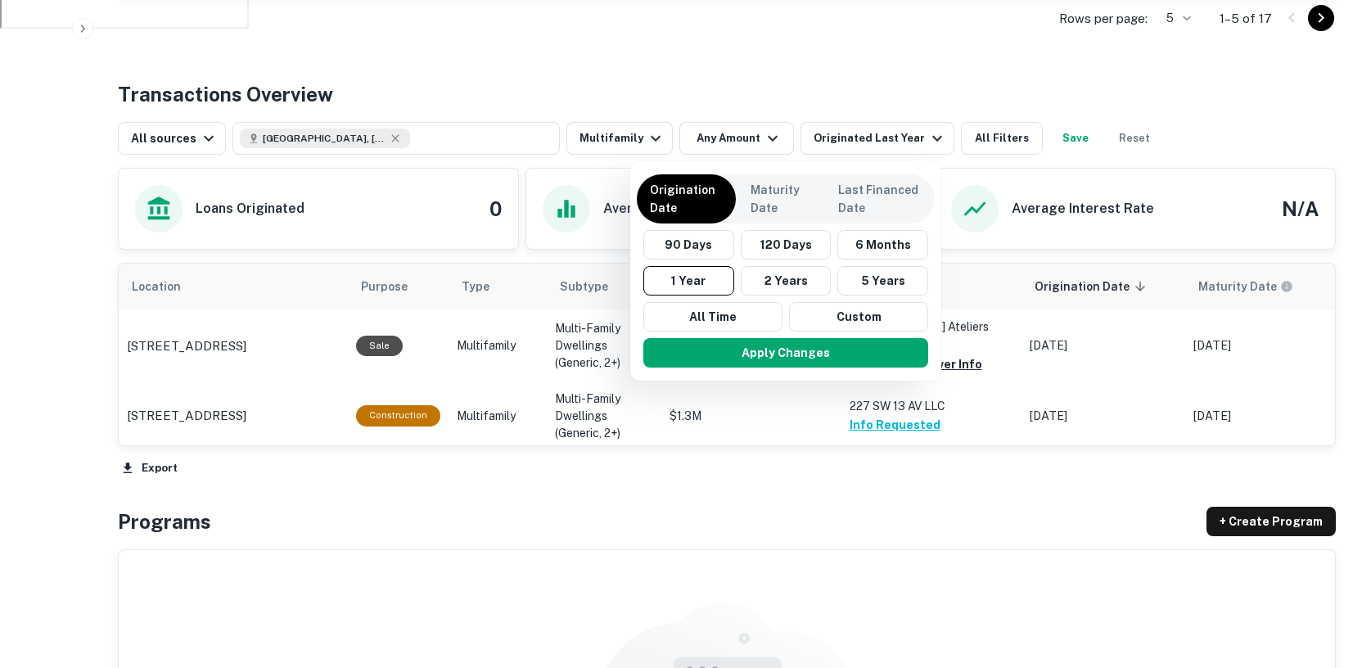
click at [783, 80] on div at bounding box center [685, 334] width 1371 height 668
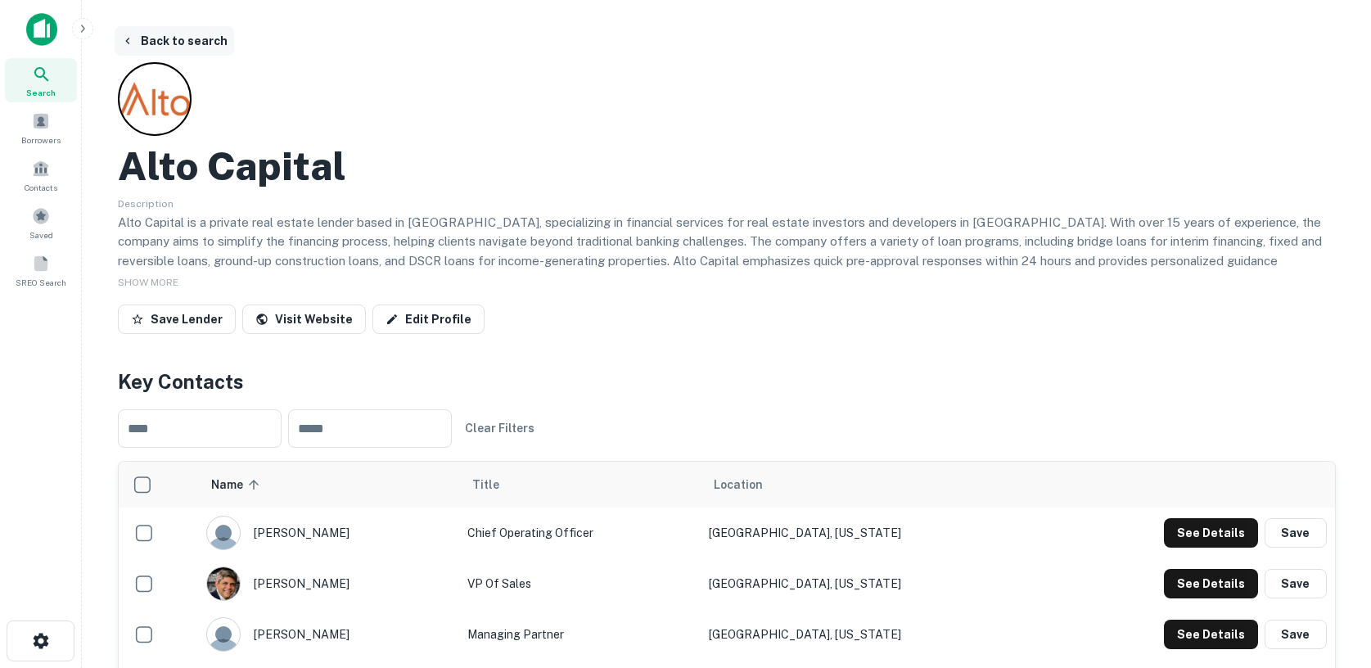
click at [204, 34] on button "Back to search" at bounding box center [175, 40] width 120 height 29
click at [180, 36] on button "Back to search" at bounding box center [175, 40] width 120 height 29
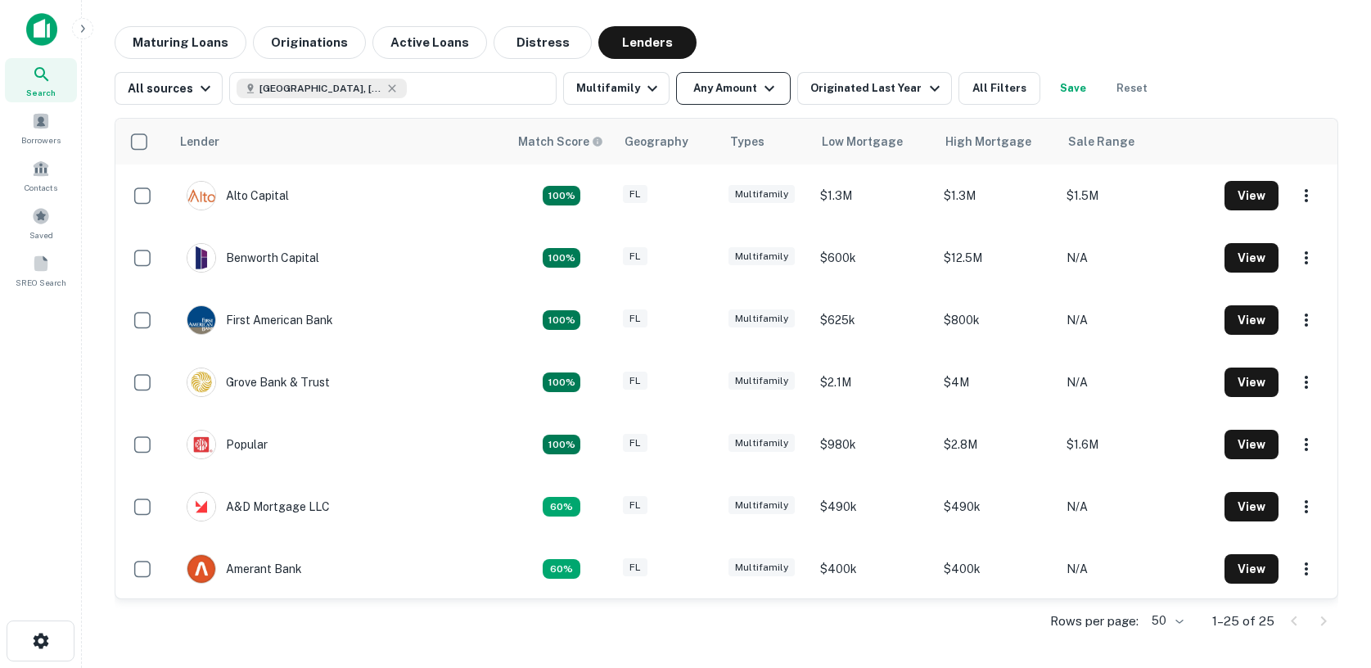
click at [723, 96] on button "Any Amount" at bounding box center [733, 88] width 115 height 33
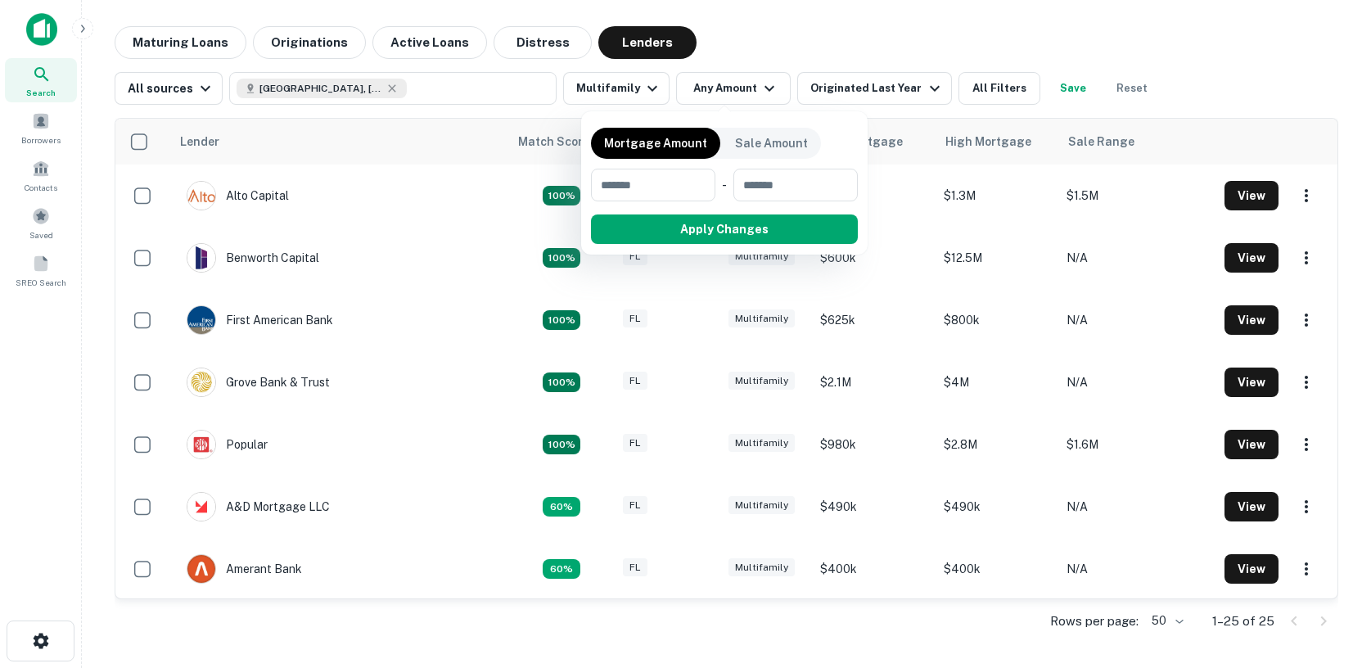
click at [850, 16] on div at bounding box center [685, 334] width 1371 height 668
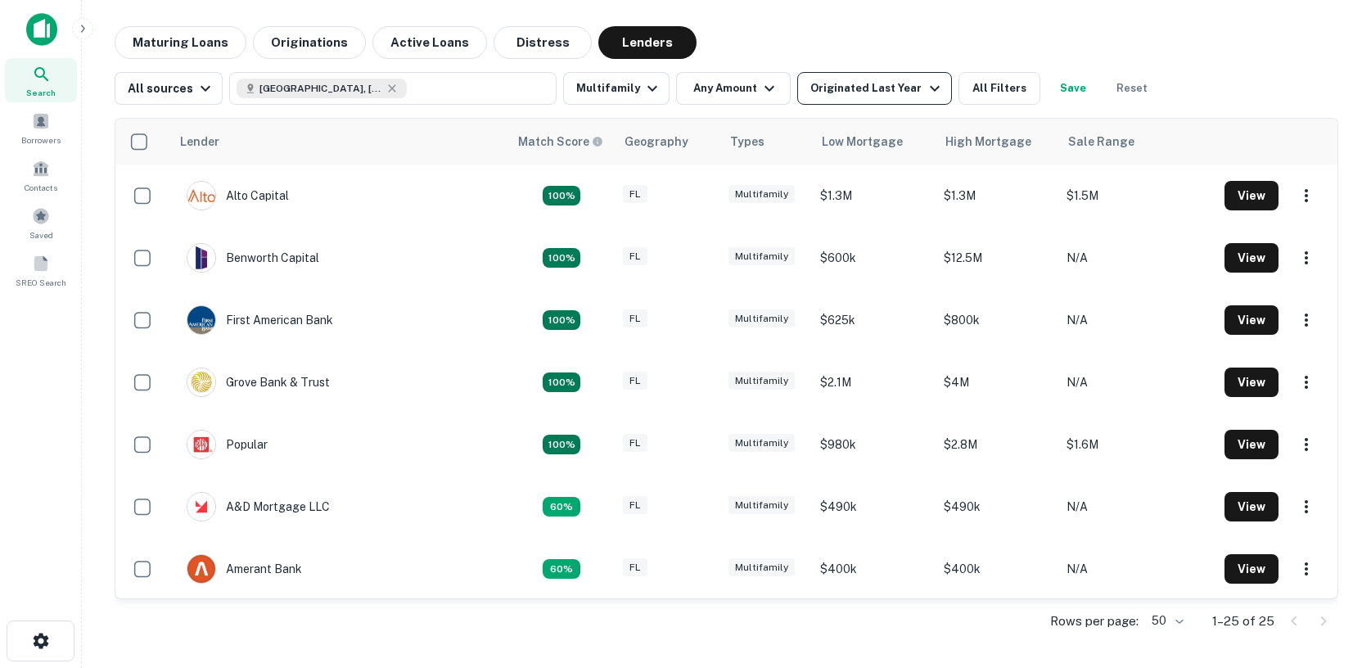
click at [869, 85] on div "Originated Last Year" at bounding box center [876, 89] width 133 height 20
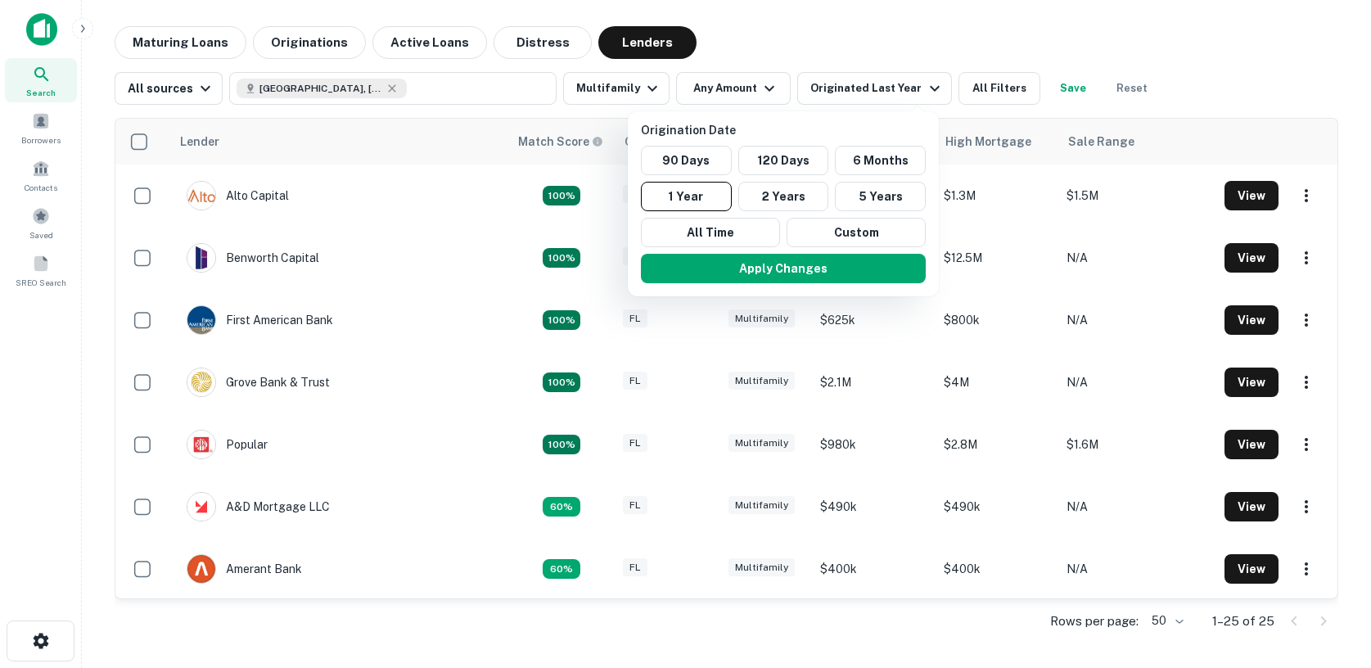
click at [803, 43] on div at bounding box center [685, 334] width 1371 height 668
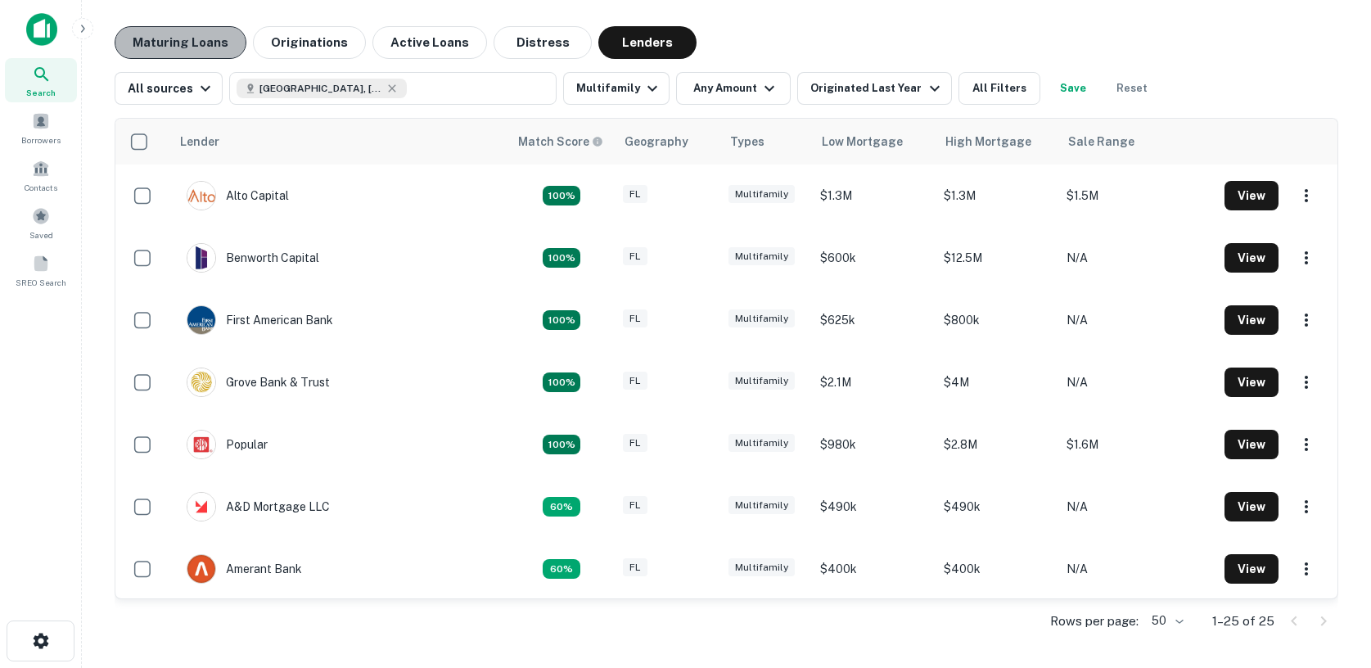
click at [180, 41] on button "Maturing Loans" at bounding box center [181, 42] width 132 height 33
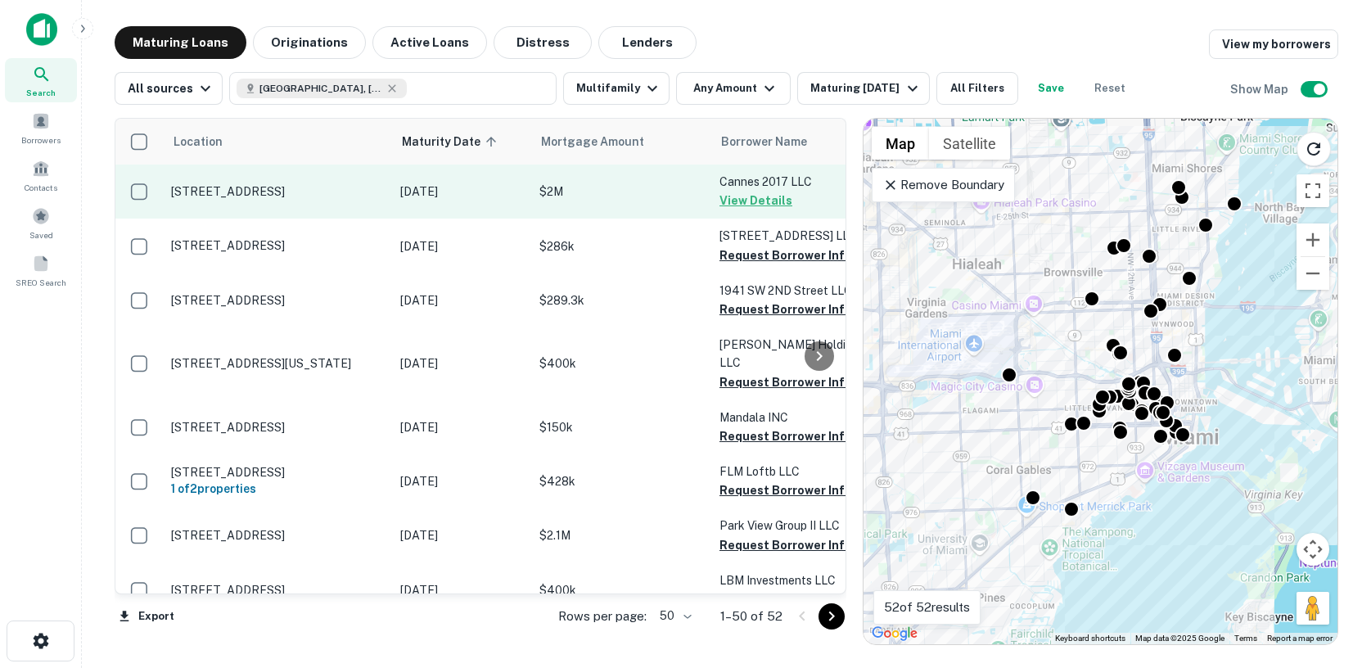
click at [666, 196] on p "$2M" at bounding box center [621, 192] width 164 height 18
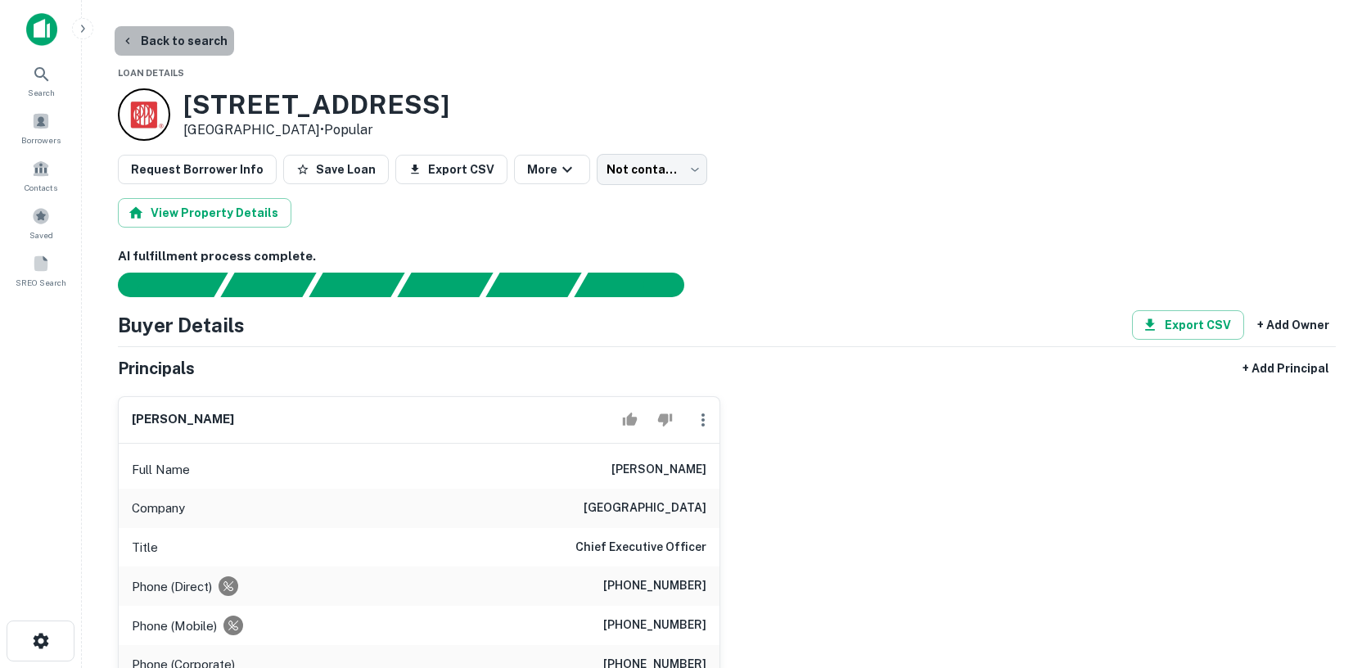
click at [200, 45] on button "Back to search" at bounding box center [175, 40] width 120 height 29
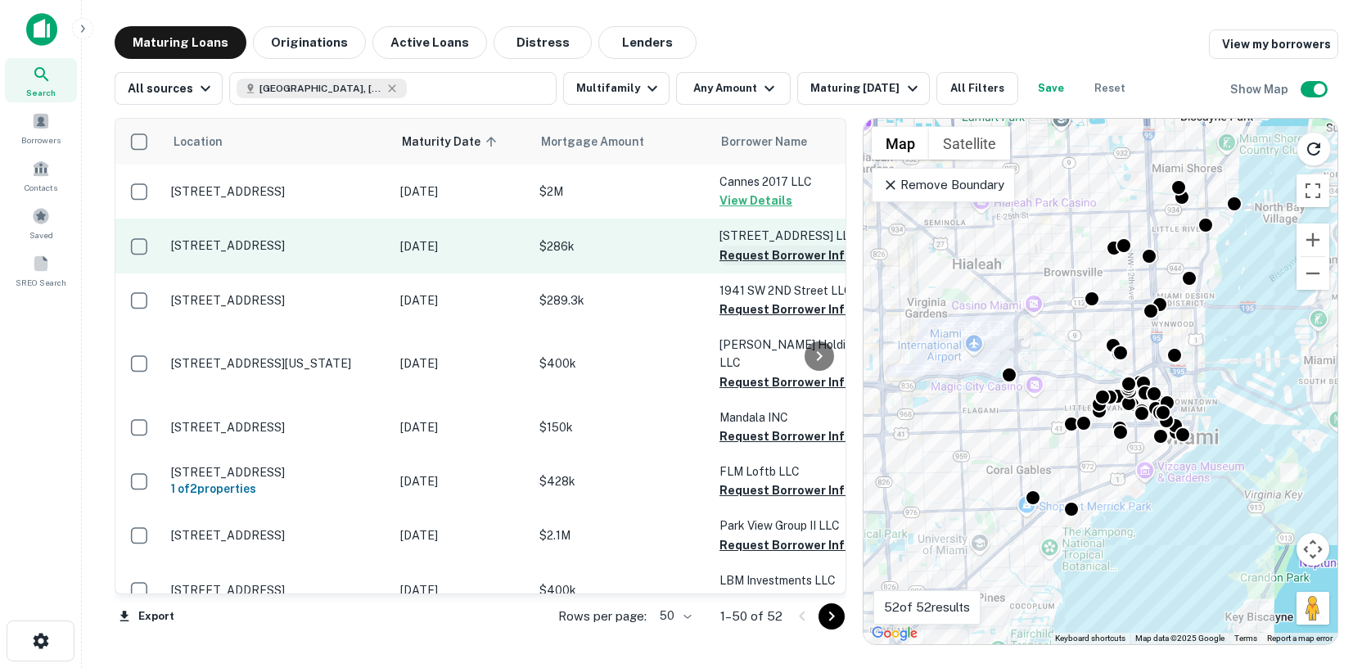
click at [751, 254] on button "Request Borrower Info" at bounding box center [786, 256] width 133 height 20
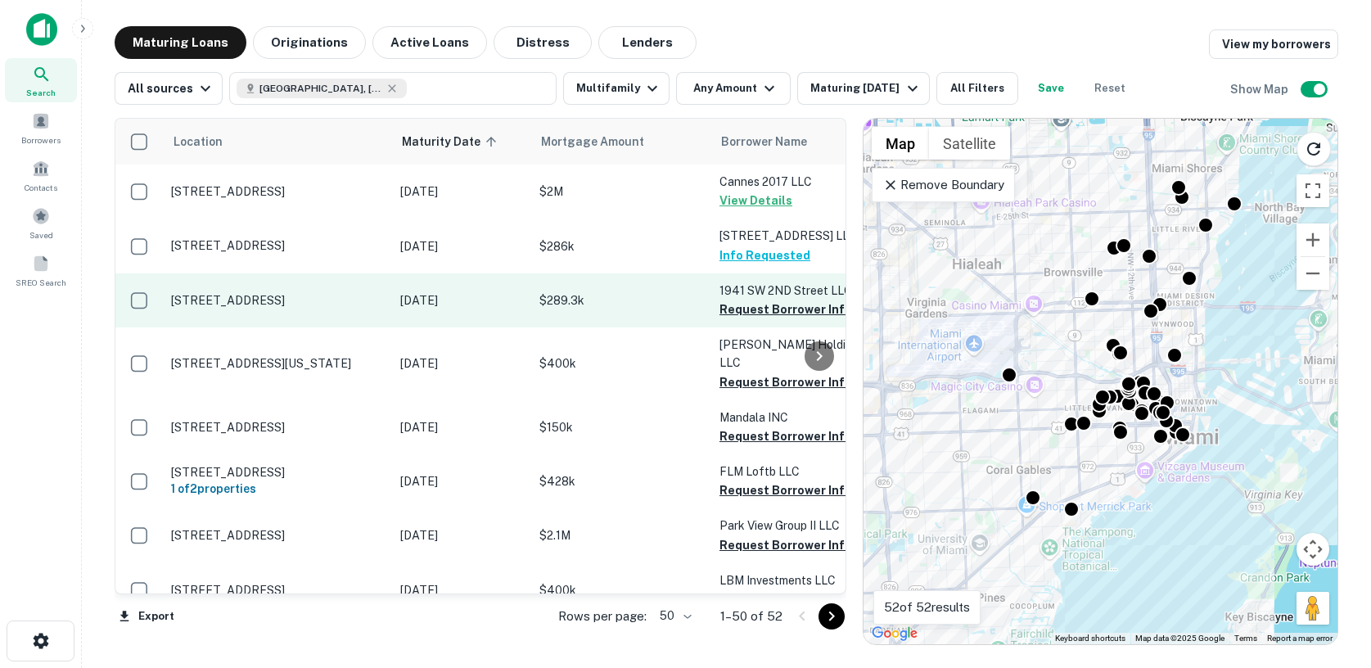
click at [644, 293] on p "$289.3k" at bounding box center [621, 300] width 164 height 18
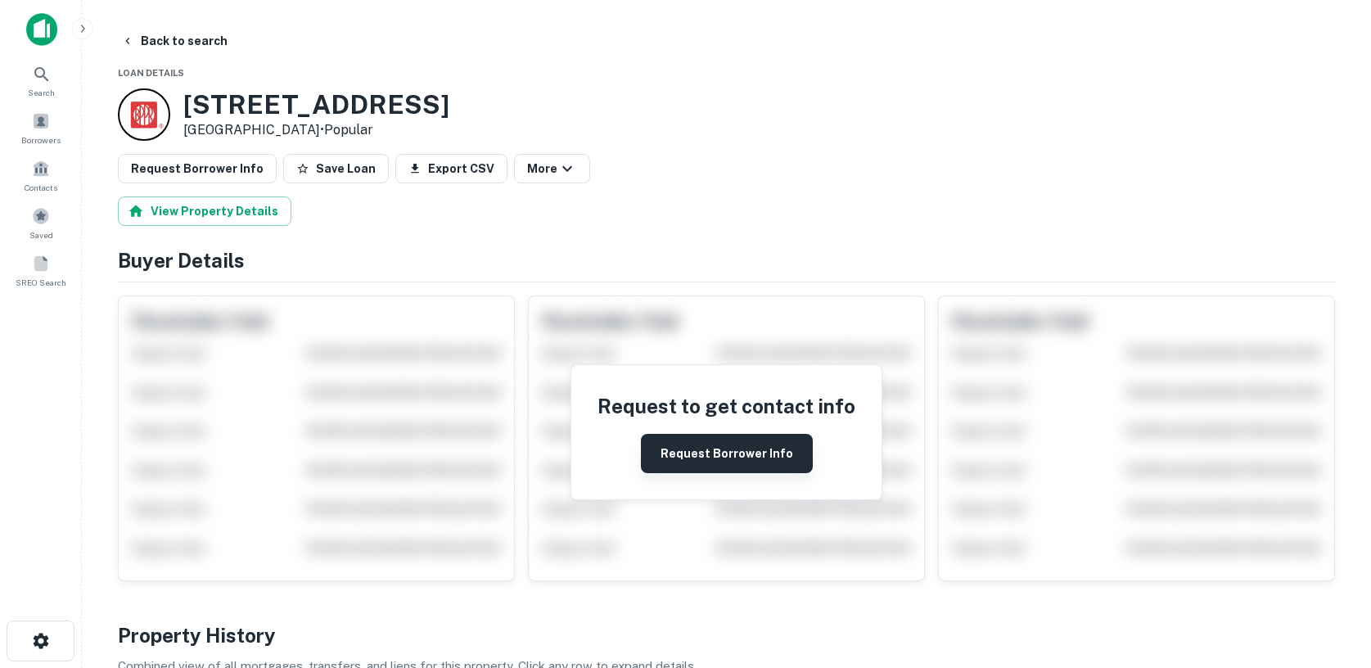
click at [705, 444] on button "Request Borrower Info" at bounding box center [727, 453] width 172 height 39
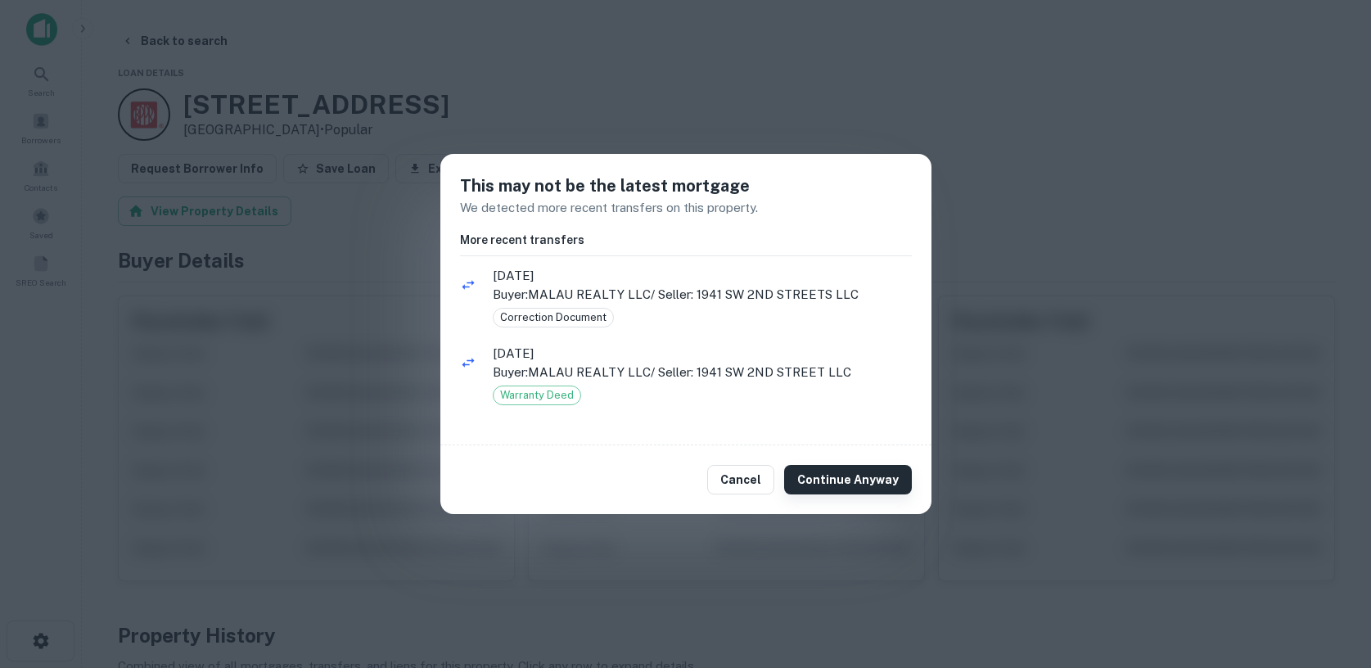
click at [827, 474] on button "Continue Anyway" at bounding box center [848, 479] width 128 height 29
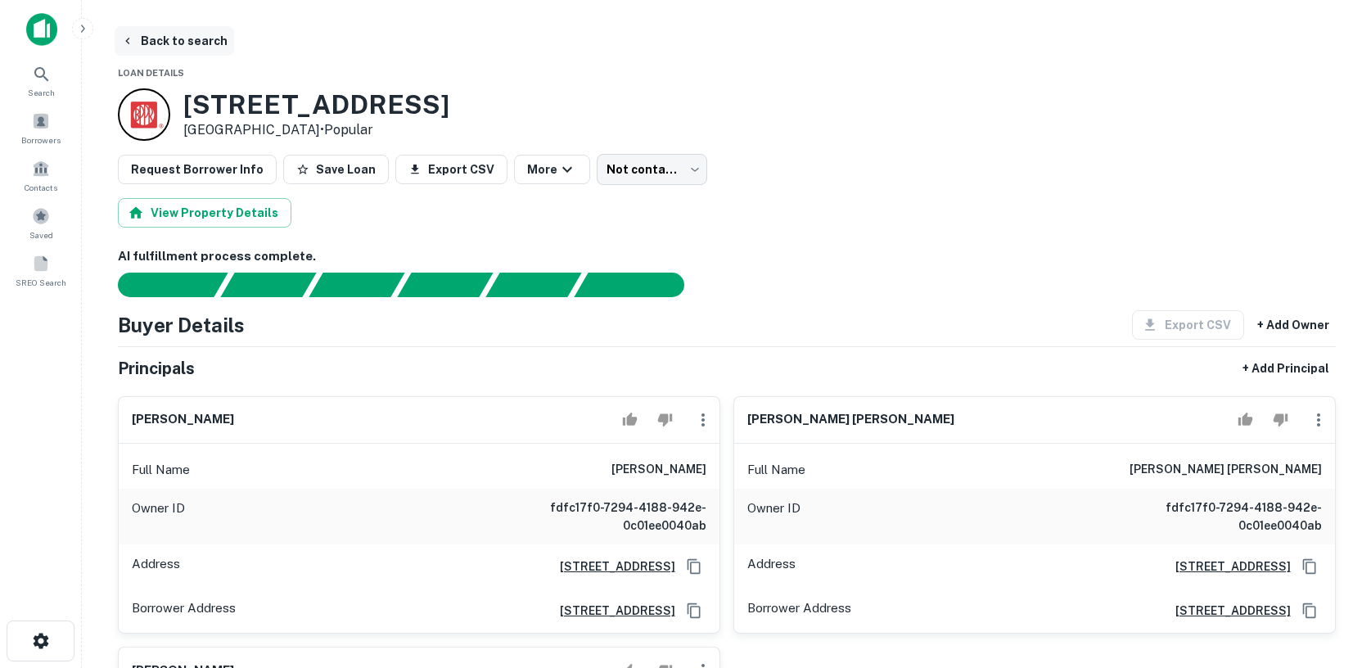
click at [186, 47] on button "Back to search" at bounding box center [175, 40] width 120 height 29
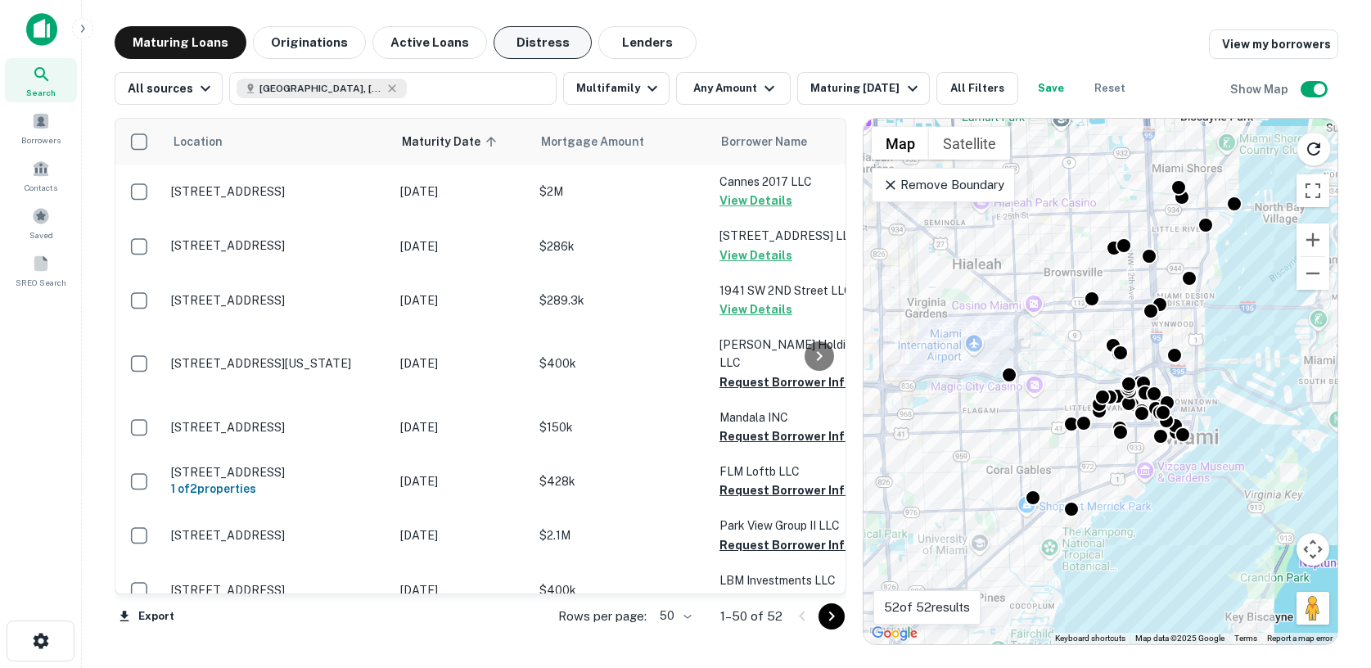
click at [525, 51] on button "Distress" at bounding box center [543, 42] width 98 height 33
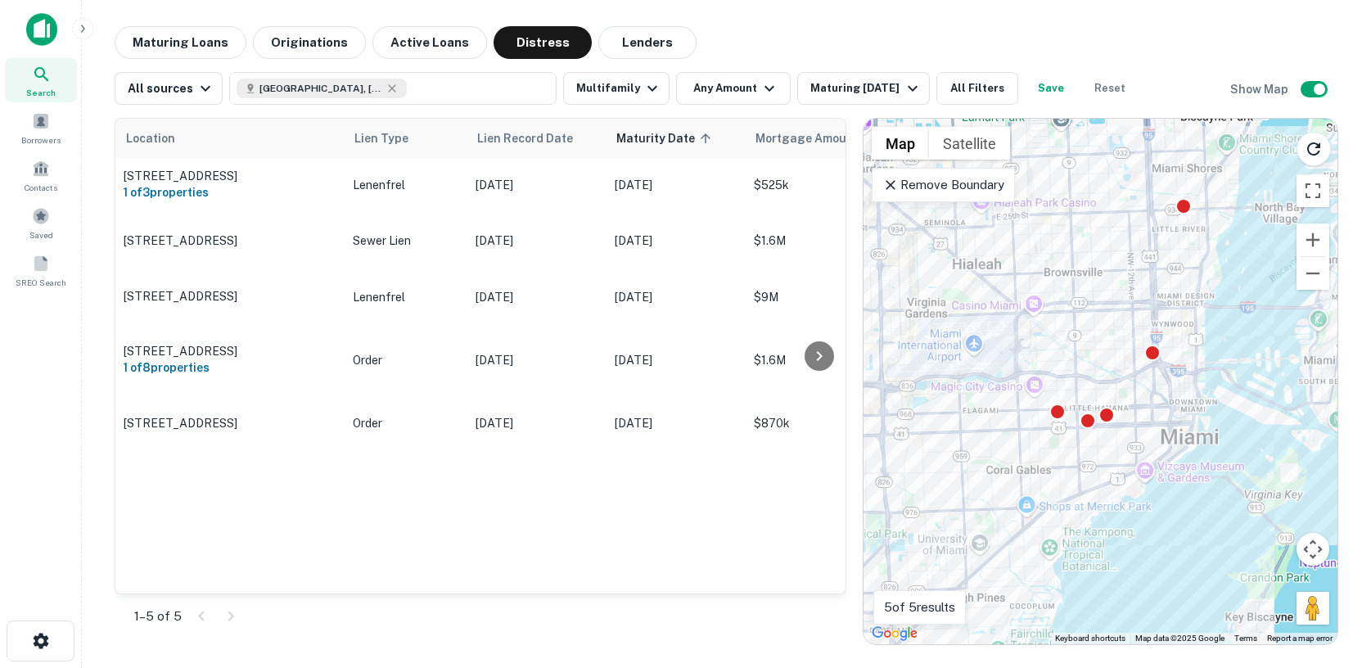
click at [960, 190] on p "Remove Boundary" at bounding box center [944, 185] width 122 height 20
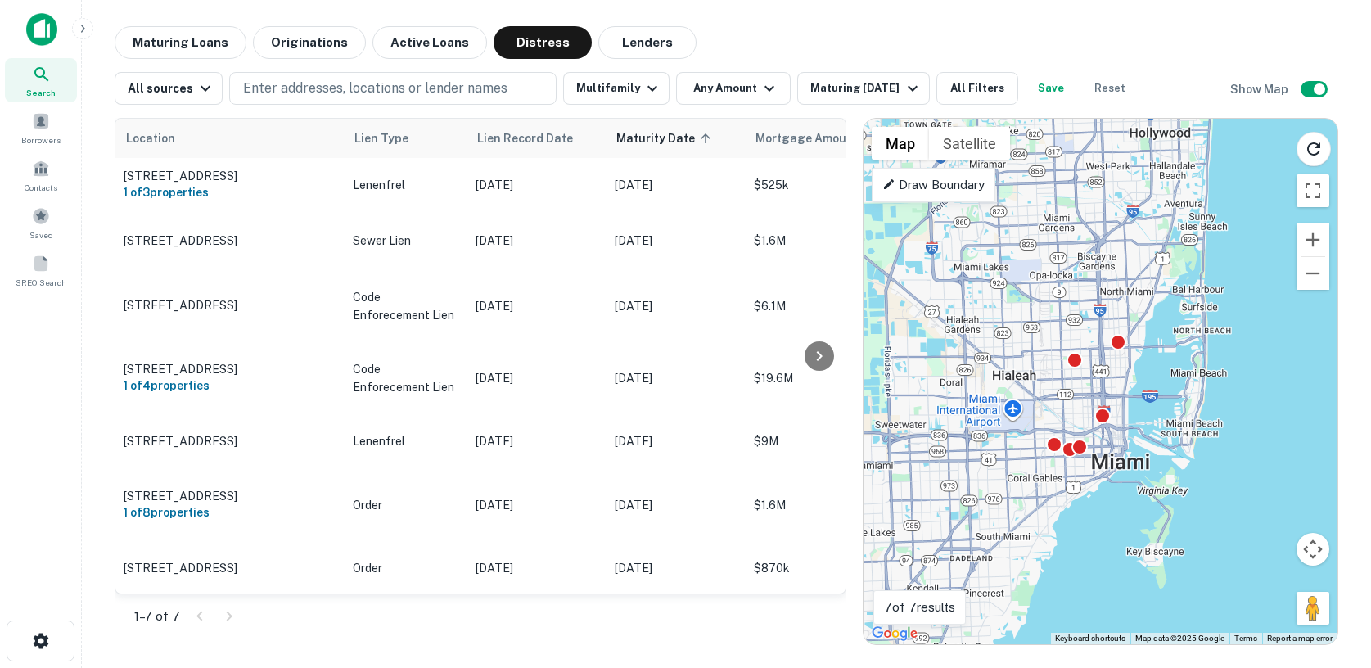
drag, startPoint x: 964, startPoint y: 291, endPoint x: 1015, endPoint y: 403, distance: 122.4
click at [1015, 403] on div "To activate drag with keyboard, press Alt + Enter. Once in keyboard drag state,…" at bounding box center [1101, 382] width 474 height 526
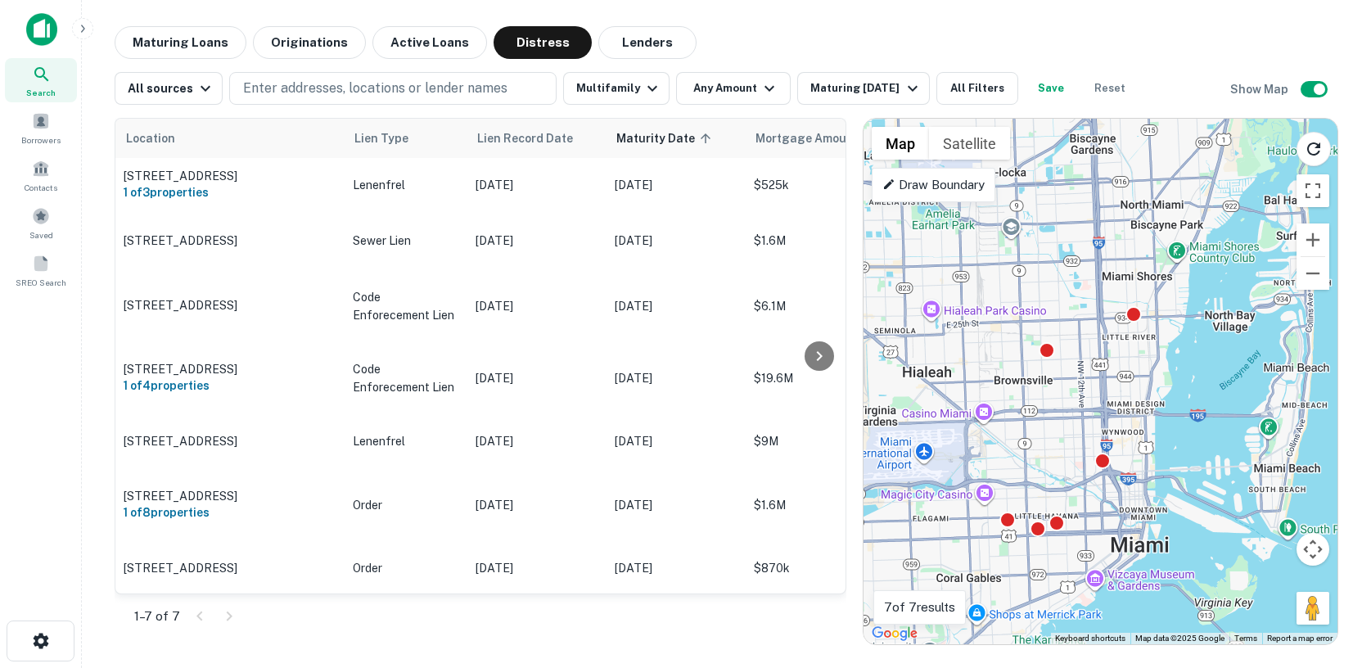
drag, startPoint x: 1113, startPoint y: 365, endPoint x: 1027, endPoint y: 308, distance: 104.0
click at [1027, 308] on div "To activate drag with keyboard, press Alt + Enter. Once in keyboard drag state,…" at bounding box center [1101, 382] width 474 height 526
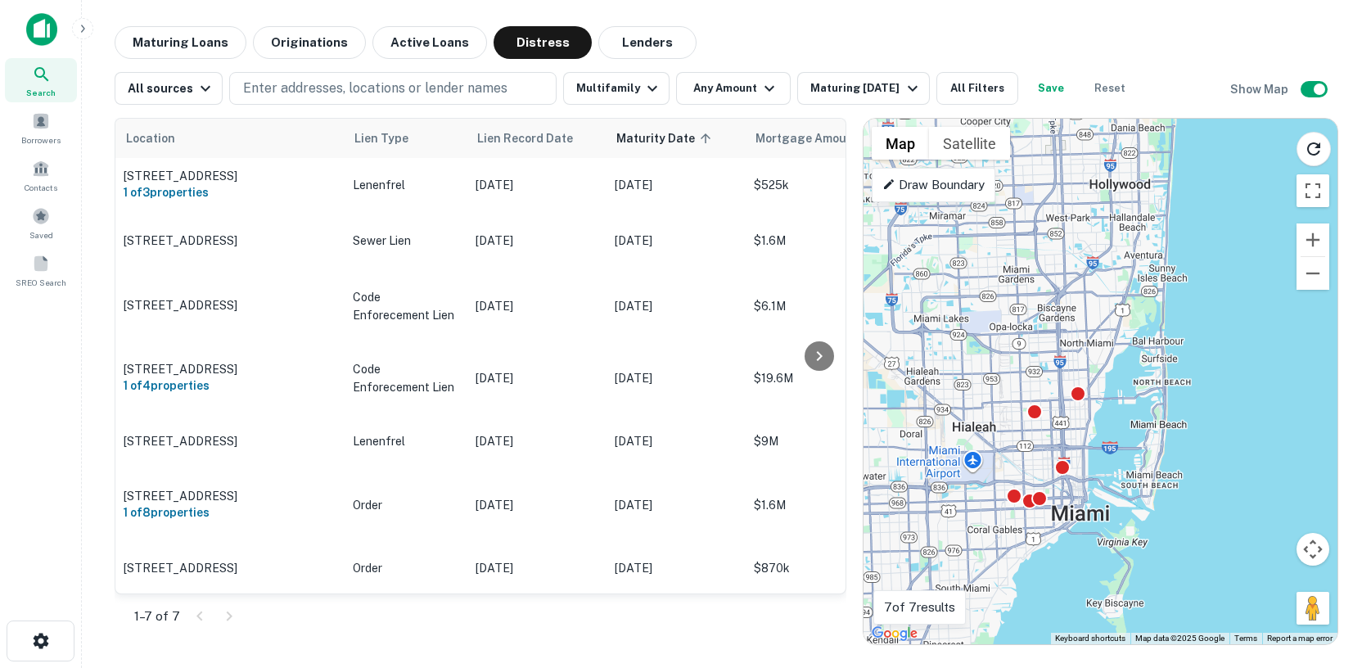
drag, startPoint x: 944, startPoint y: 346, endPoint x: 983, endPoint y: 415, distance: 79.2
click at [983, 415] on div "To activate drag with keyboard, press Alt + Enter. Once in keyboard drag state,…" at bounding box center [1101, 382] width 474 height 526
click at [43, 135] on span "Borrowers" at bounding box center [40, 139] width 39 height 13
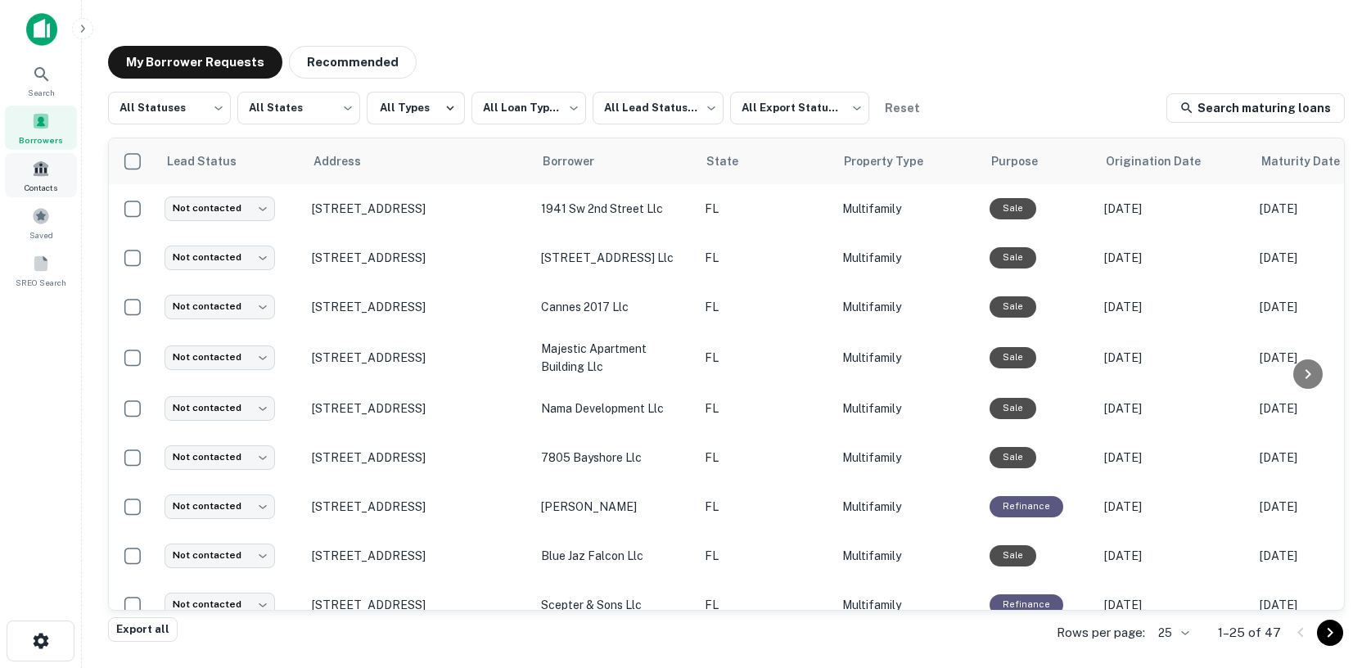
click at [36, 164] on span at bounding box center [41, 169] width 18 height 18
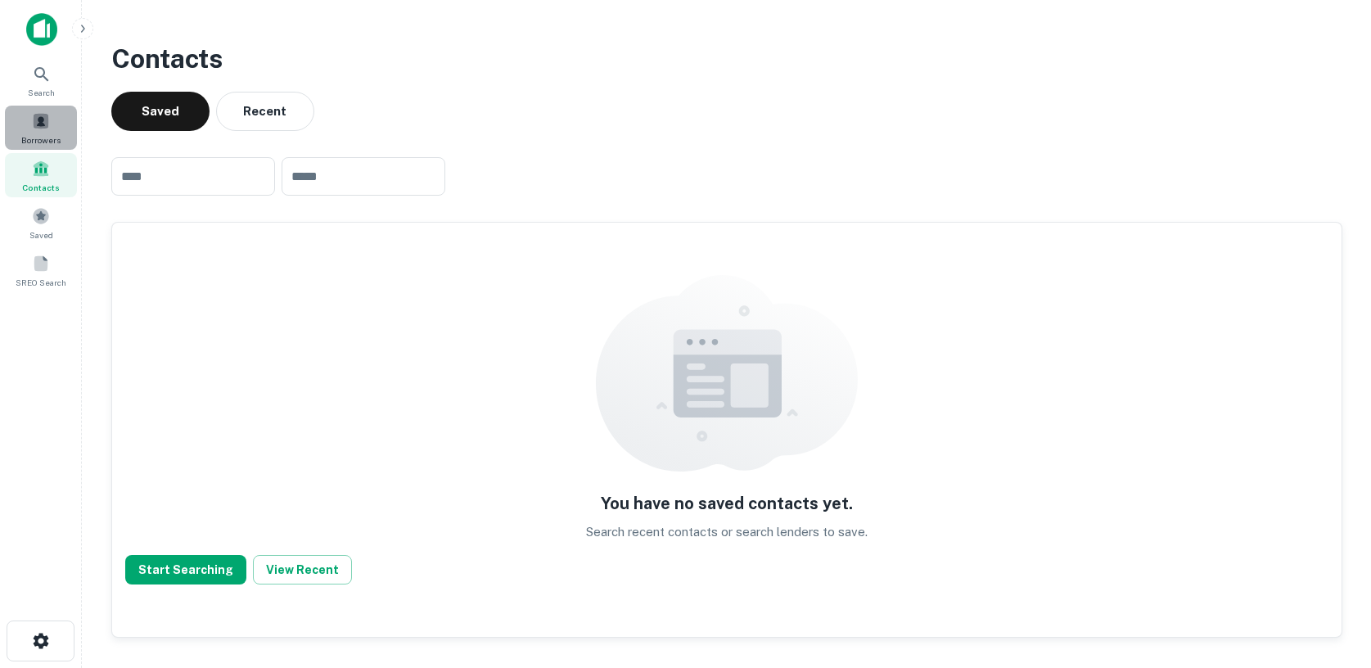
click at [38, 120] on span at bounding box center [41, 121] width 18 height 18
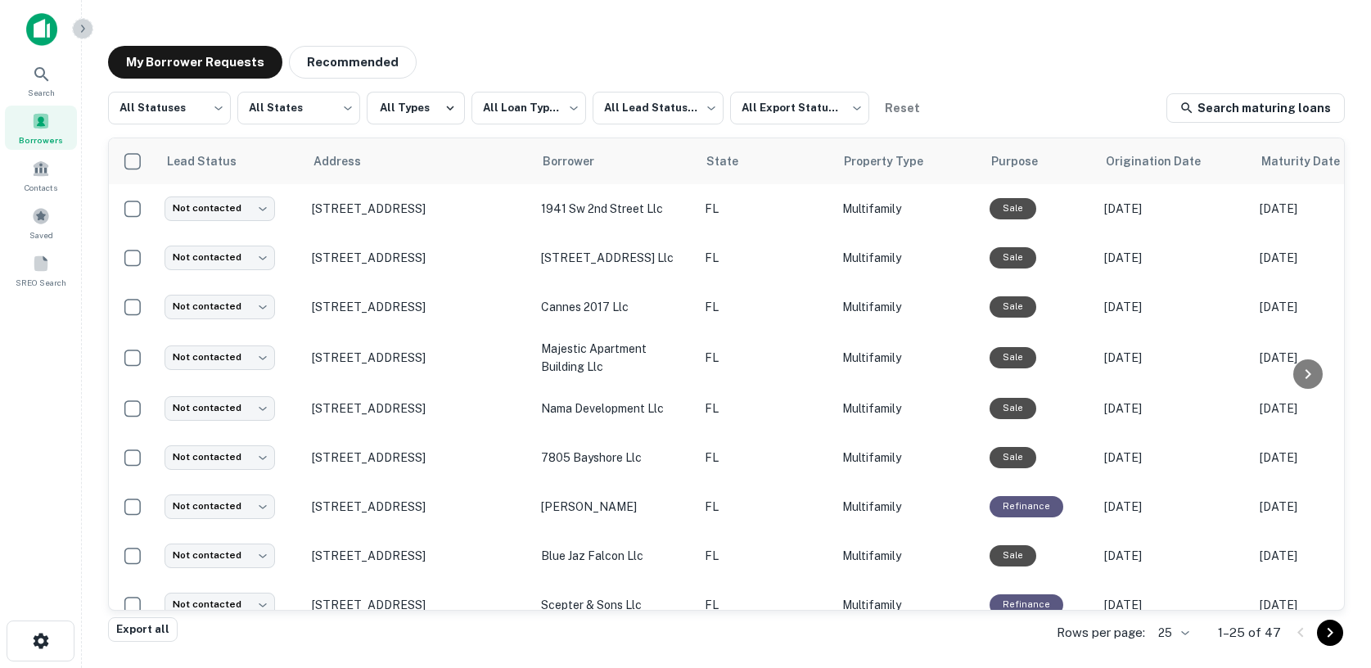
click at [83, 29] on icon "button" at bounding box center [82, 28] width 13 height 13
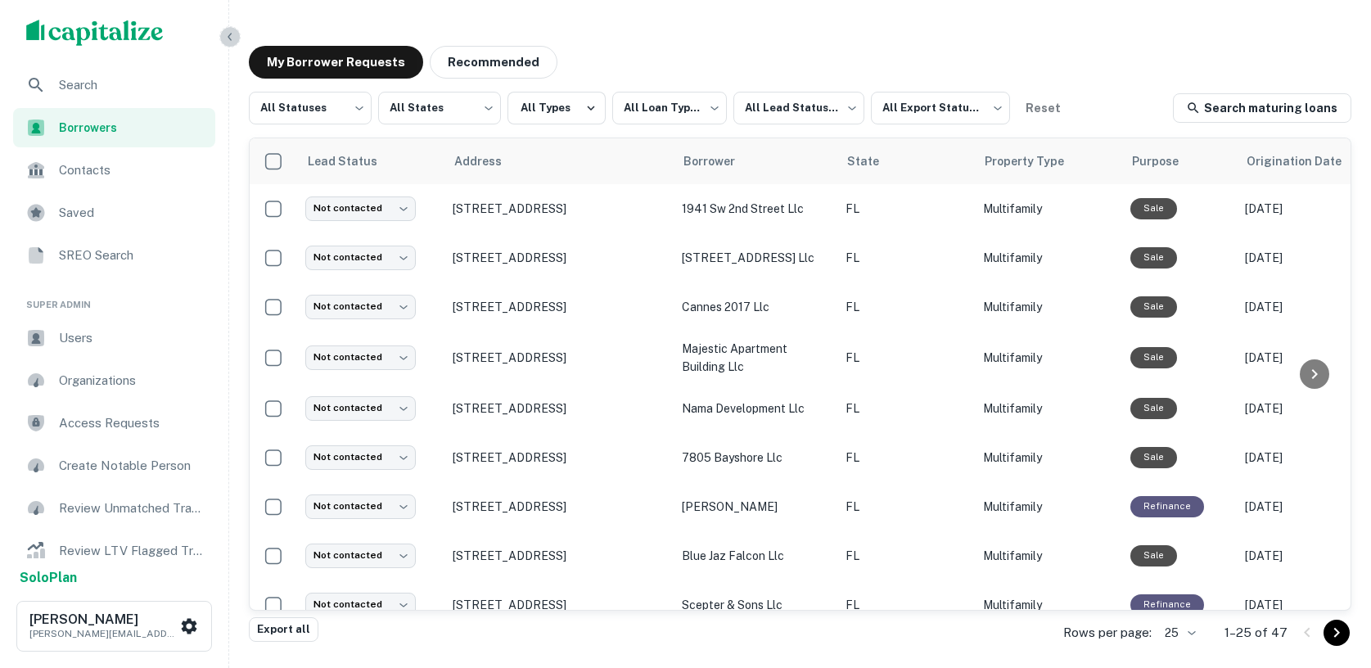
click at [228, 40] on icon "button" at bounding box center [229, 36] width 13 height 13
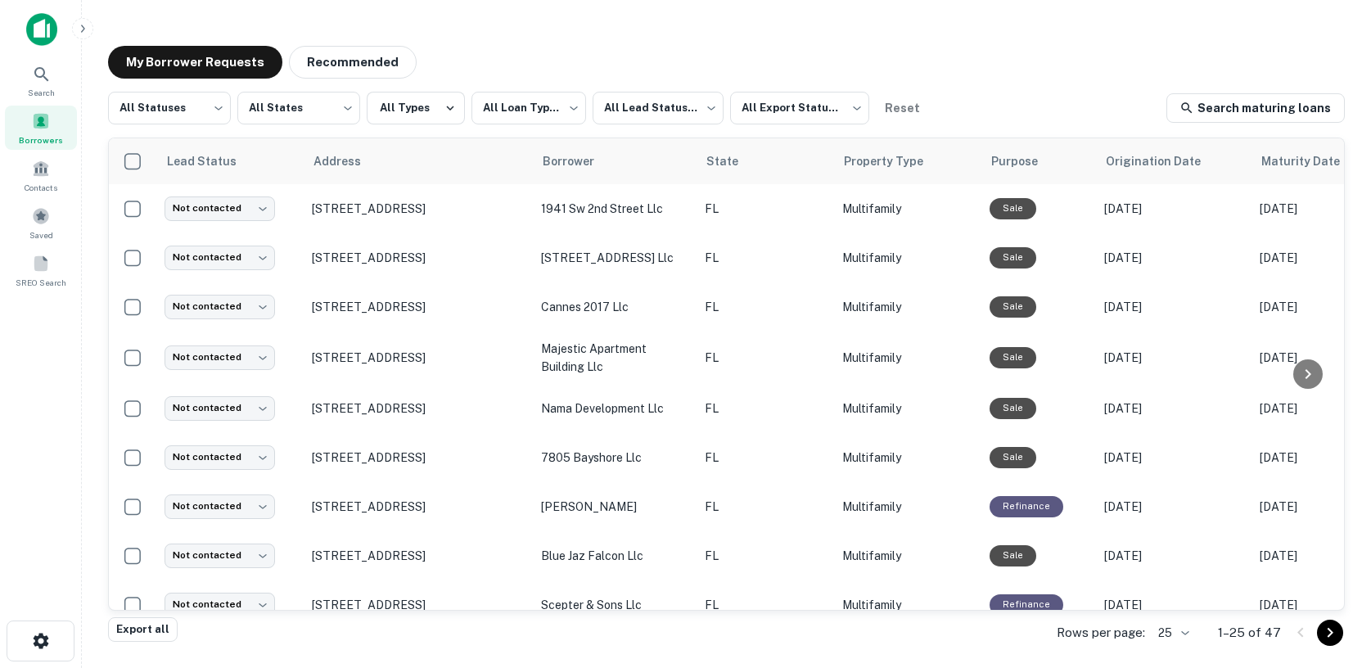
click at [36, 29] on img at bounding box center [41, 29] width 31 height 33
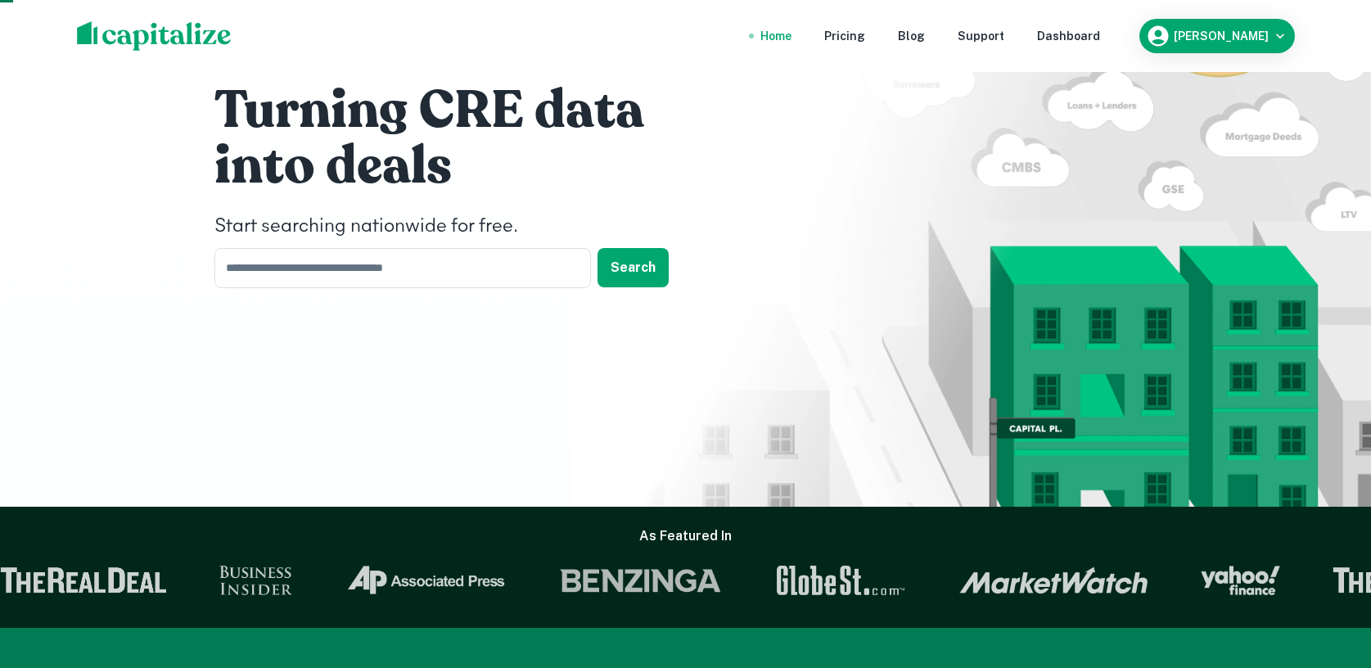
scroll to position [61, 0]
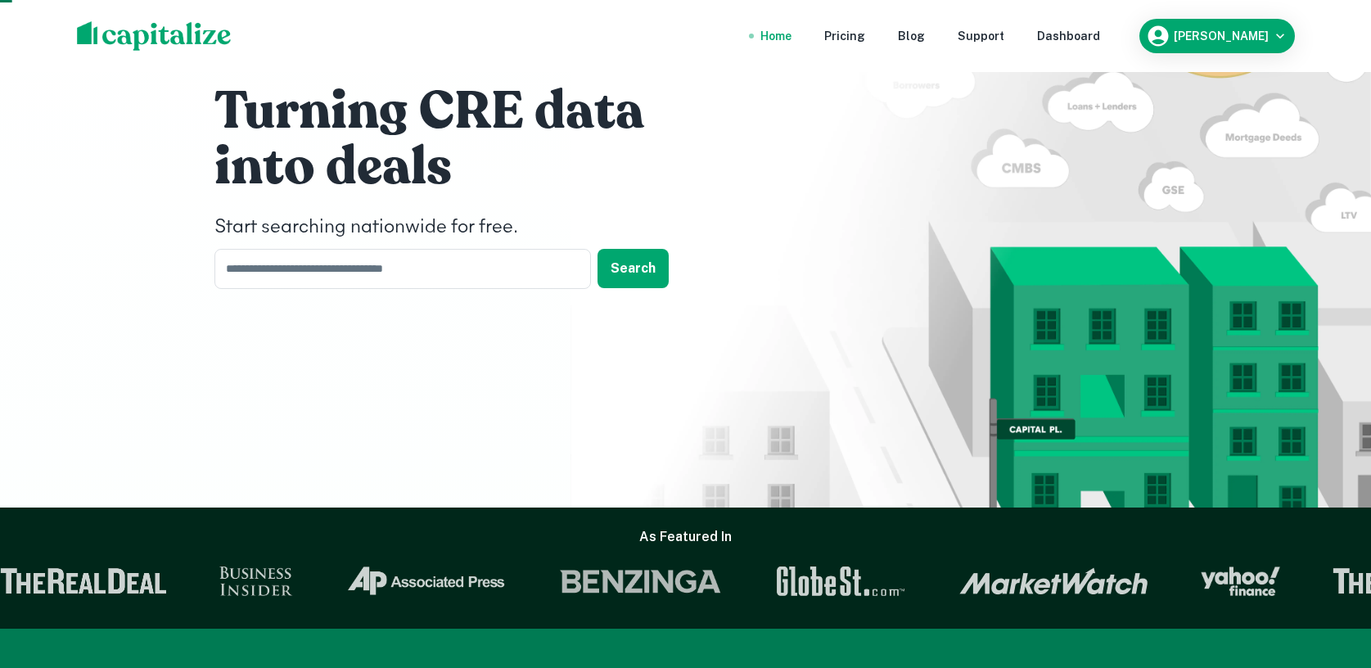
click at [485, 293] on div "Turning CRE data into deals Start searching nationwide for free. ​ Search" at bounding box center [686, 189] width 982 height 501
click at [470, 269] on input "text" at bounding box center [396, 269] width 365 height 40
type input "**********"
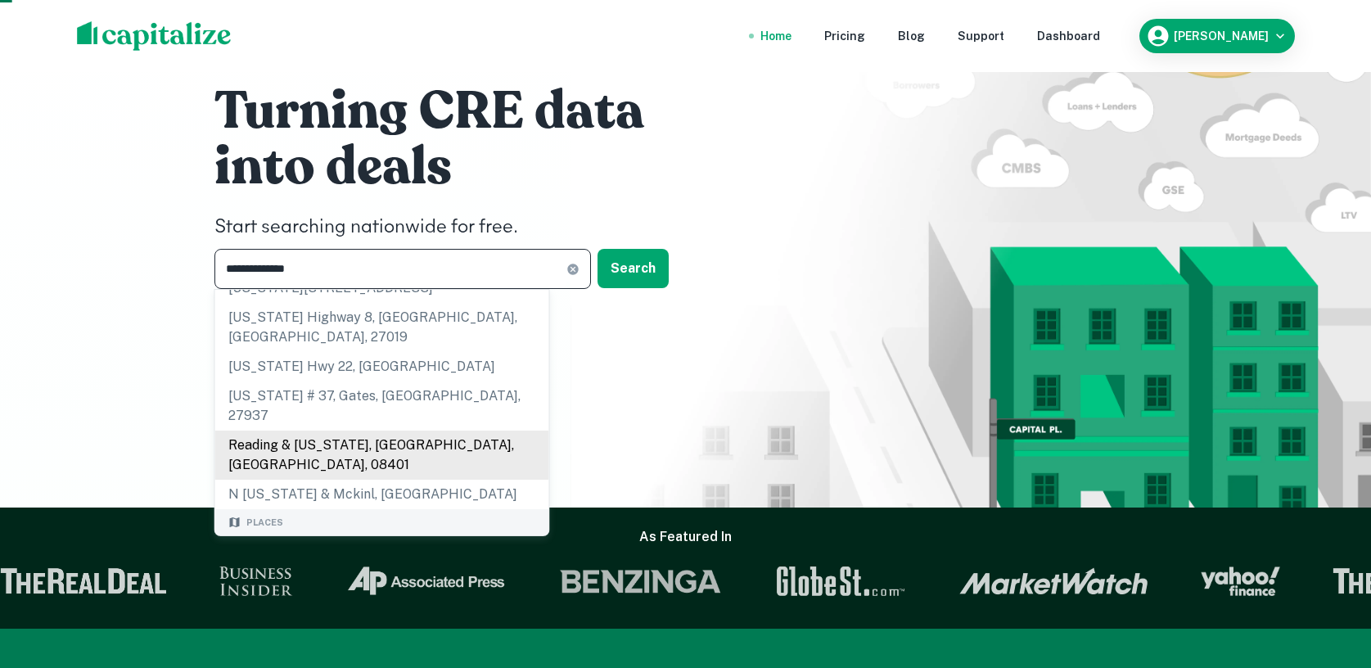
scroll to position [47, 0]
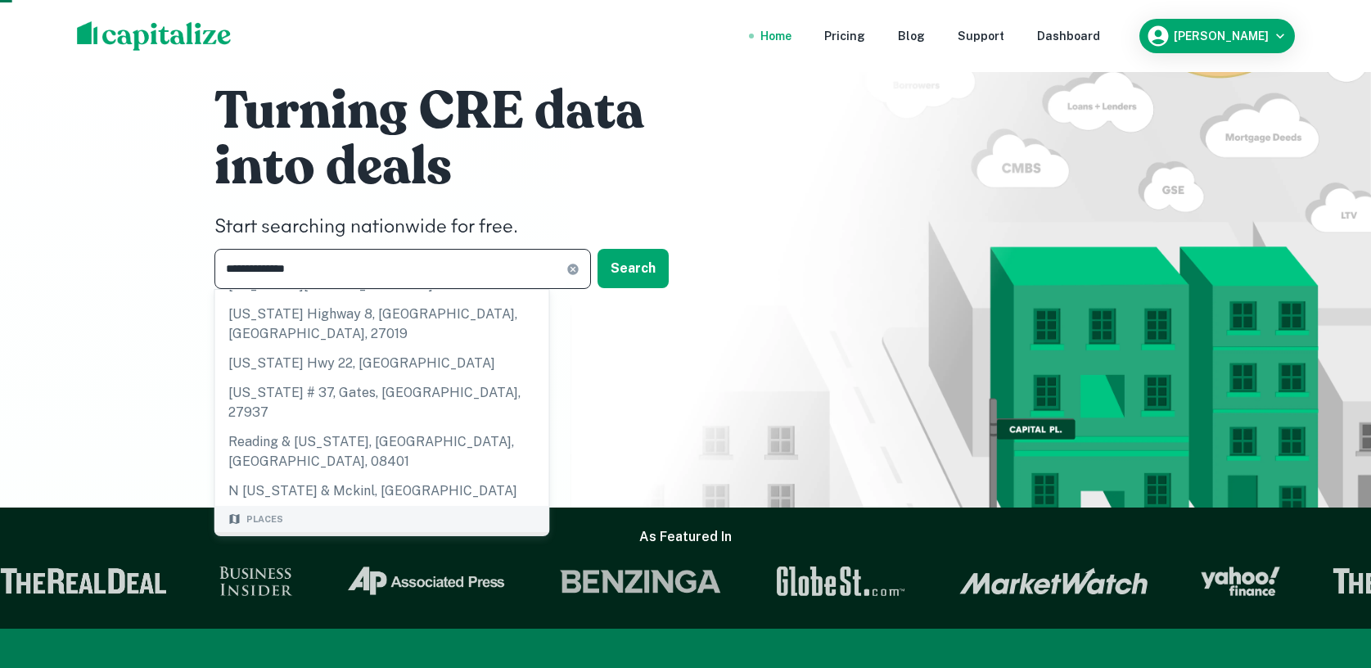
click at [351, 532] on div "[US_STATE], [GEOGRAPHIC_DATA]" at bounding box center [382, 546] width 334 height 29
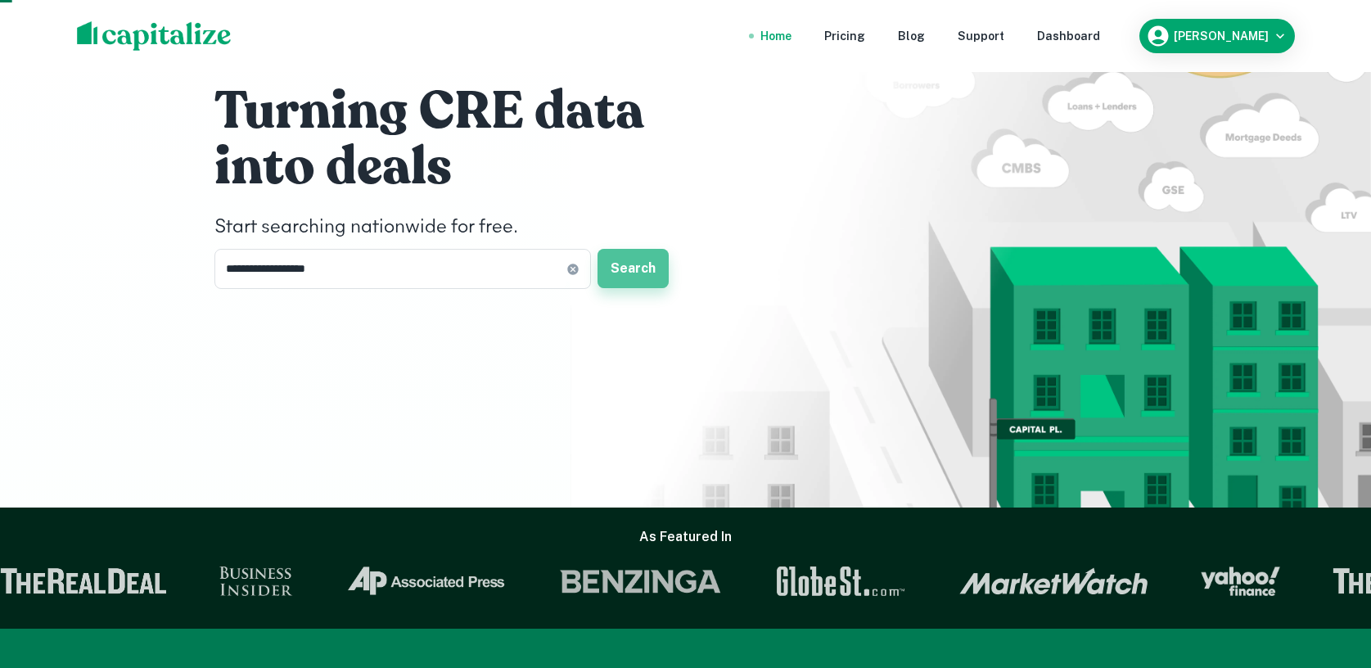
click at [613, 269] on button "Search" at bounding box center [633, 268] width 71 height 39
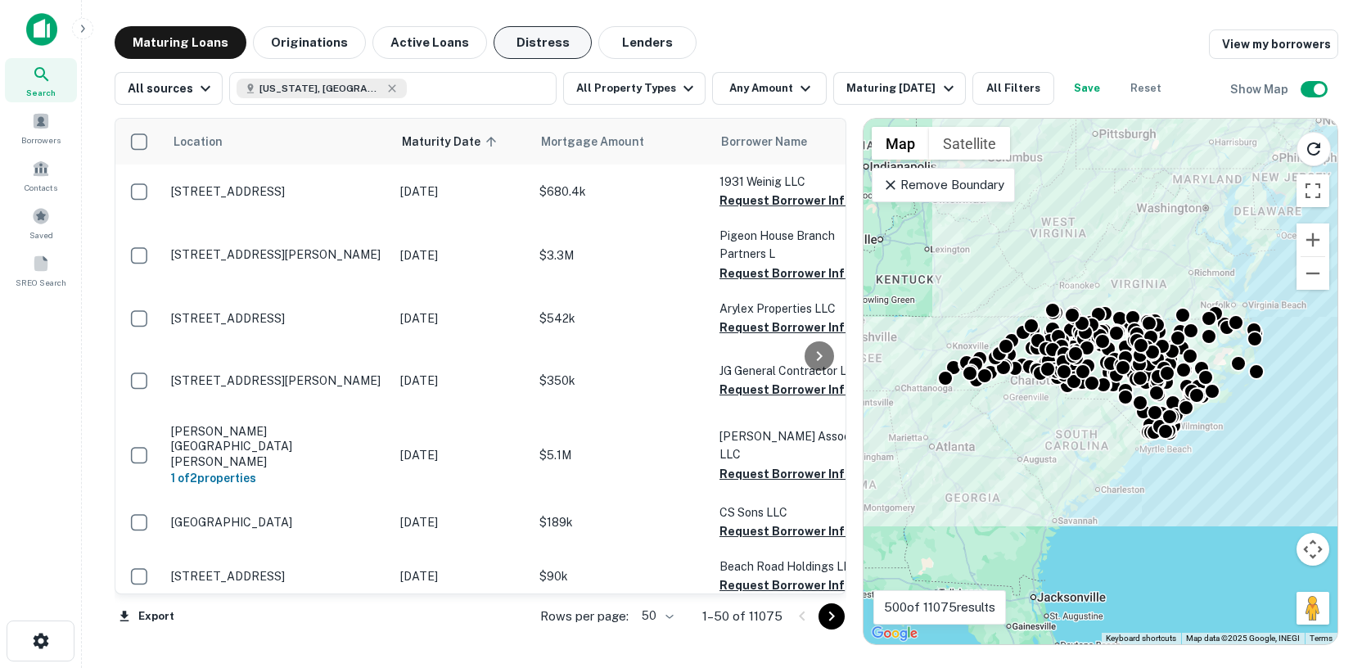
click at [541, 38] on button "Distress" at bounding box center [543, 42] width 98 height 33
